Goal: Task Accomplishment & Management: Use online tool/utility

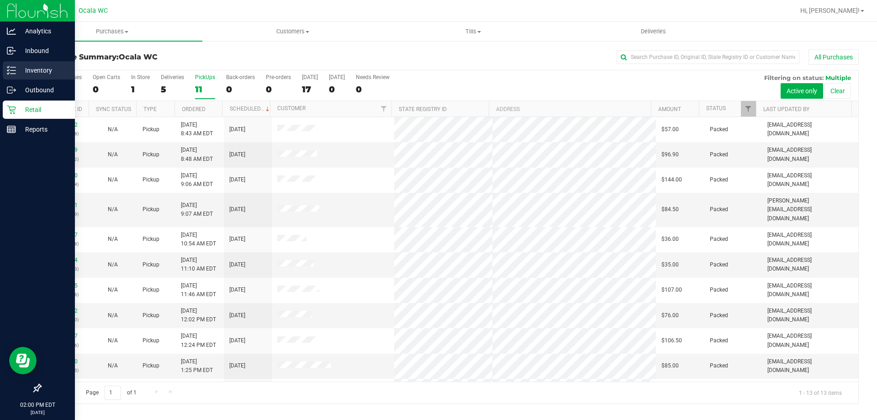
click at [39, 70] on p "Inventory" at bounding box center [43, 70] width 55 height 11
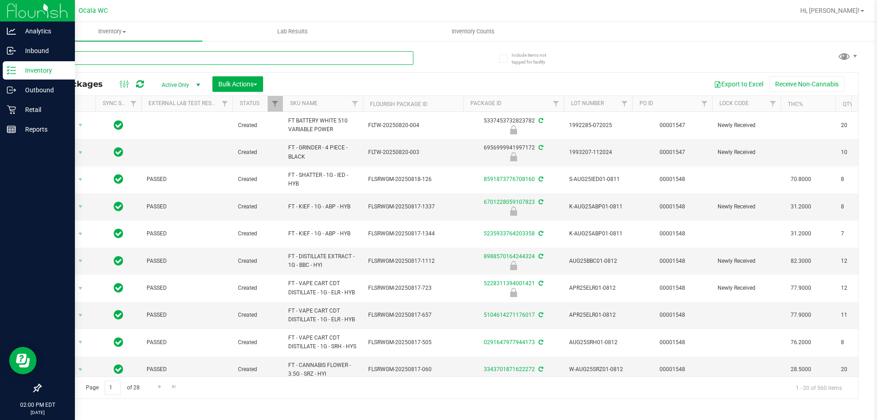
click at [159, 59] on input "text" at bounding box center [226, 58] width 373 height 14
type input "bdl"
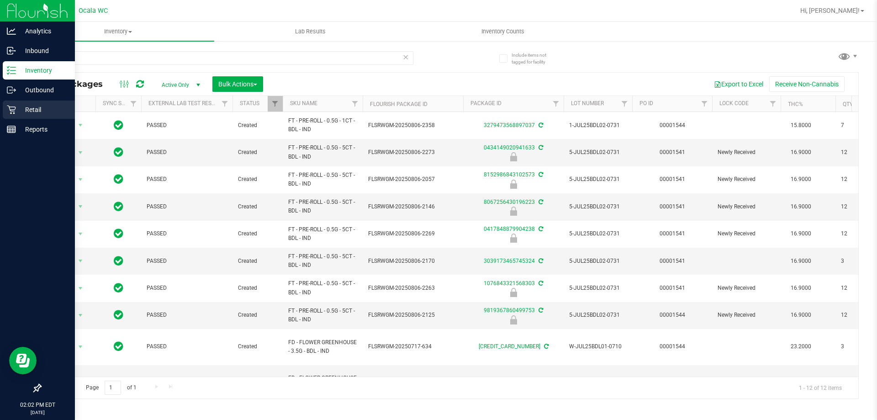
click at [48, 106] on p "Retail" at bounding box center [43, 109] width 55 height 11
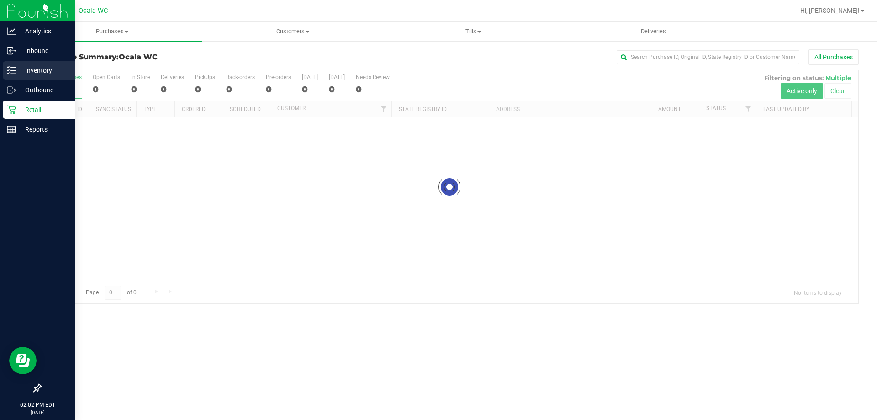
click at [44, 68] on p "Inventory" at bounding box center [43, 70] width 55 height 11
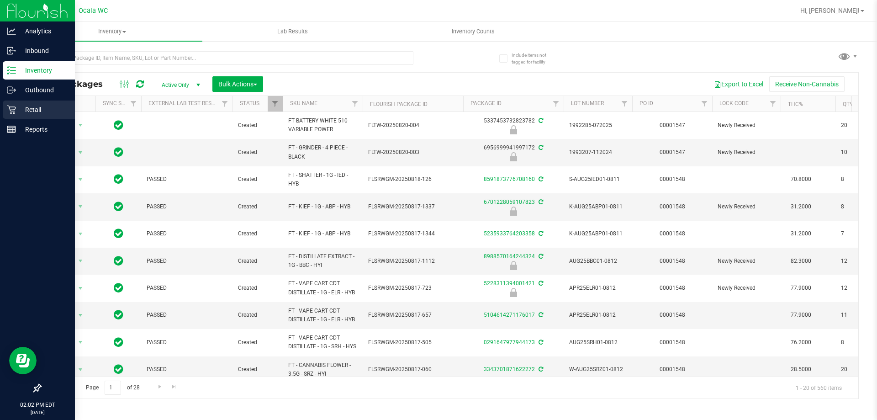
click at [24, 109] on p "Retail" at bounding box center [43, 109] width 55 height 11
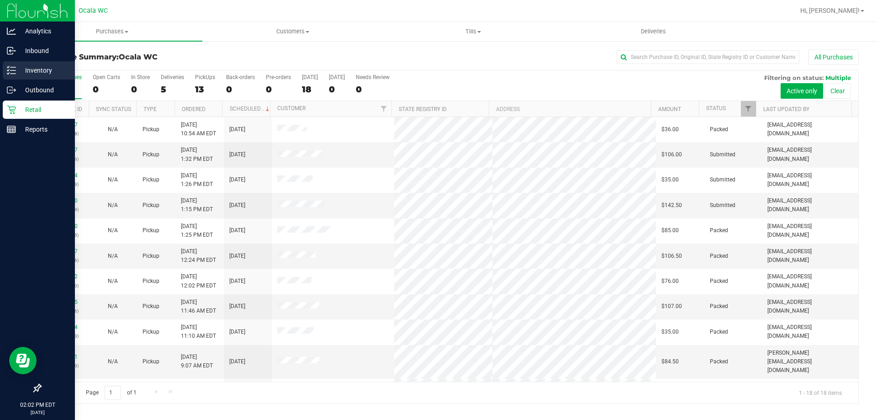
click at [18, 69] on p "Inventory" at bounding box center [43, 70] width 55 height 11
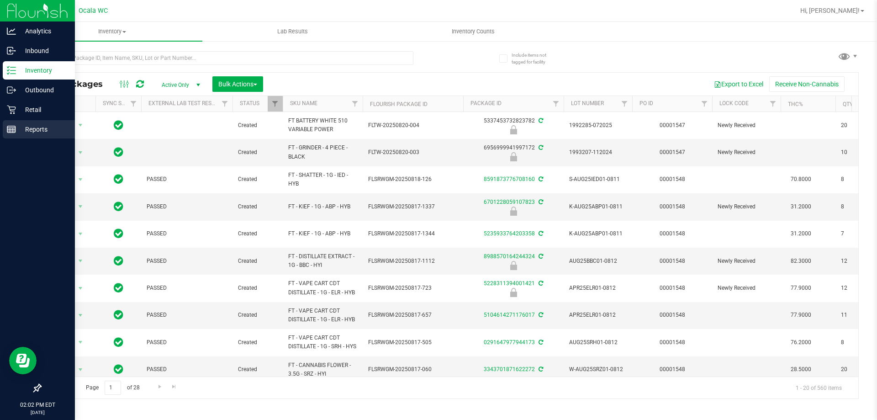
click at [45, 127] on p "Reports" at bounding box center [43, 129] width 55 height 11
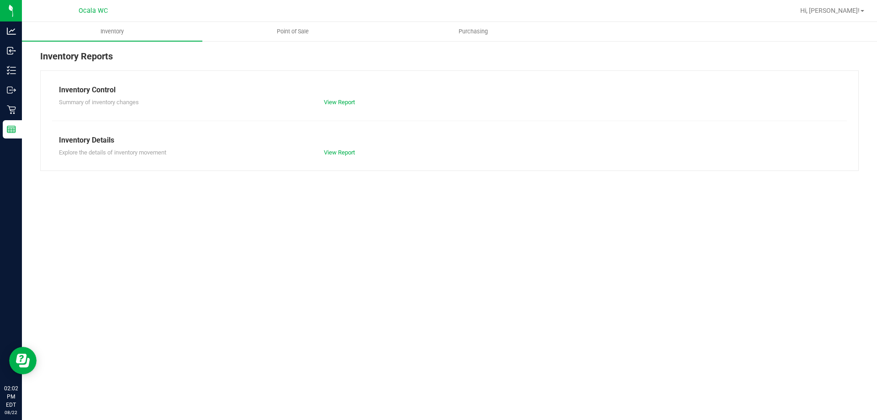
click at [347, 96] on div "Summary of inventory changes View Report" at bounding box center [449, 100] width 795 height 11
click at [343, 98] on div "View Report" at bounding box center [383, 102] width 132 height 9
click at [343, 100] on link "View Report" at bounding box center [339, 102] width 31 height 7
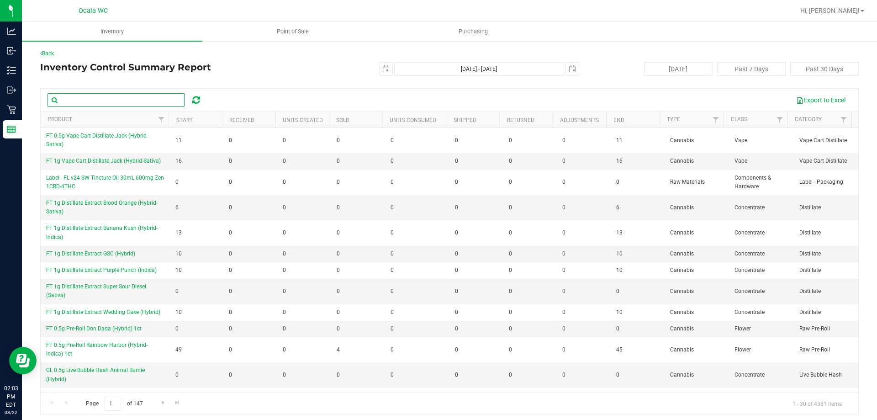
click at [88, 97] on input "text" at bounding box center [116, 100] width 137 height 14
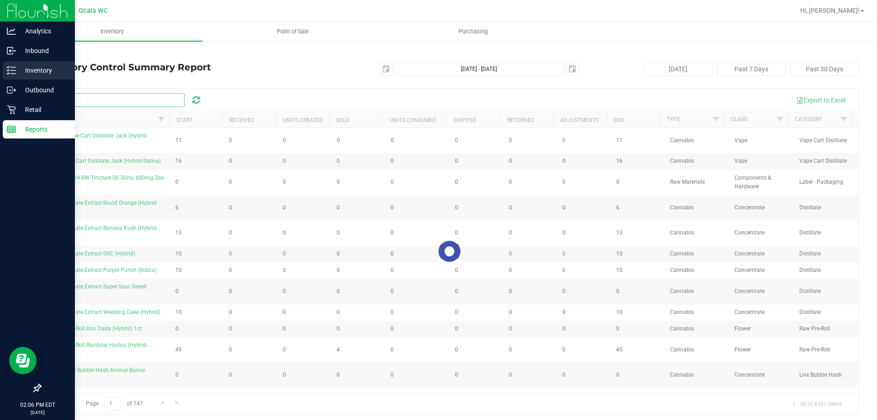
type input "bdl"
click at [8, 69] on icon at bounding box center [11, 70] width 9 height 9
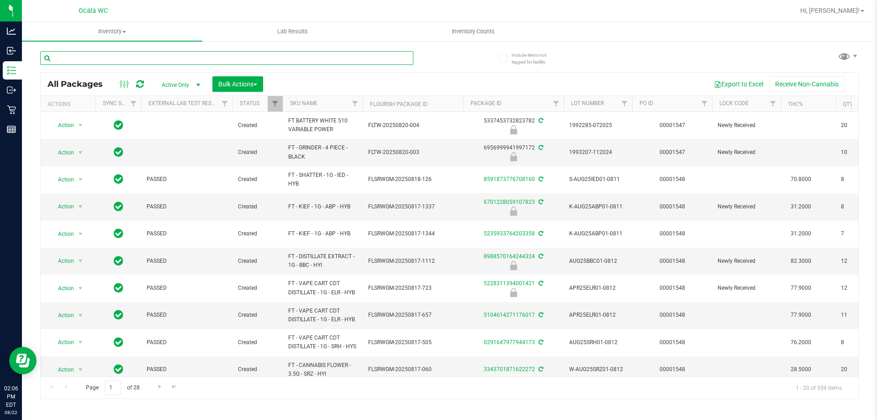
click at [182, 55] on input "text" at bounding box center [226, 58] width 373 height 14
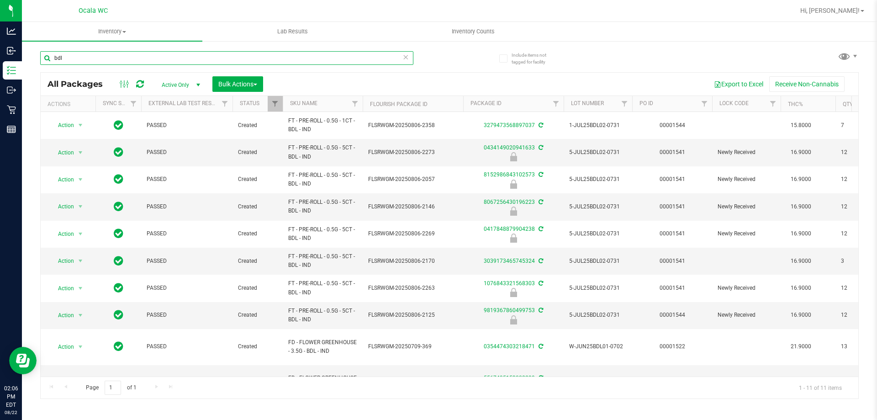
type input "bdl"
click at [333, 97] on th "SKU Name" at bounding box center [323, 104] width 80 height 16
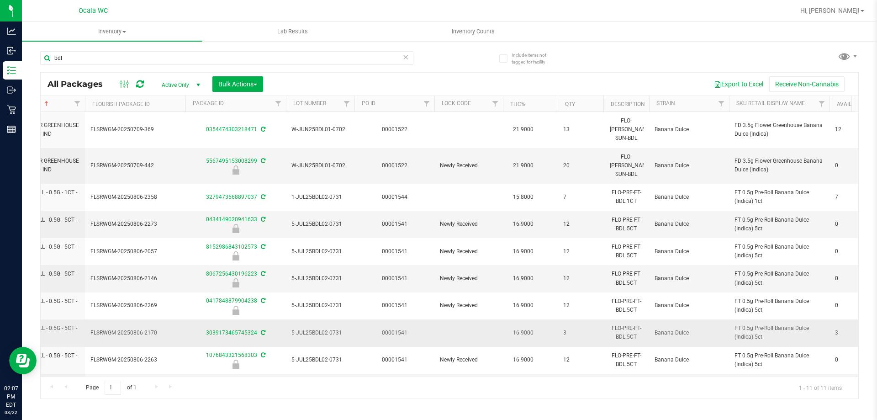
scroll to position [0, 277]
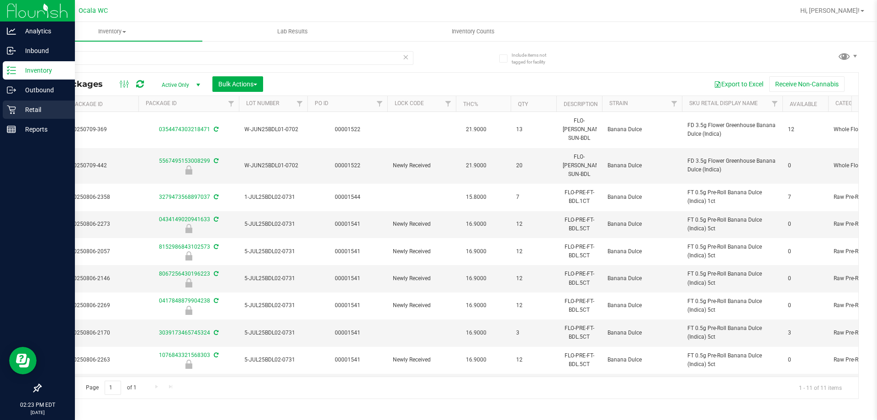
click at [12, 112] on icon at bounding box center [11, 109] width 9 height 9
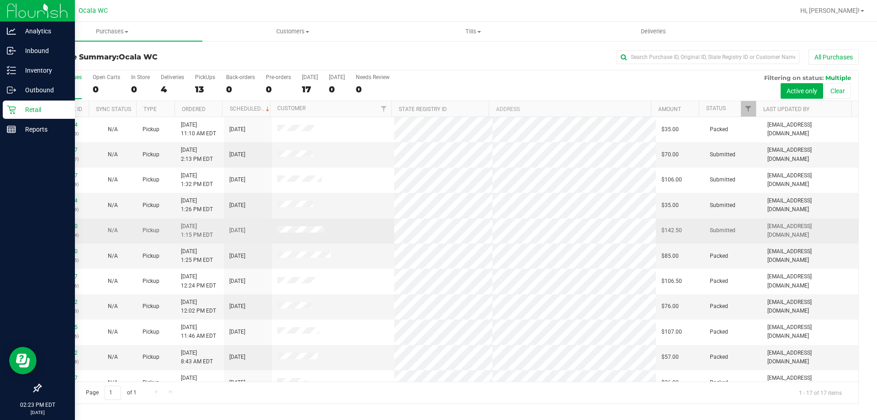
click at [352, 232] on td at bounding box center [333, 230] width 123 height 25
click at [62, 227] on link "11828830" at bounding box center [65, 226] width 26 height 6
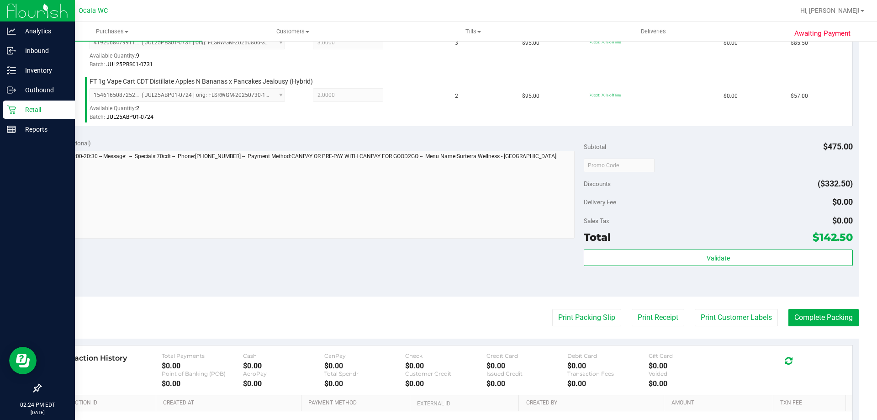
scroll to position [277, 0]
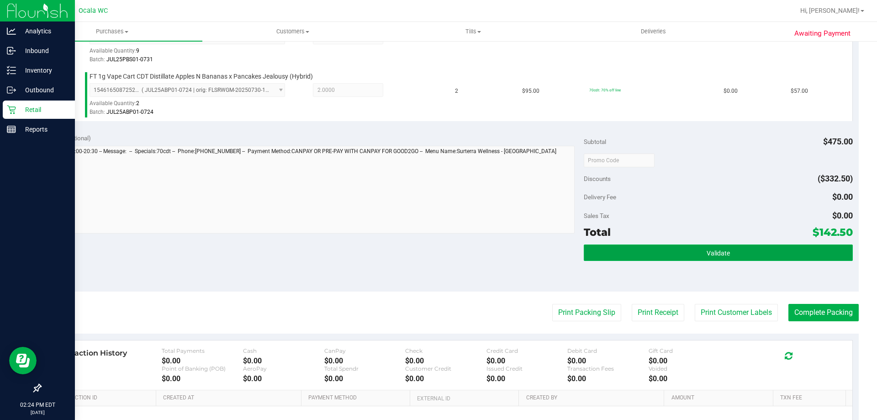
click at [670, 250] on button "Validate" at bounding box center [718, 252] width 269 height 16
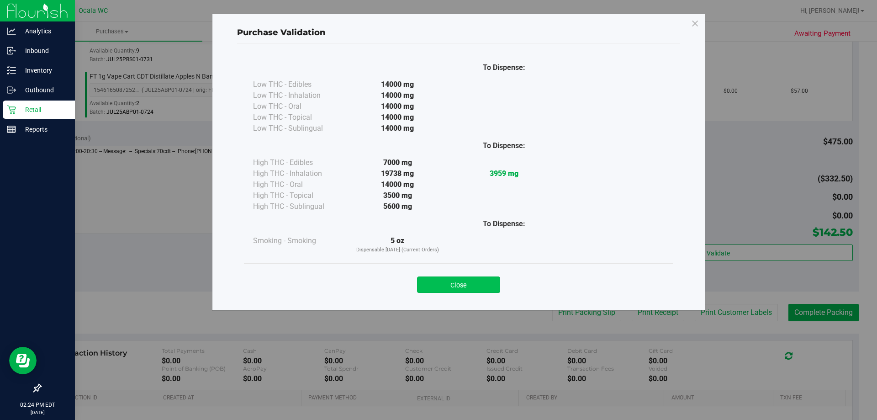
click at [438, 280] on button "Close" at bounding box center [458, 284] width 83 height 16
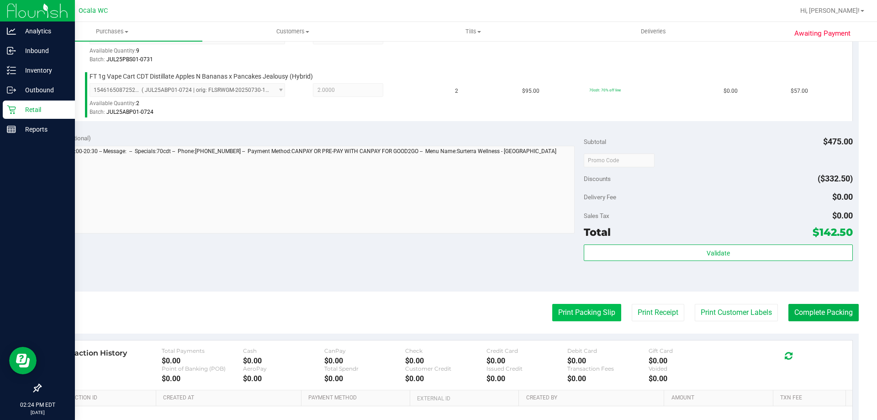
click at [580, 312] on button "Print Packing Slip" at bounding box center [586, 312] width 69 height 17
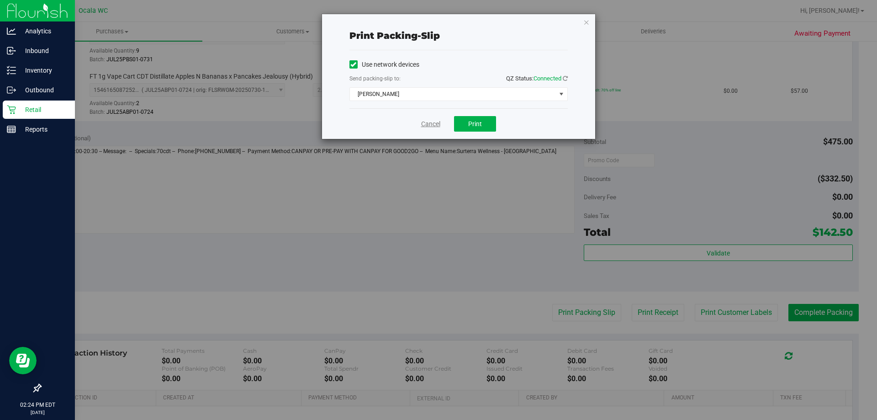
click at [422, 122] on link "Cancel" at bounding box center [430, 124] width 19 height 10
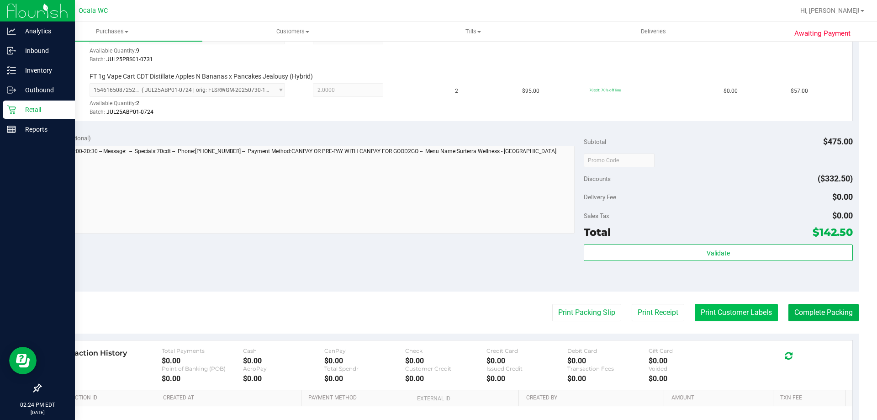
click at [706, 315] on button "Print Customer Labels" at bounding box center [736, 312] width 83 height 17
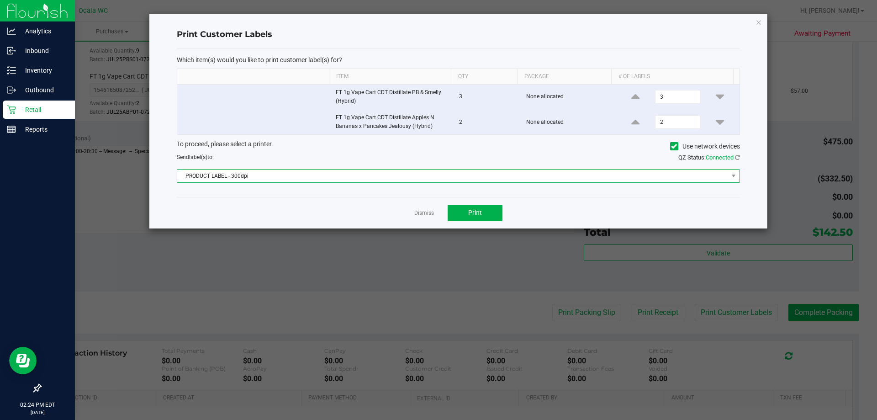
click at [239, 176] on span "PRODUCT LABEL - 300dpi" at bounding box center [452, 175] width 551 height 13
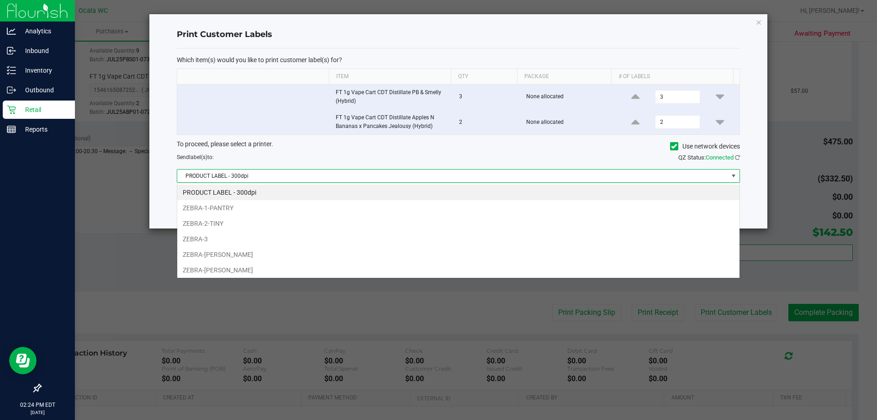
scroll to position [14, 563]
click at [199, 272] on li "ZEBRA-[PERSON_NAME]" at bounding box center [458, 270] width 562 height 16
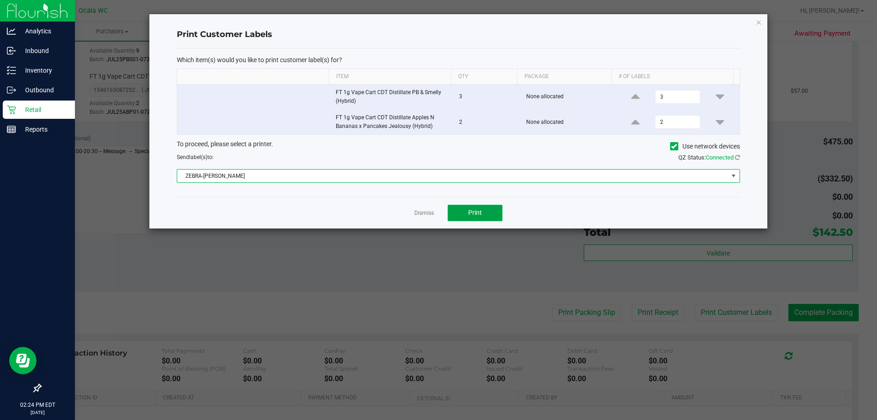
click at [470, 207] on button "Print" at bounding box center [475, 213] width 55 height 16
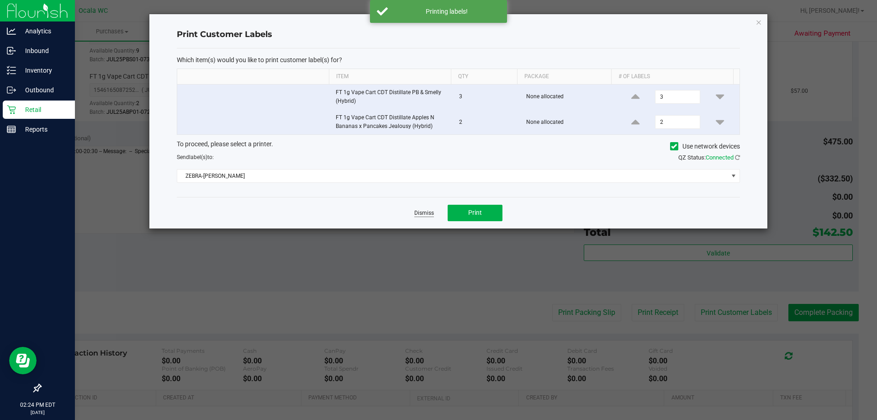
click at [419, 213] on link "Dismiss" at bounding box center [424, 213] width 20 height 8
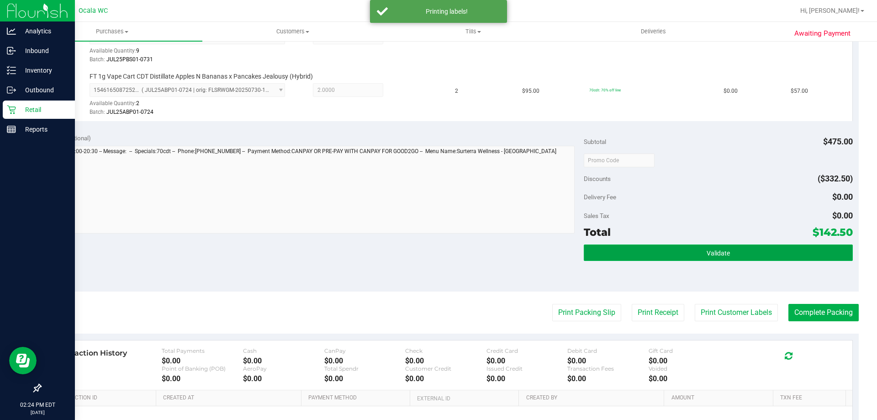
click at [679, 248] on button "Validate" at bounding box center [718, 252] width 269 height 16
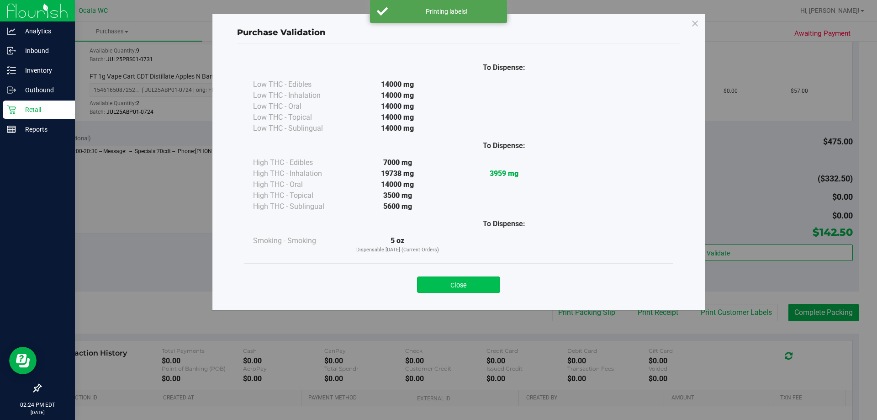
click at [453, 279] on button "Close" at bounding box center [458, 284] width 83 height 16
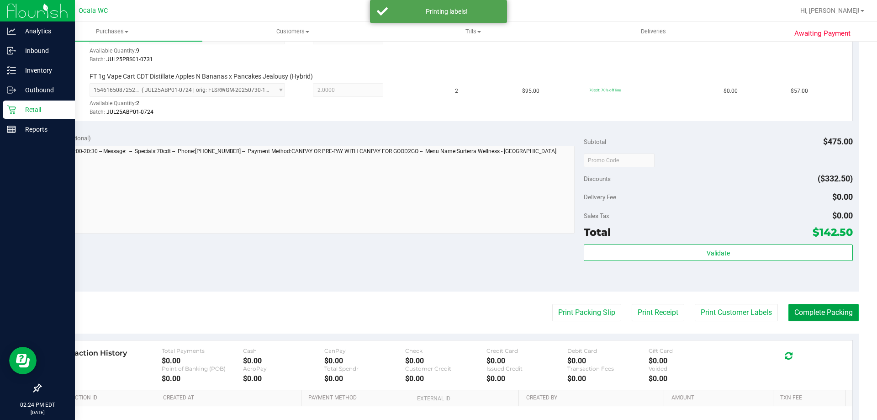
click at [801, 309] on button "Complete Packing" at bounding box center [823, 312] width 70 height 17
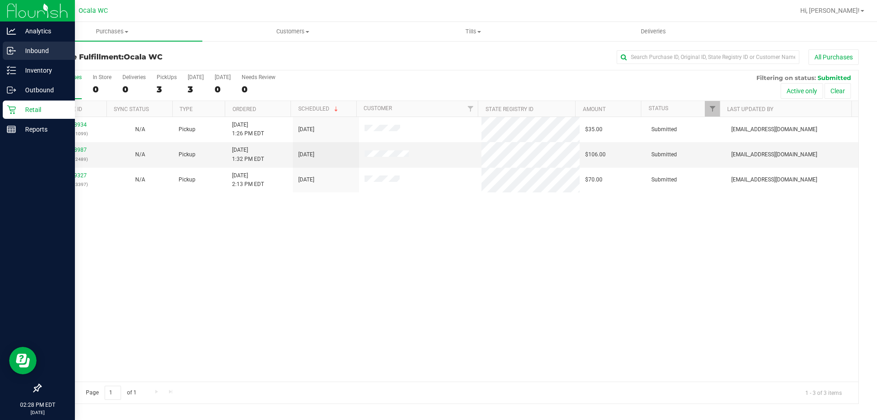
click at [35, 53] on p "Inbound" at bounding box center [43, 50] width 55 height 11
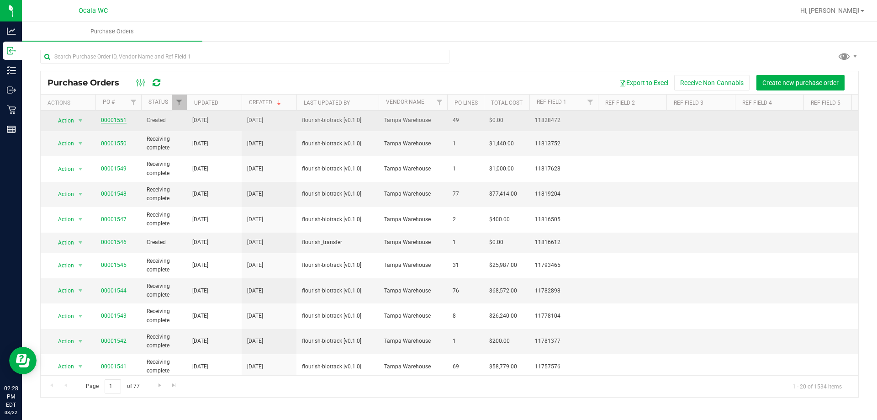
click at [120, 120] on link "00001551" at bounding box center [114, 120] width 26 height 6
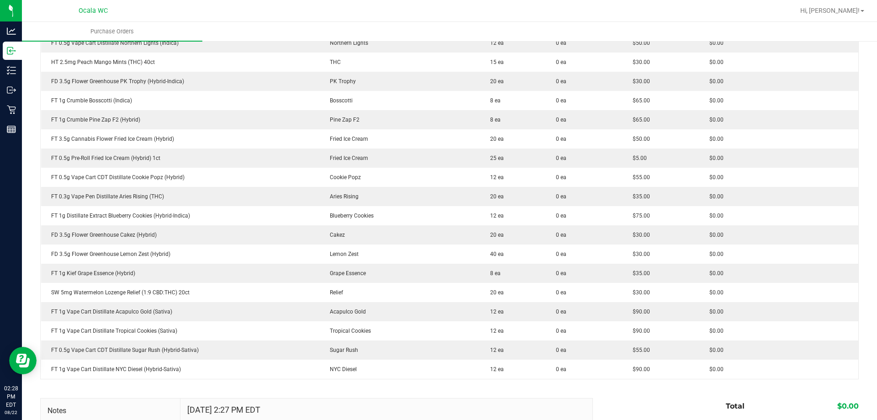
scroll to position [822, 0]
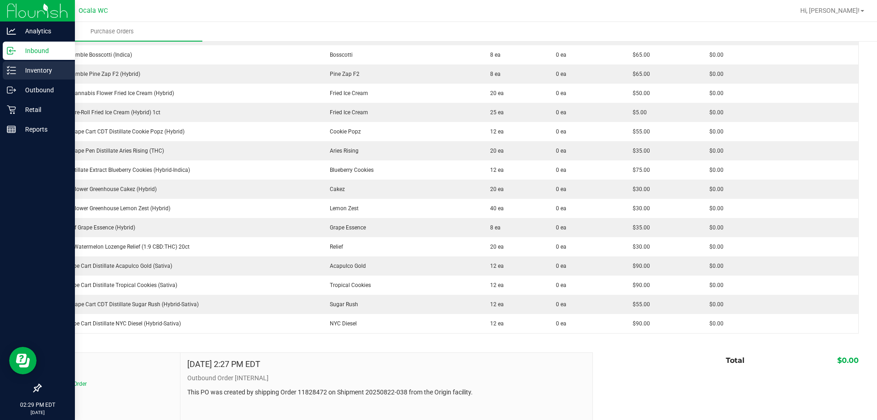
click at [32, 74] on p "Inventory" at bounding box center [43, 70] width 55 height 11
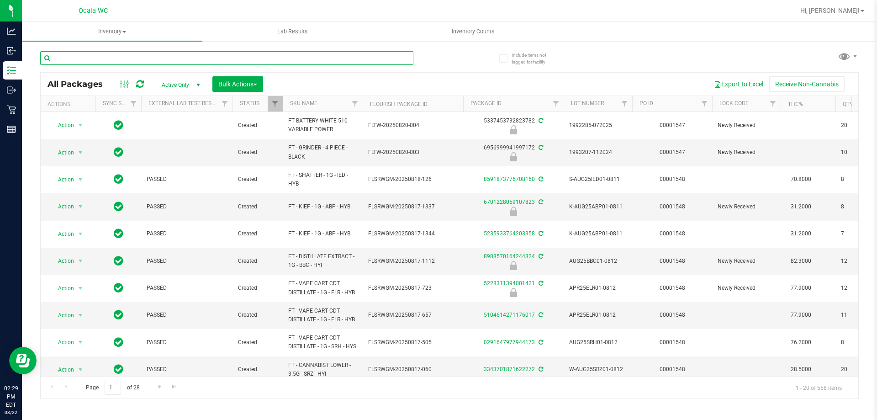
click at [128, 55] on input "text" at bounding box center [226, 58] width 373 height 14
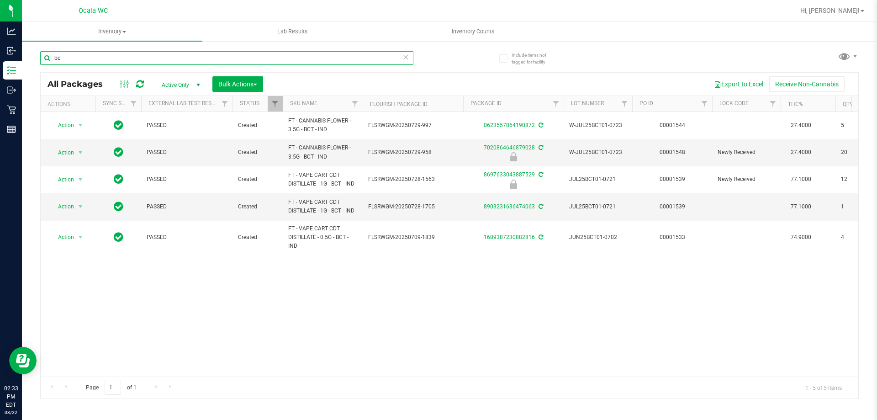
type input "b"
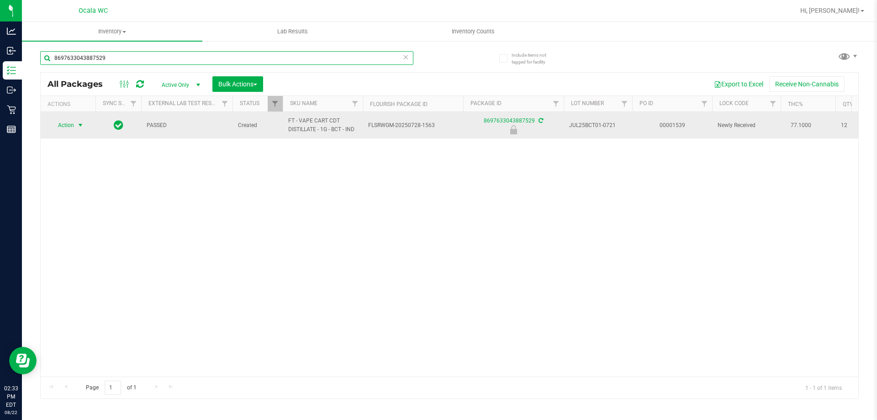
type input "8697633043887529"
click at [79, 125] on span "select" at bounding box center [80, 124] width 7 height 7
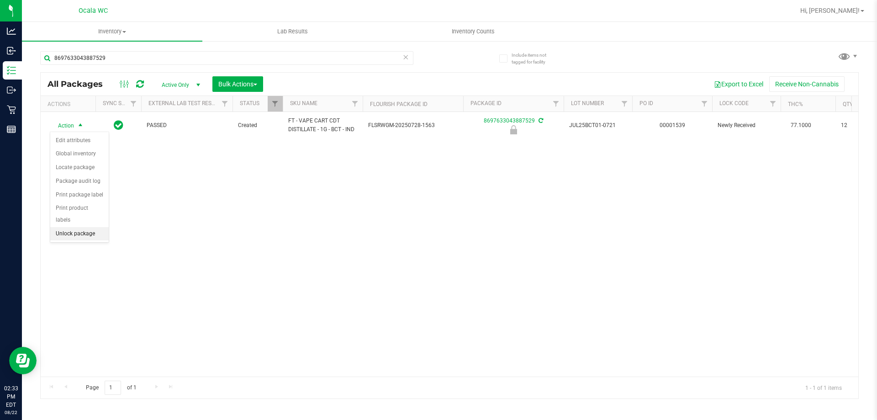
click at [69, 227] on li "Unlock package" at bounding box center [79, 234] width 58 height 14
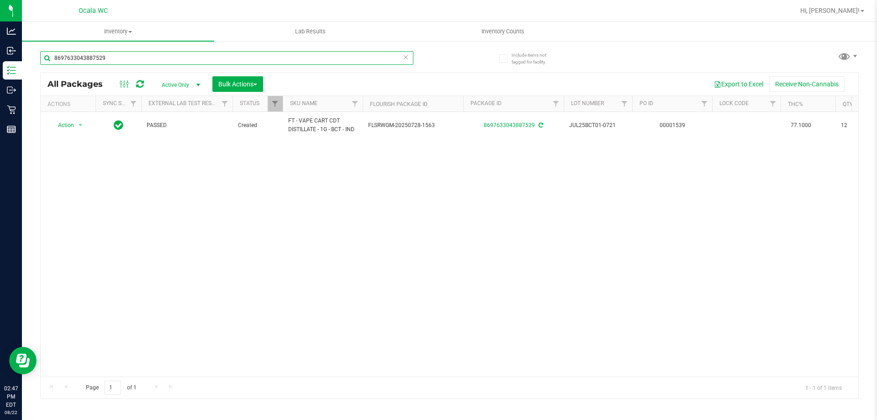
click at [113, 63] on input "8697633043887529" at bounding box center [226, 58] width 373 height 14
click at [114, 63] on input "8697633043887529" at bounding box center [226, 58] width 373 height 14
type input "8697633043887529"
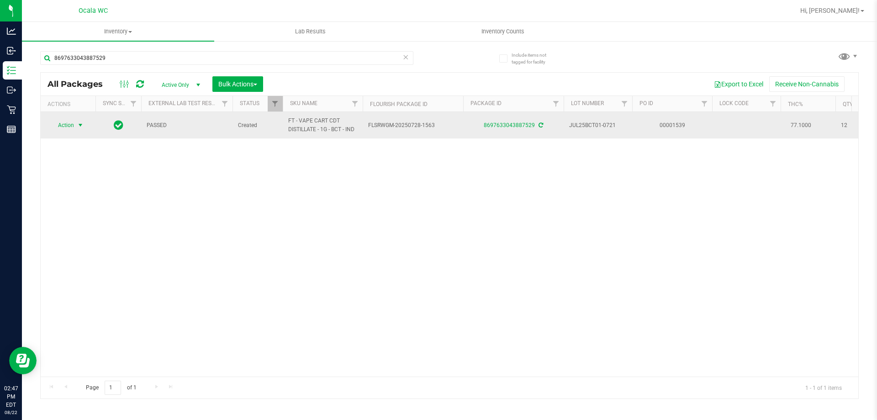
click at [70, 125] on span "Action" at bounding box center [62, 125] width 25 height 13
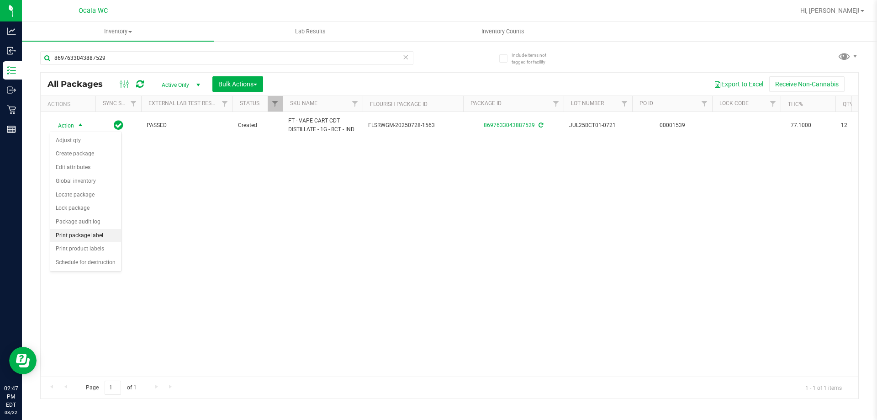
click at [104, 235] on li "Print package label" at bounding box center [85, 236] width 71 height 14
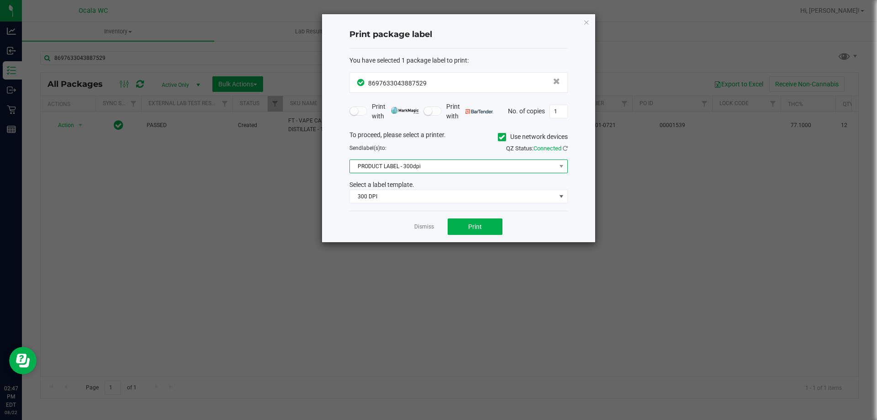
click at [418, 172] on span "PRODUCT LABEL - 300dpi" at bounding box center [453, 166] width 206 height 13
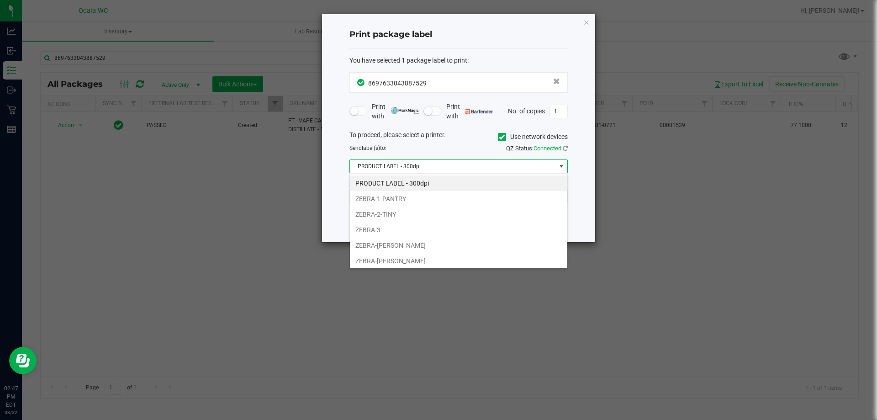
scroll to position [14, 218]
click at [391, 259] on li "ZEBRA-[PERSON_NAME]" at bounding box center [458, 261] width 217 height 16
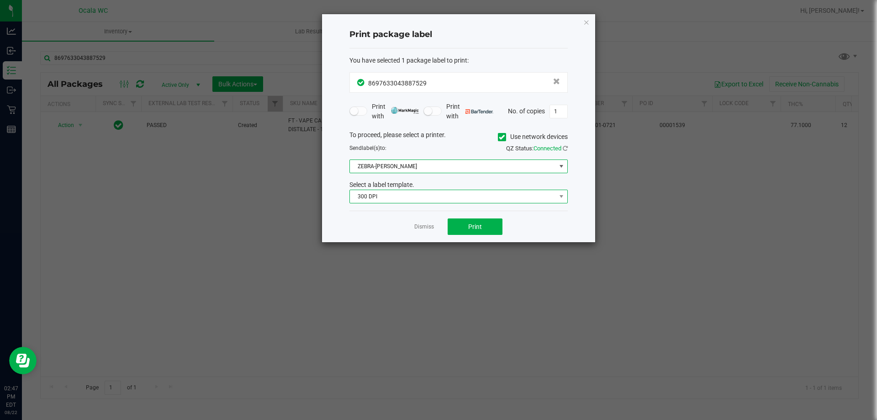
click at [426, 191] on span "300 DPI" at bounding box center [453, 196] width 206 height 13
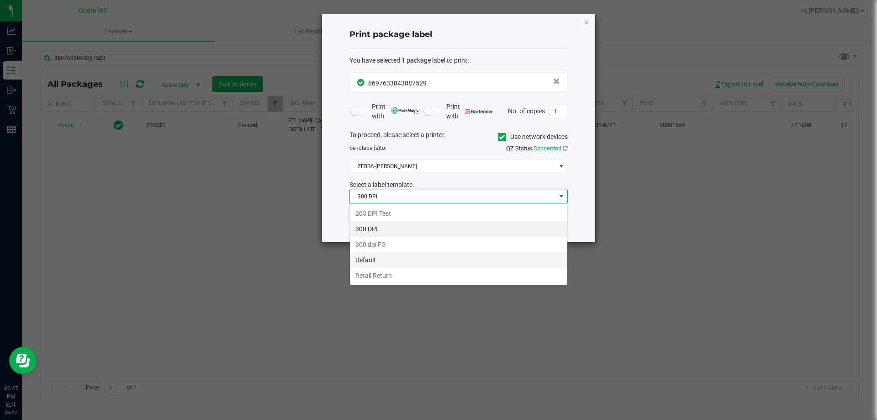
click at [380, 260] on li "Default" at bounding box center [458, 260] width 217 height 16
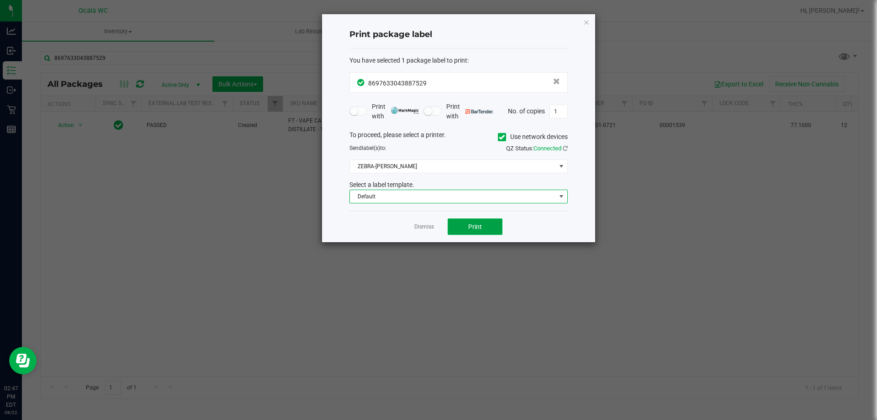
click at [476, 224] on span "Print" at bounding box center [475, 226] width 14 height 7
click at [428, 231] on link "Dismiss" at bounding box center [424, 227] width 20 height 8
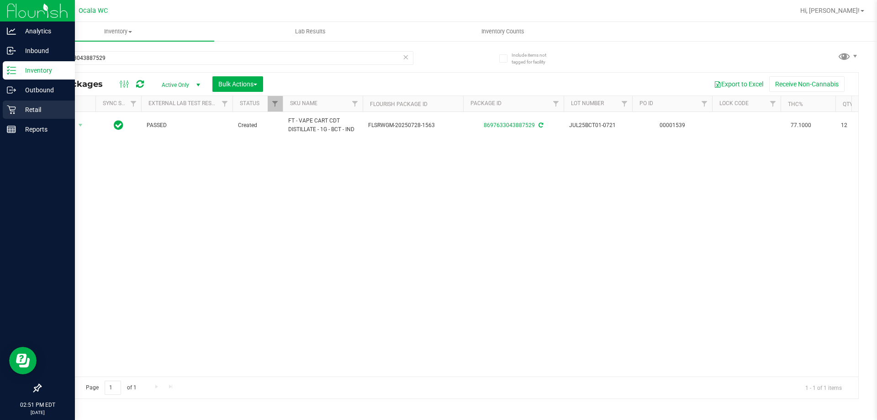
click at [42, 116] on div "Retail" at bounding box center [39, 109] width 72 height 18
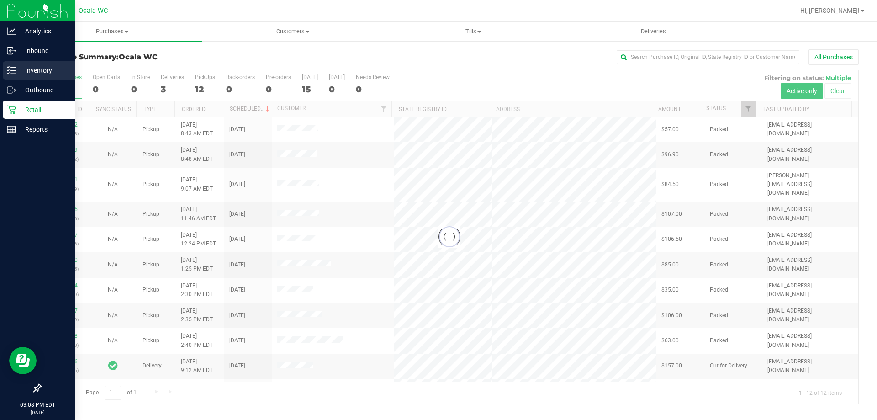
click at [26, 67] on p "Inventory" at bounding box center [43, 70] width 55 height 11
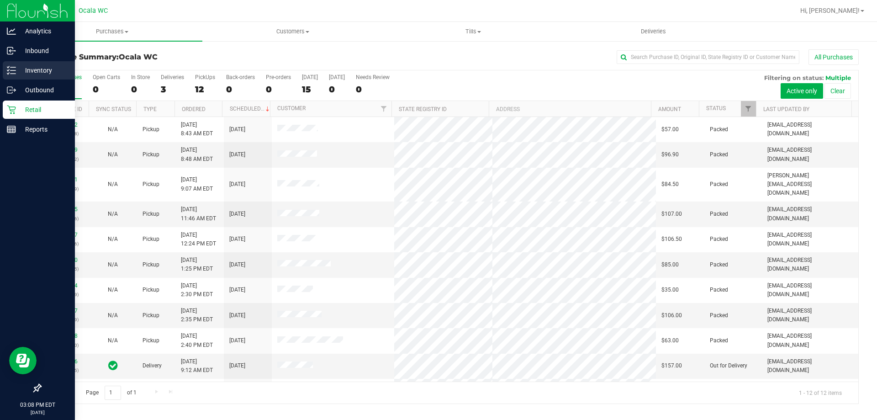
click at [54, 70] on p "Inventory" at bounding box center [43, 70] width 55 height 11
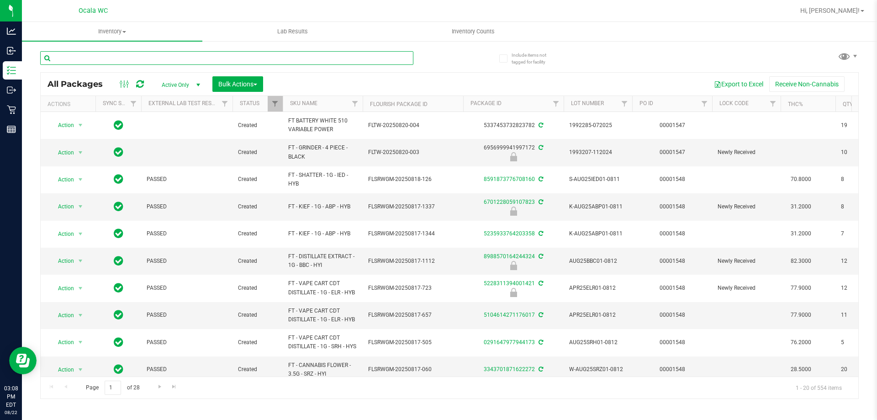
click at [174, 62] on input "text" at bounding box center [226, 58] width 373 height 14
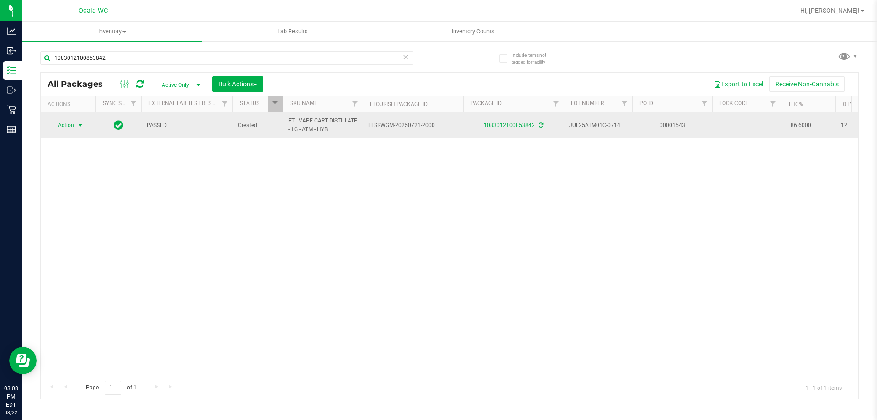
click at [64, 126] on span "Action" at bounding box center [62, 125] width 25 height 13
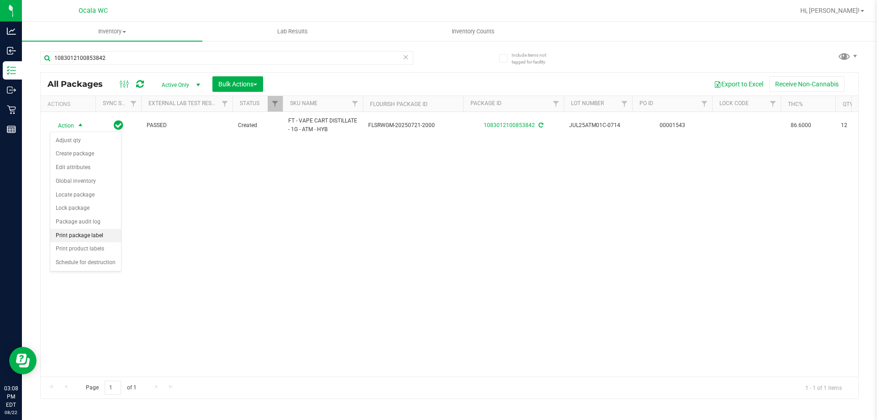
click at [94, 238] on li "Print package label" at bounding box center [85, 236] width 71 height 14
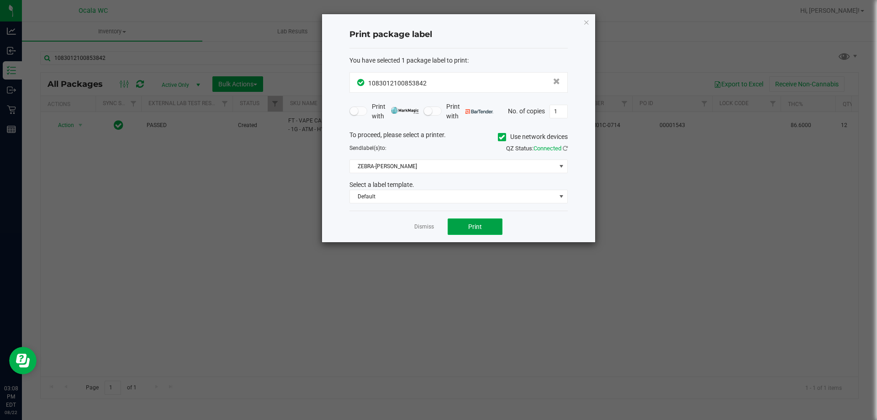
click at [455, 224] on button "Print" at bounding box center [475, 226] width 55 height 16
click at [421, 227] on link "Dismiss" at bounding box center [424, 227] width 20 height 8
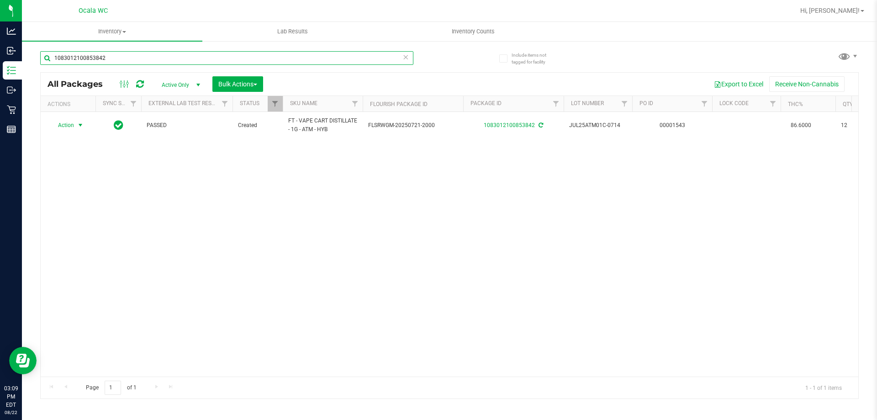
click at [116, 55] on input "1083012100853842" at bounding box center [226, 58] width 373 height 14
type input "1"
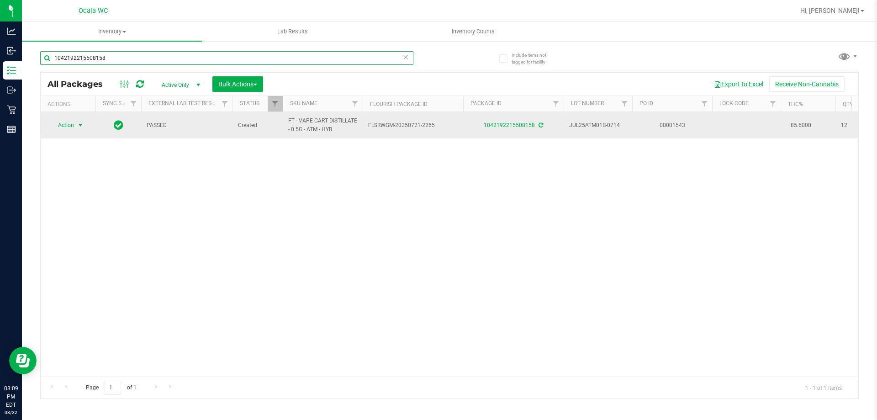
type input "1042192215508158"
click at [77, 120] on span "select" at bounding box center [80, 125] width 11 height 13
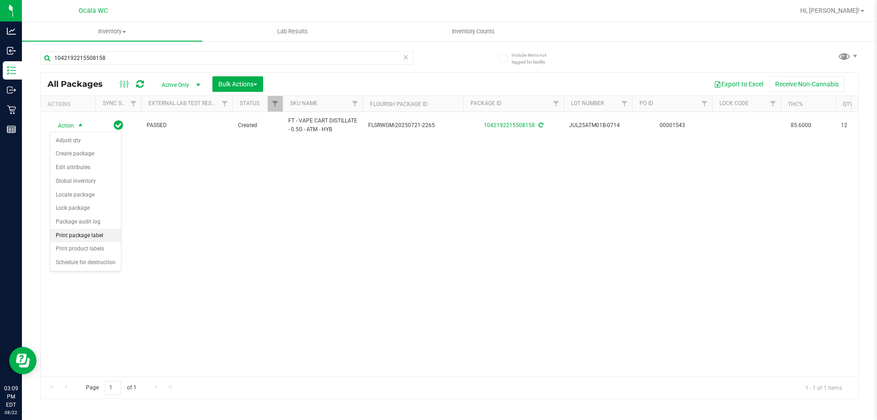
click at [92, 232] on li "Print package label" at bounding box center [85, 236] width 71 height 14
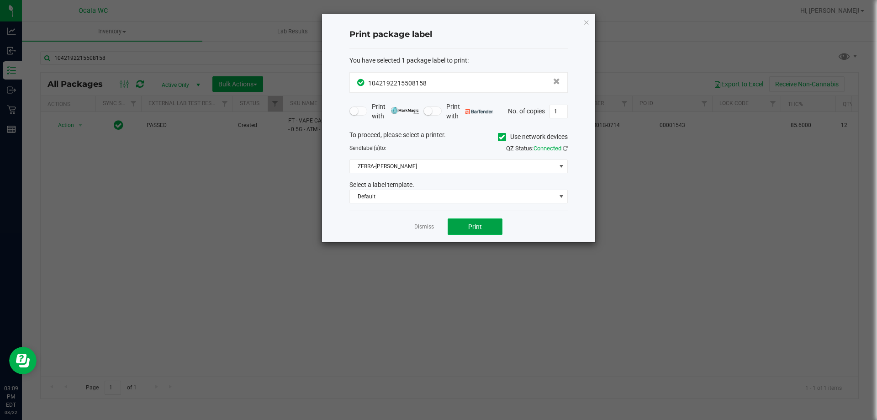
click at [470, 232] on button "Print" at bounding box center [475, 226] width 55 height 16
click at [421, 223] on link "Dismiss" at bounding box center [424, 227] width 20 height 8
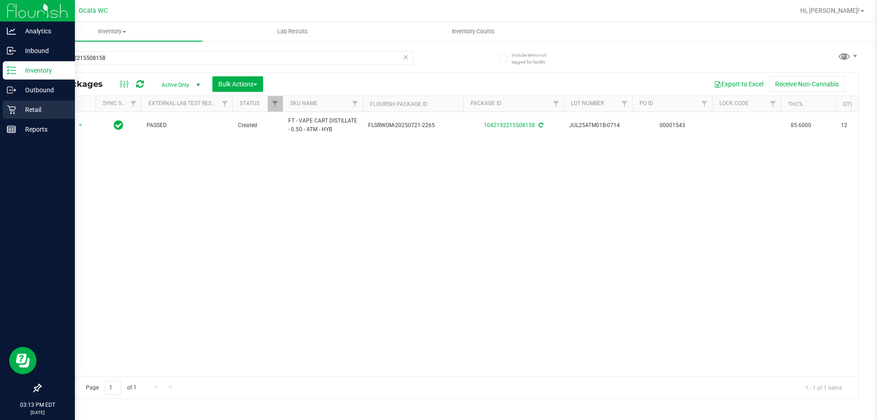
click at [40, 110] on p "Retail" at bounding box center [43, 109] width 55 height 11
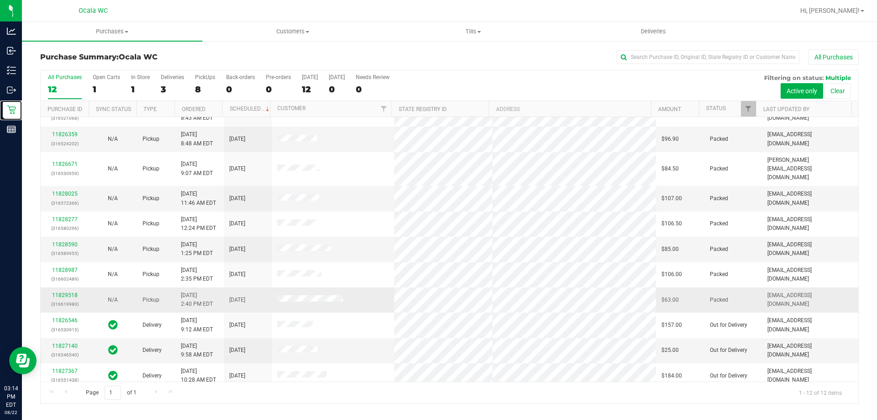
scroll to position [39, 0]
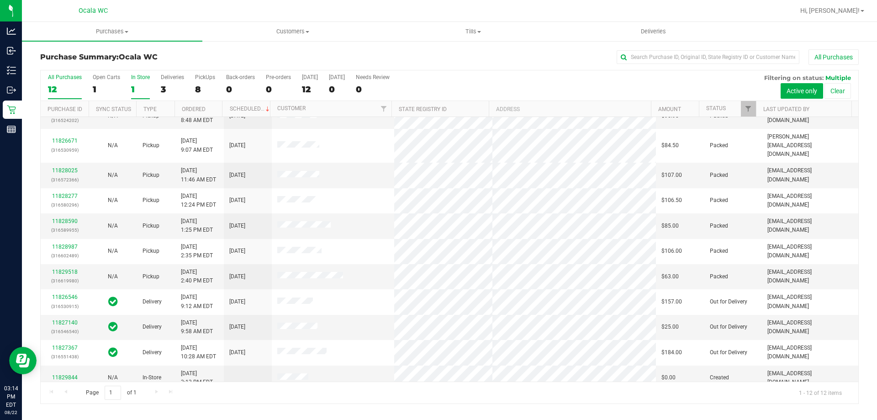
click at [142, 82] on label "In Store 1" at bounding box center [140, 86] width 19 height 25
click at [0, 0] on input "In Store 1" at bounding box center [0, 0] width 0 height 0
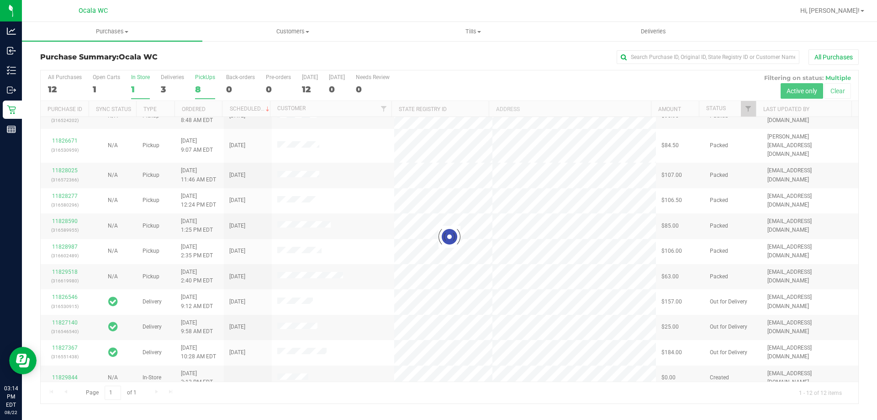
scroll to position [0, 0]
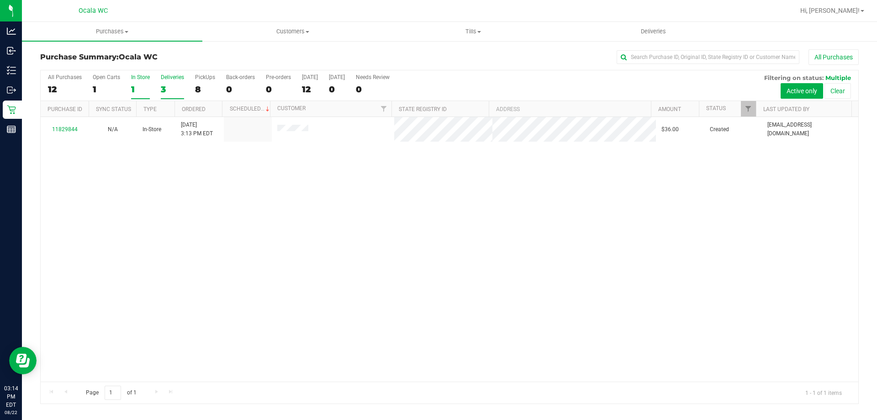
click at [164, 83] on label "Deliveries 3" at bounding box center [172, 86] width 23 height 25
click at [0, 0] on input "Deliveries 3" at bounding box center [0, 0] width 0 height 0
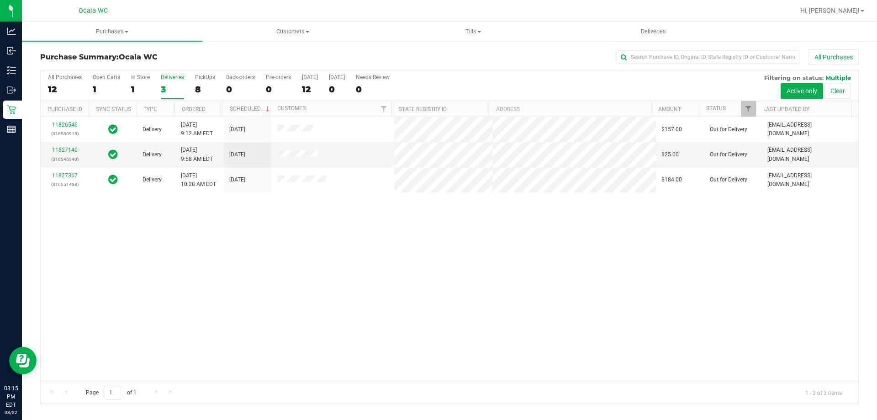
drag, startPoint x: 632, startPoint y: 306, endPoint x: 628, endPoint y: 303, distance: 4.9
click at [632, 306] on div "11826546 (316530915) Delivery [DATE] 9:12 AM EDT 8/22/2025 $157.00 Out for Deli…" at bounding box center [450, 249] width 818 height 264
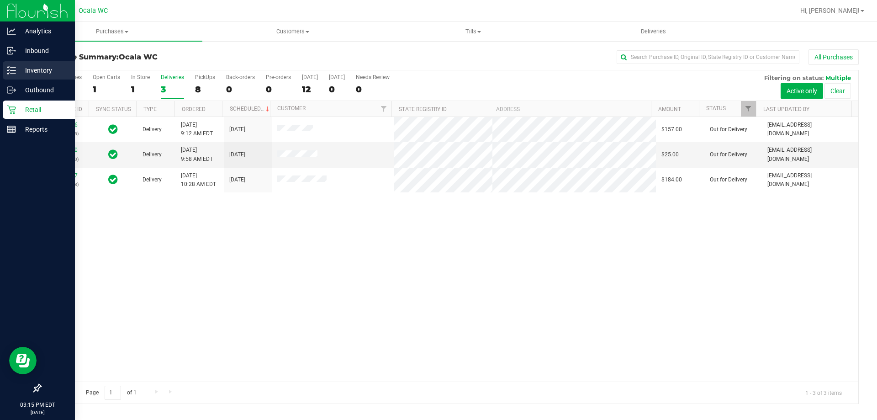
click at [17, 74] on p "Inventory" at bounding box center [43, 70] width 55 height 11
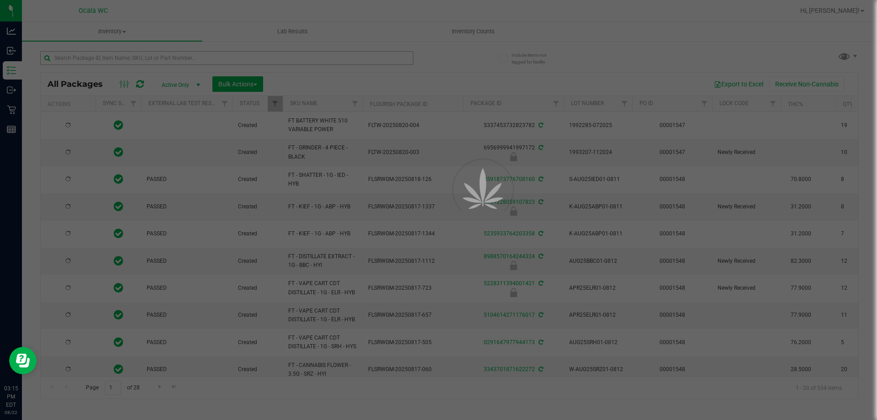
click at [136, 56] on div at bounding box center [438, 210] width 877 height 420
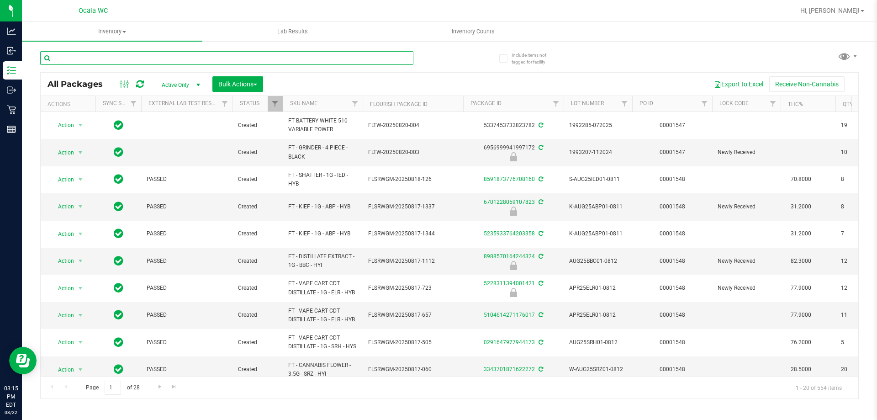
click at [136, 56] on input "text" at bounding box center [226, 58] width 373 height 14
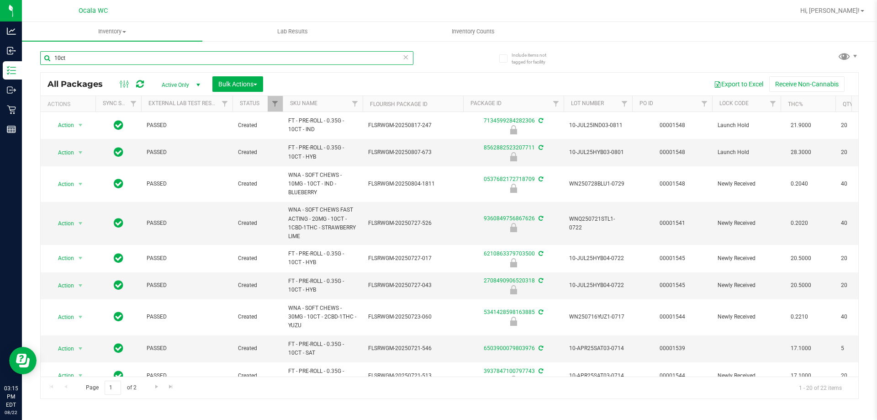
type input "10ct"
click at [330, 110] on th "SKU Name" at bounding box center [323, 104] width 80 height 16
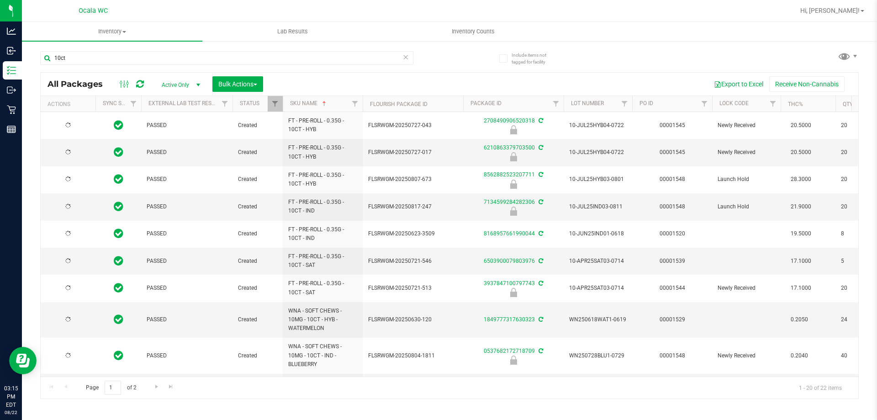
type input "[DATE]"
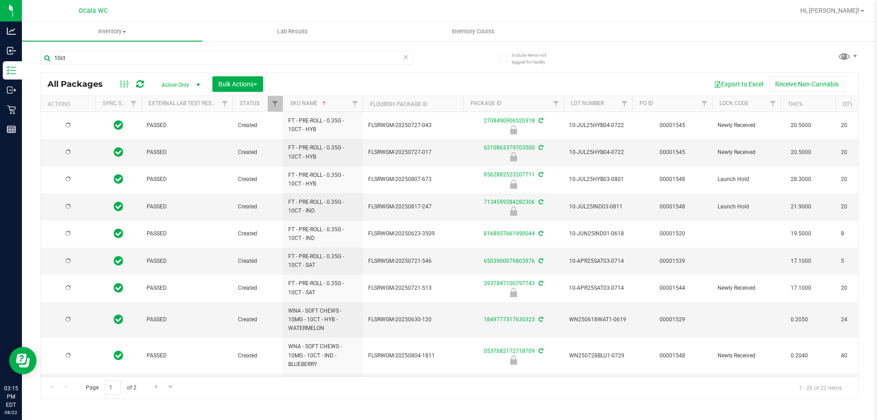
type input "[DATE]"
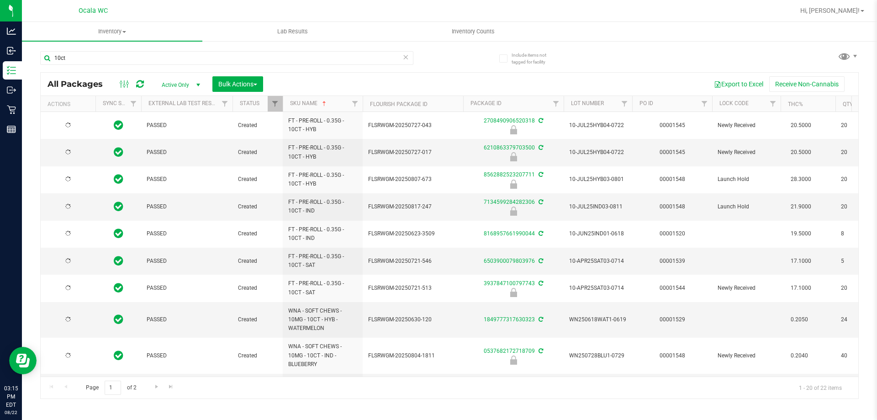
type input "[DATE]"
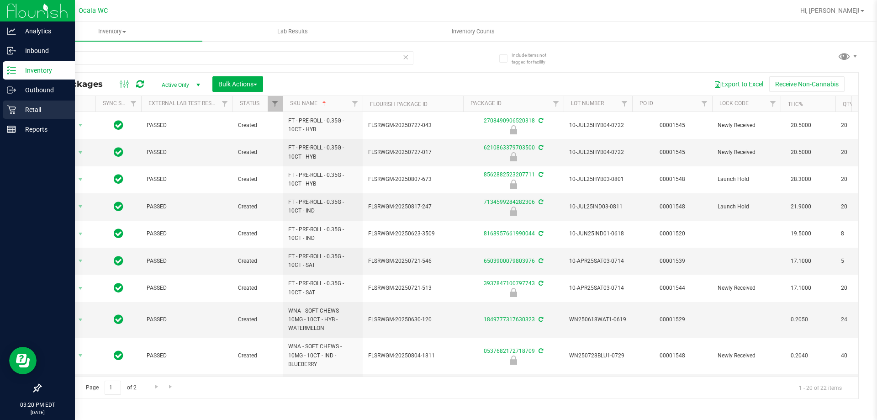
click at [28, 120] on link "Retail" at bounding box center [37, 110] width 75 height 20
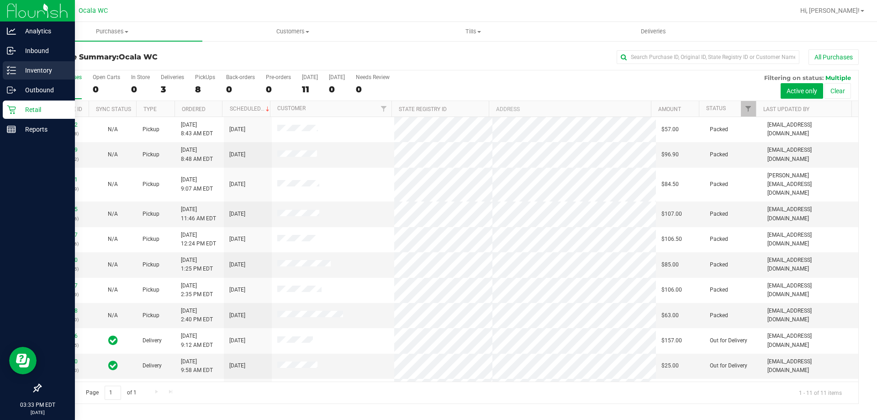
click at [30, 70] on p "Inventory" at bounding box center [43, 70] width 55 height 11
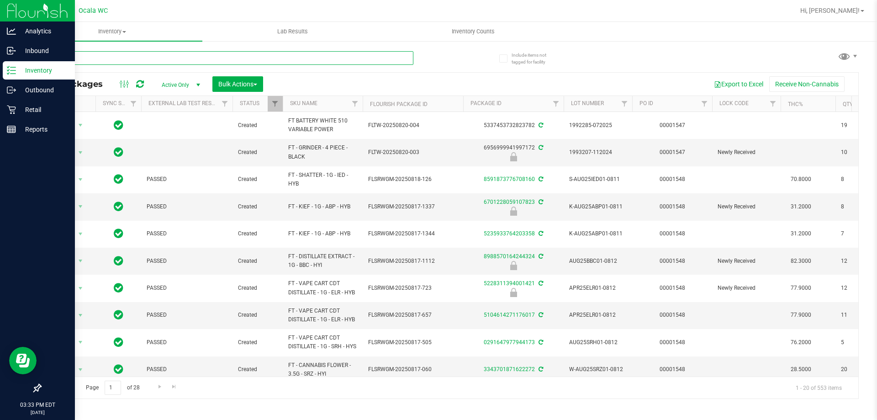
click at [197, 58] on input "text" at bounding box center [226, 58] width 373 height 14
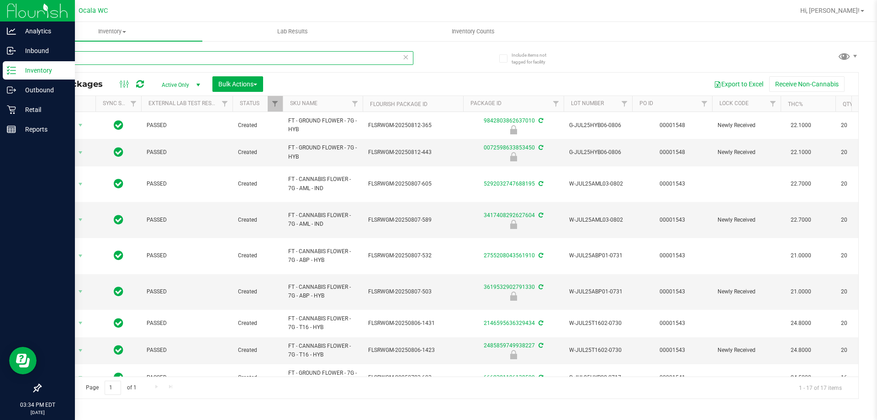
type input "7g"
click at [327, 102] on th "SKU Name" at bounding box center [323, 104] width 80 height 16
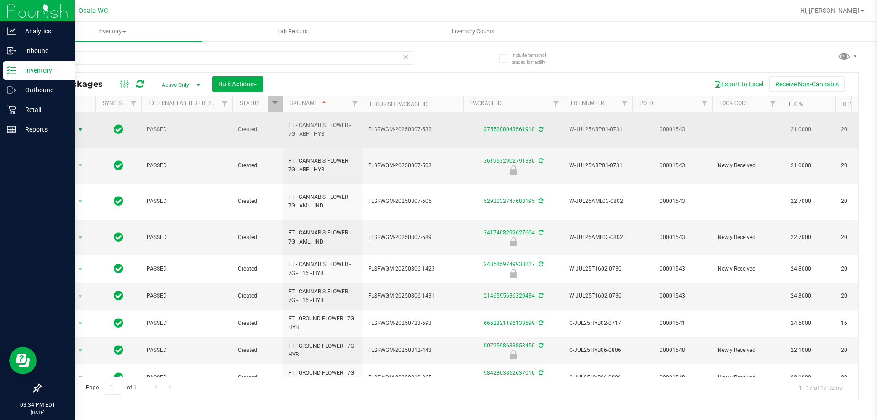
click at [70, 127] on span "Action" at bounding box center [62, 129] width 25 height 13
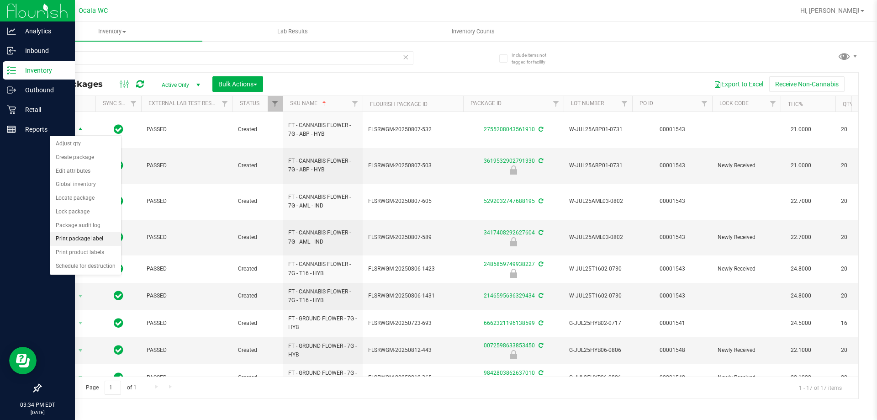
click at [93, 241] on li "Print package label" at bounding box center [85, 239] width 71 height 14
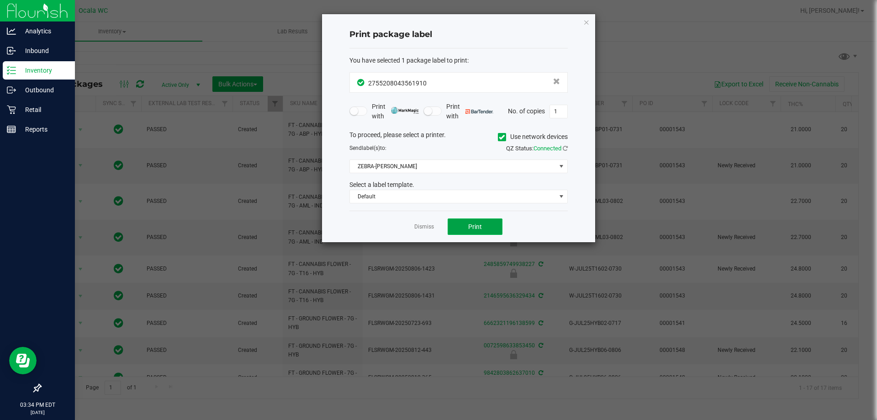
click at [482, 231] on button "Print" at bounding box center [475, 226] width 55 height 16
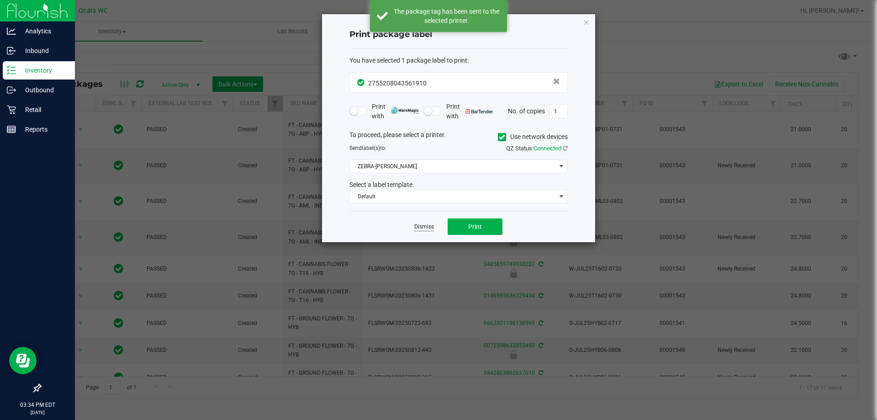
click at [423, 226] on link "Dismiss" at bounding box center [424, 227] width 20 height 8
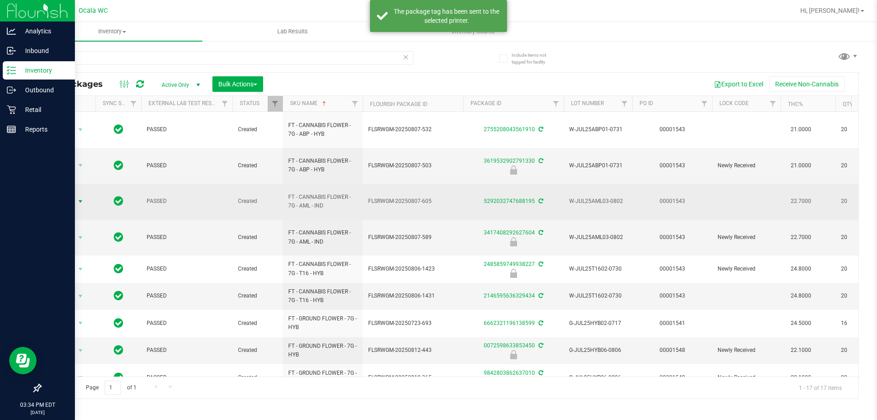
click at [77, 198] on span "select" at bounding box center [80, 201] width 7 height 7
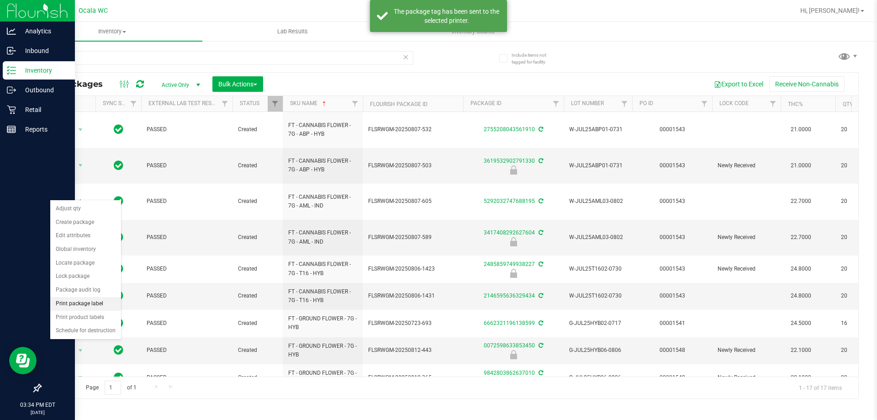
click at [95, 301] on li "Print package label" at bounding box center [85, 304] width 71 height 14
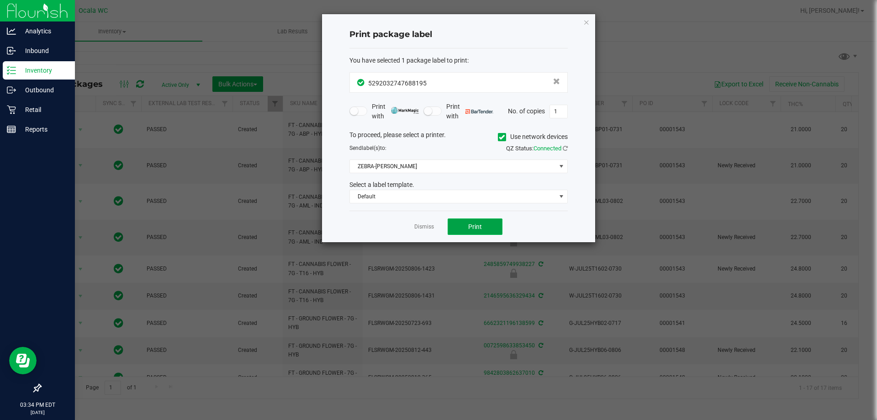
click at [468, 228] on button "Print" at bounding box center [475, 226] width 55 height 16
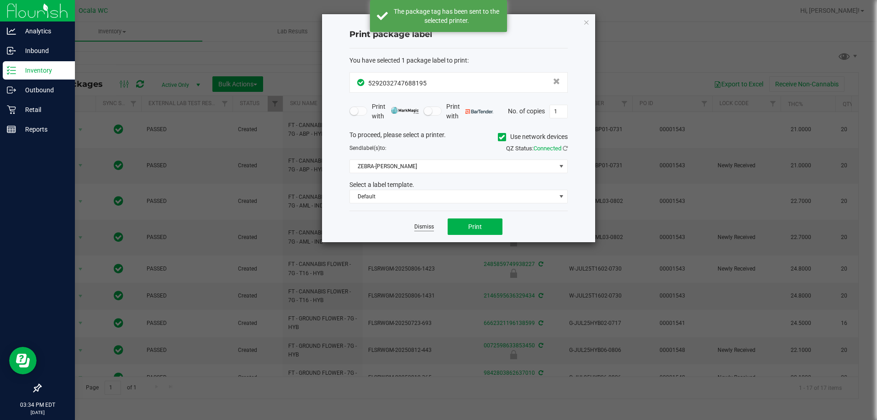
click at [426, 226] on link "Dismiss" at bounding box center [424, 227] width 20 height 8
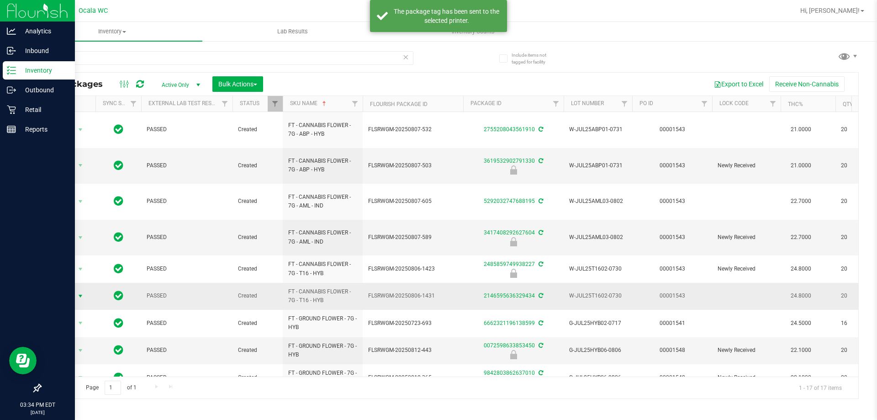
click at [74, 290] on span "Action" at bounding box center [62, 296] width 25 height 13
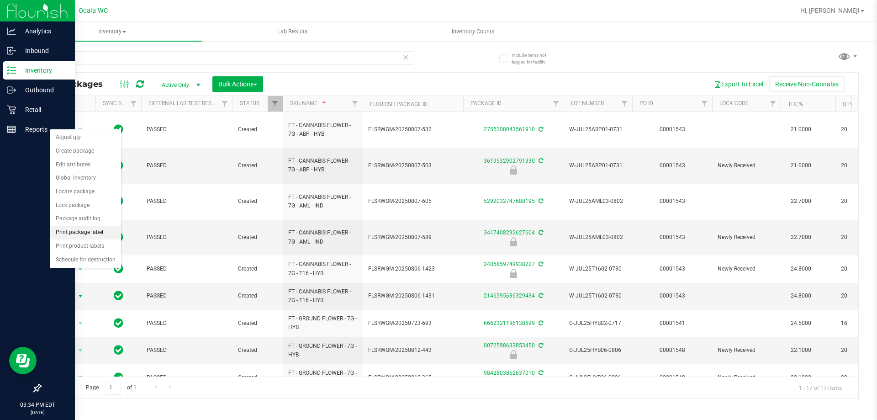
click at [93, 233] on li "Print package label" at bounding box center [85, 233] width 71 height 14
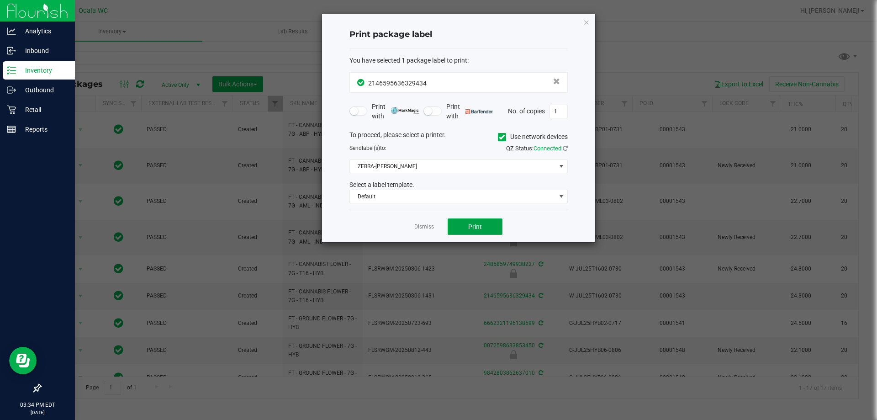
click at [475, 229] on span "Print" at bounding box center [475, 226] width 14 height 7
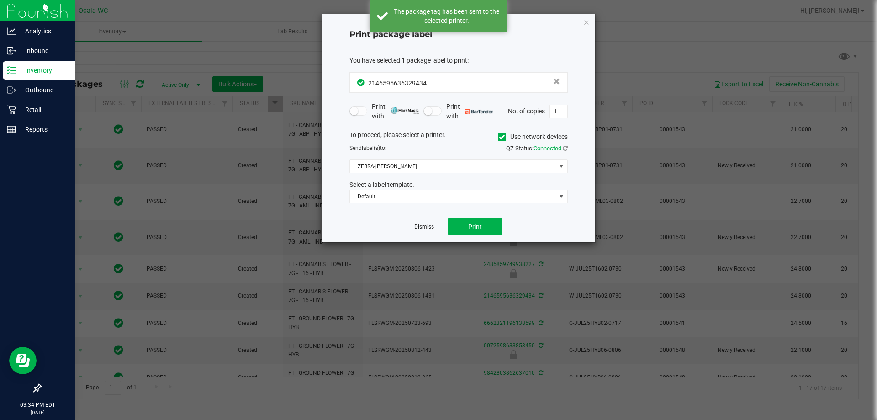
click at [418, 229] on link "Dismiss" at bounding box center [424, 227] width 20 height 8
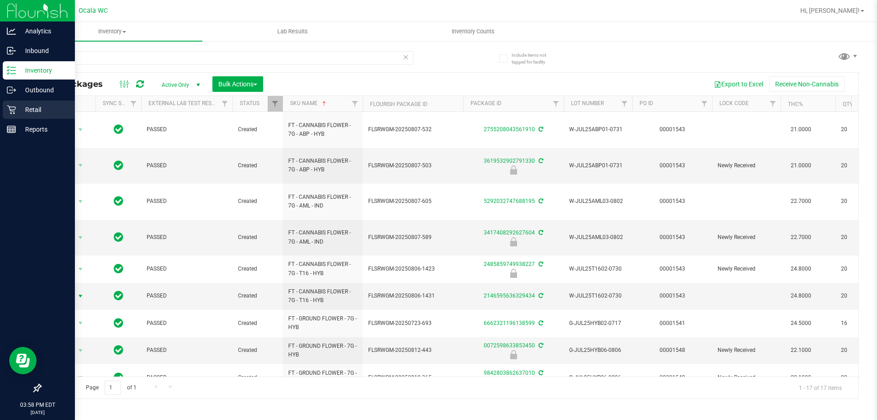
click at [38, 114] on p "Retail" at bounding box center [43, 109] width 55 height 11
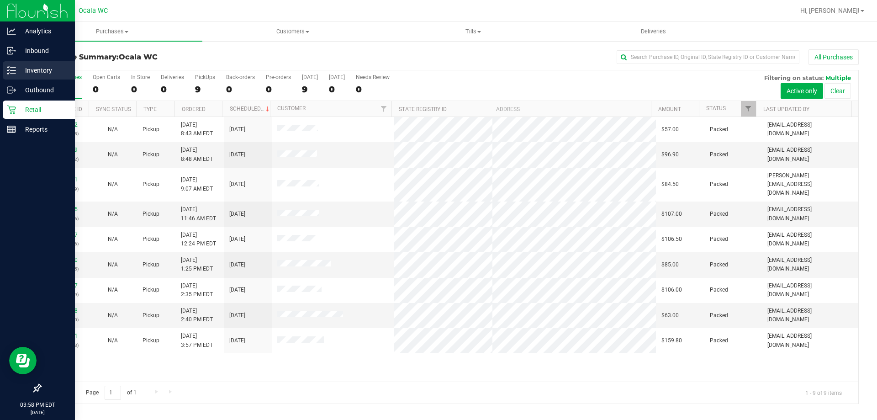
click at [34, 70] on p "Inventory" at bounding box center [43, 70] width 55 height 11
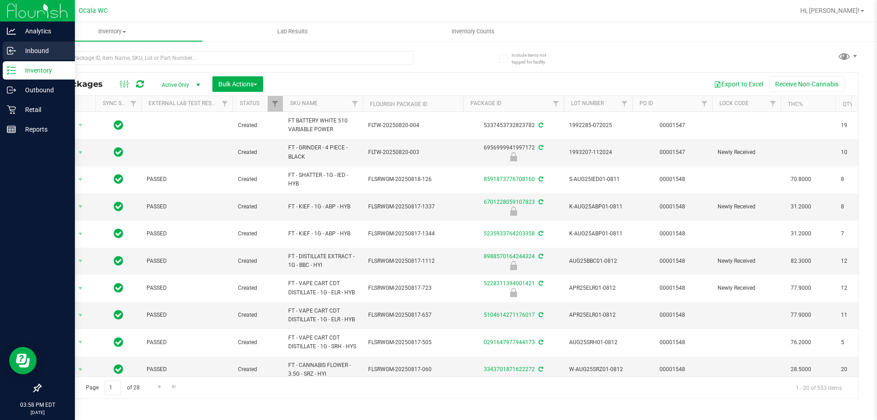
click at [16, 43] on div "Inbound" at bounding box center [39, 51] width 72 height 18
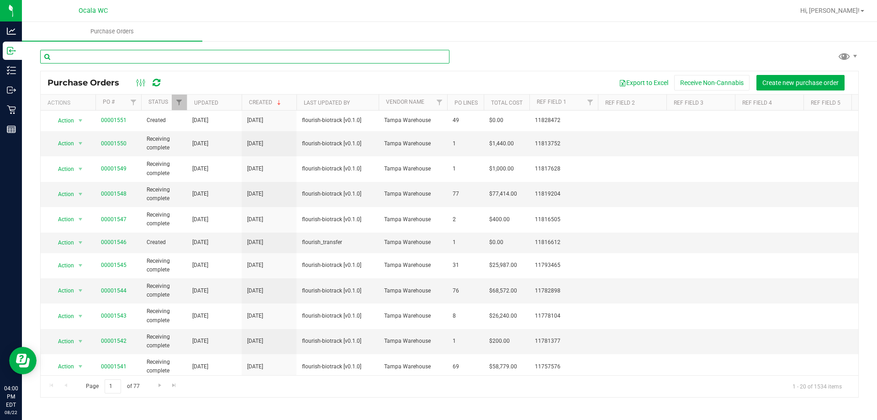
click at [199, 55] on input "text" at bounding box center [244, 57] width 409 height 14
type input "a"
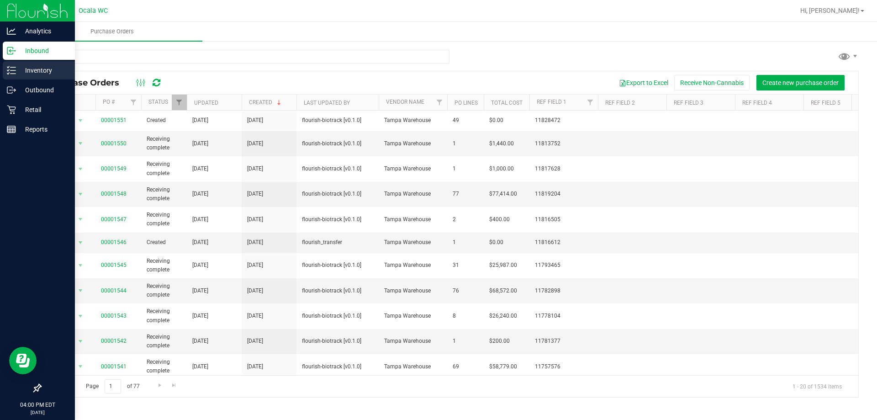
click at [21, 69] on p "Inventory" at bounding box center [43, 70] width 55 height 11
click at [51, 68] on p "Inventory" at bounding box center [43, 70] width 55 height 11
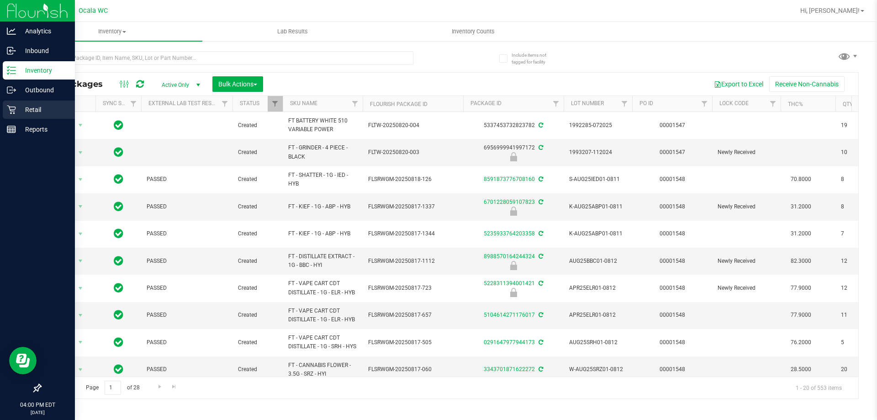
click at [26, 105] on p "Retail" at bounding box center [43, 109] width 55 height 11
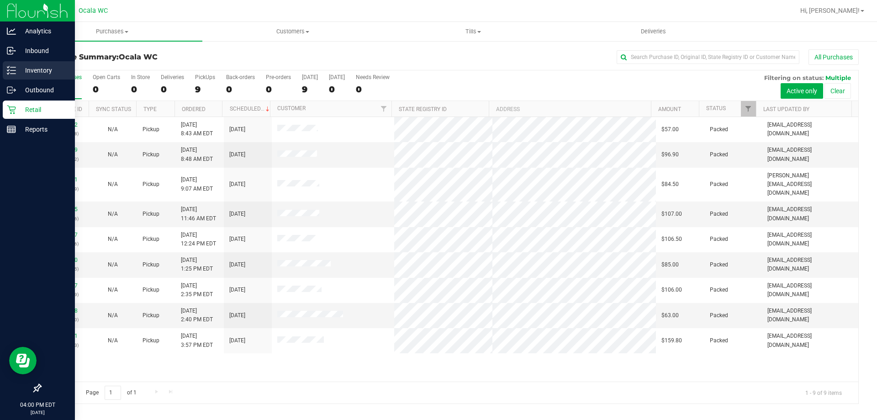
click at [43, 74] on p "Inventory" at bounding box center [43, 70] width 55 height 11
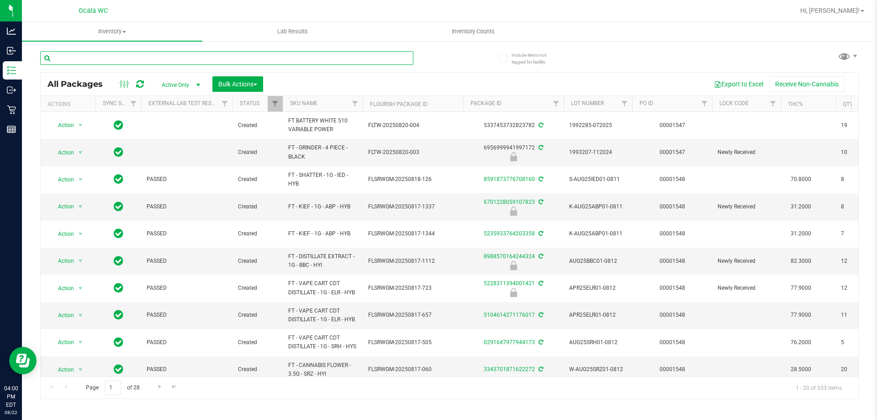
click at [207, 59] on input "text" at bounding box center [226, 58] width 373 height 14
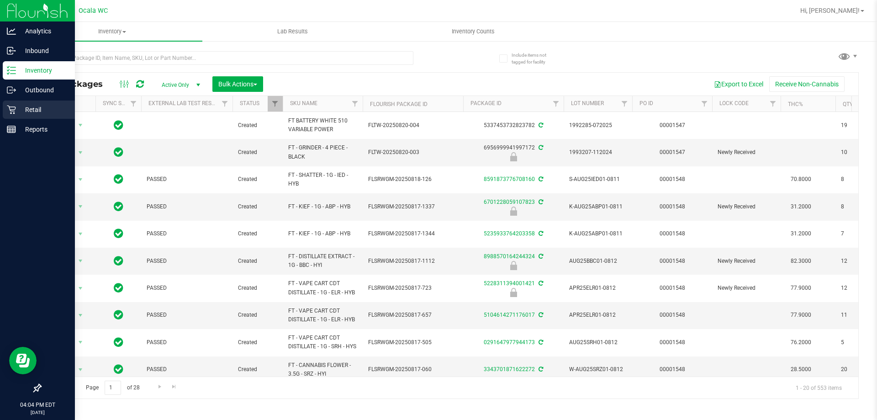
click at [48, 114] on p "Retail" at bounding box center [43, 109] width 55 height 11
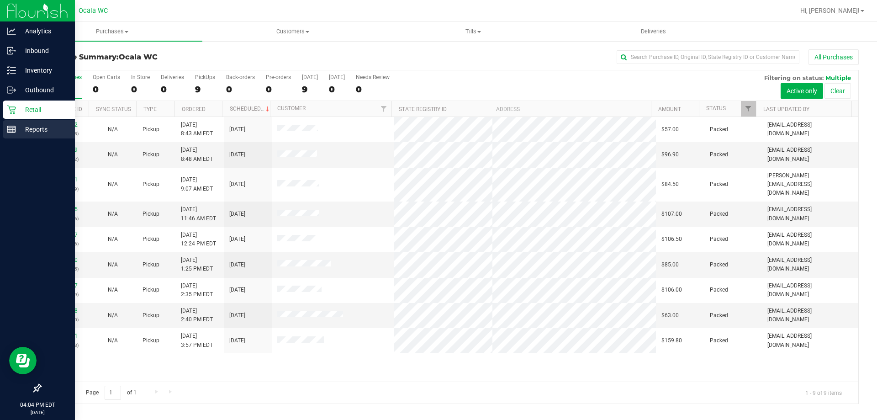
click at [19, 133] on p "Reports" at bounding box center [43, 129] width 55 height 11
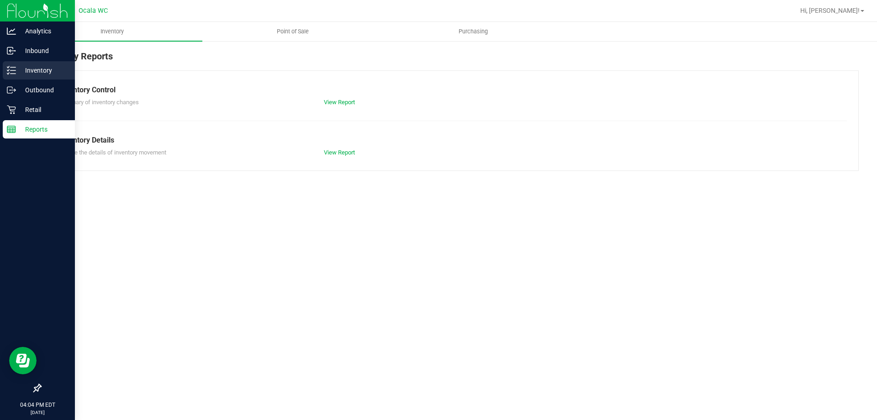
click at [20, 70] on p "Inventory" at bounding box center [43, 70] width 55 height 11
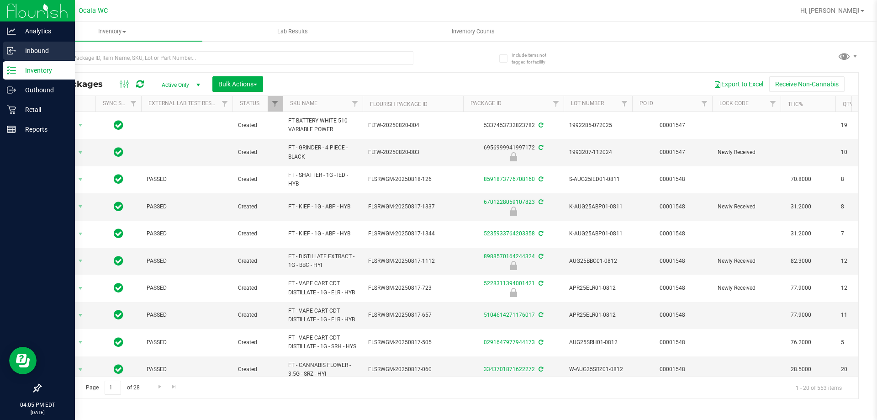
click at [39, 47] on p "Inbound" at bounding box center [43, 50] width 55 height 11
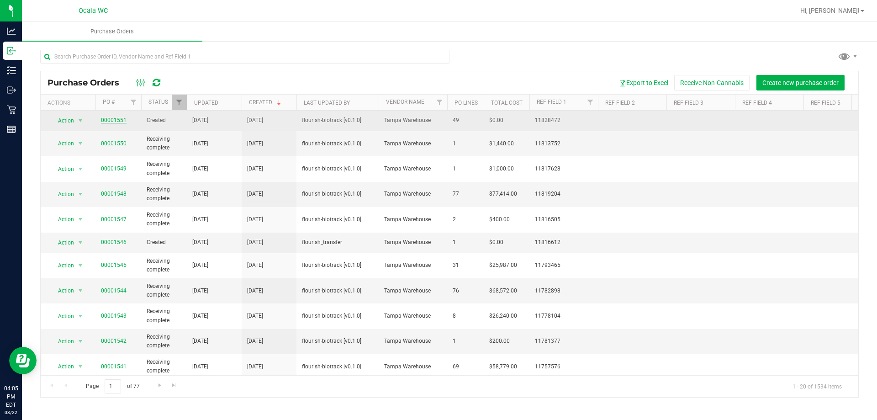
click at [114, 119] on link "00001551" at bounding box center [114, 120] width 26 height 6
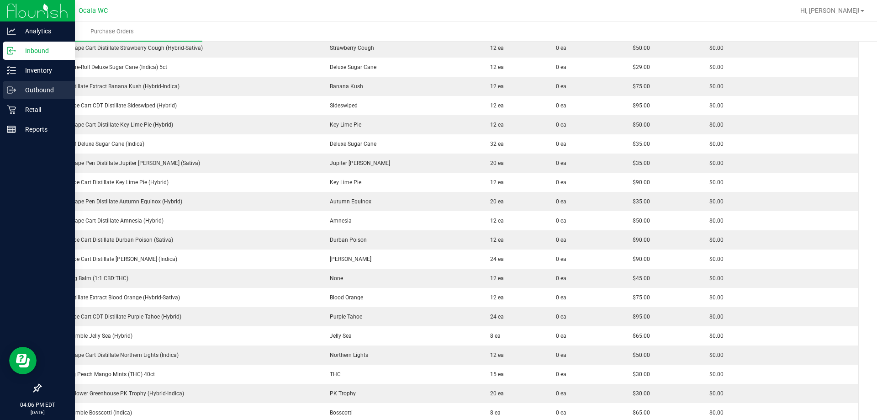
scroll to position [365, 0]
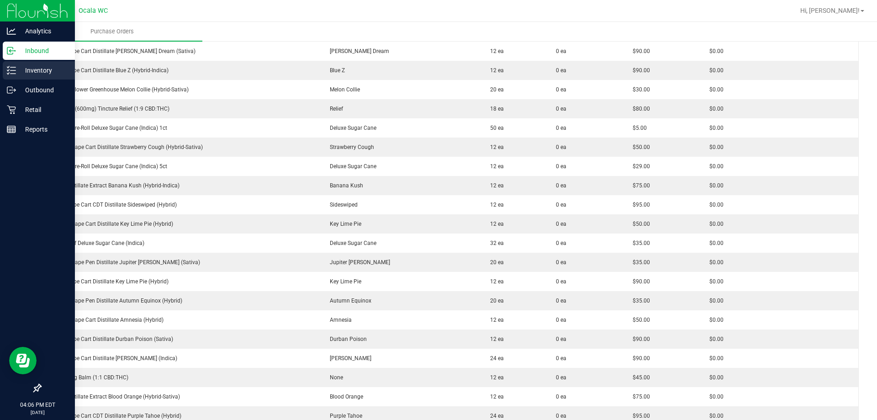
click at [16, 67] on p "Inventory" at bounding box center [43, 70] width 55 height 11
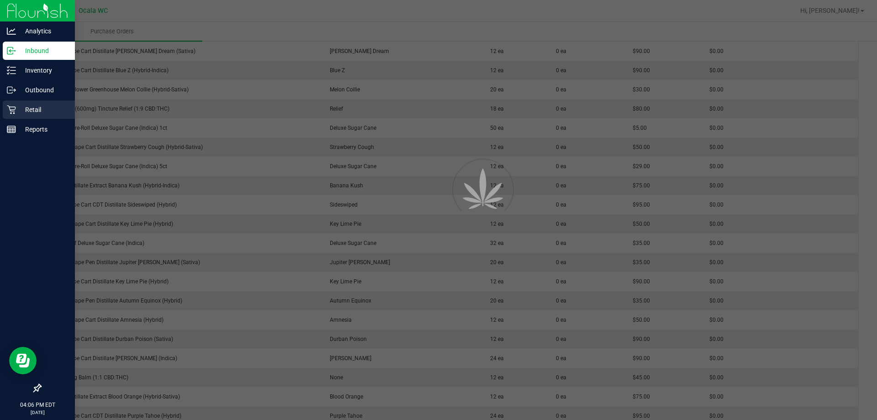
click at [31, 113] on p "Retail" at bounding box center [43, 109] width 55 height 11
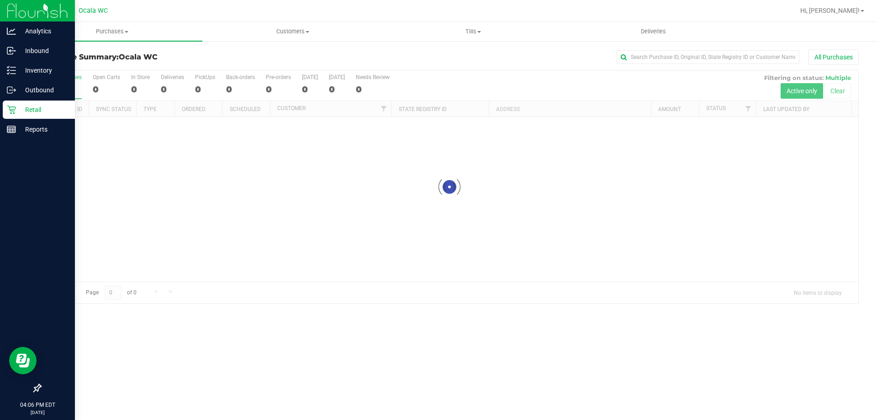
click at [31, 113] on p "Retail" at bounding box center [43, 109] width 55 height 11
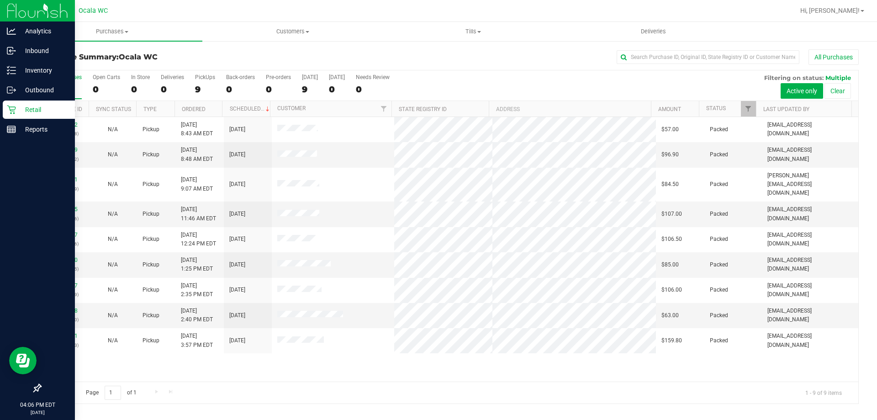
click at [8, 73] on icon at bounding box center [11, 70] width 9 height 9
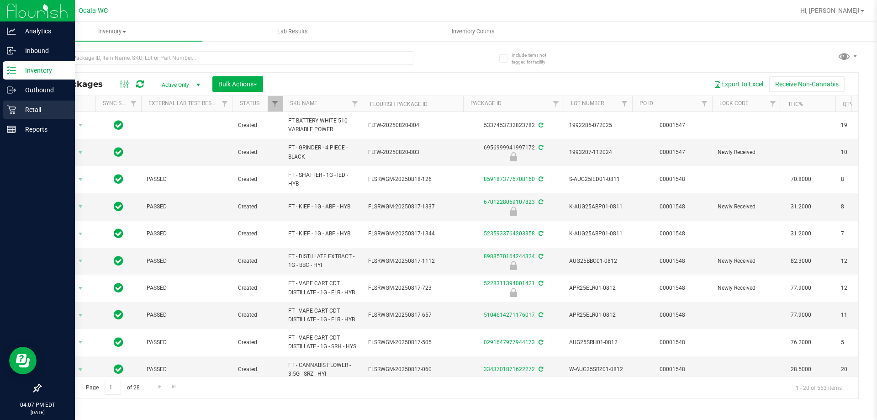
click at [32, 110] on p "Retail" at bounding box center [43, 109] width 55 height 11
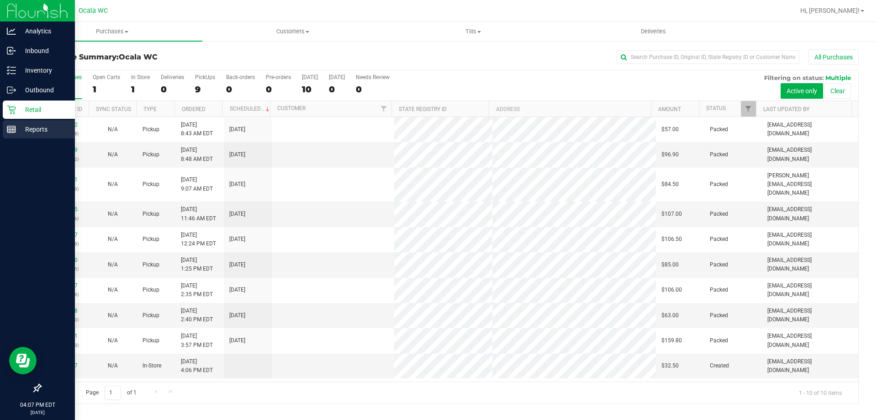
click at [15, 126] on rect at bounding box center [11, 129] width 8 height 6
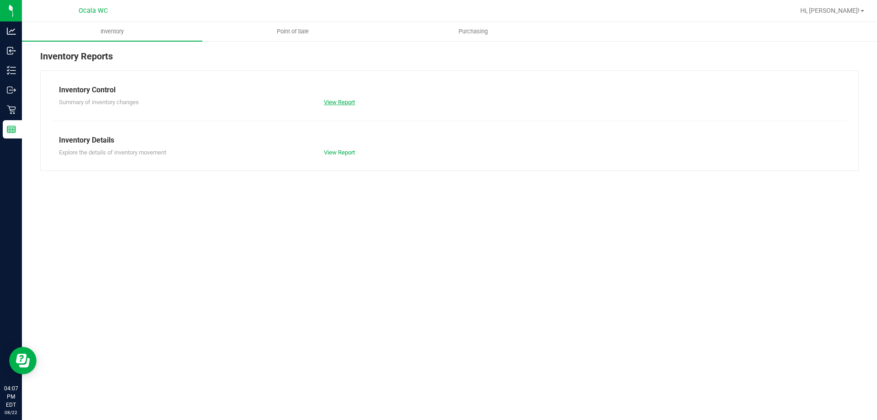
click at [341, 100] on link "View Report" at bounding box center [339, 102] width 31 height 7
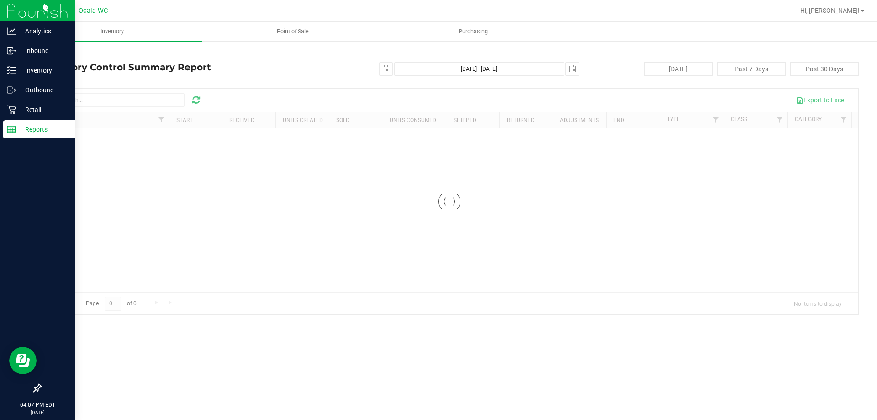
click at [2, 132] on link "Reports" at bounding box center [37, 130] width 75 height 20
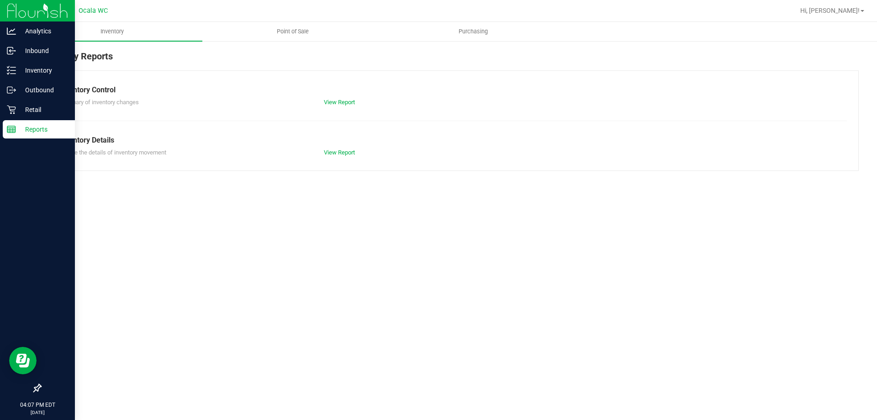
click at [24, 127] on p "Reports" at bounding box center [43, 129] width 55 height 11
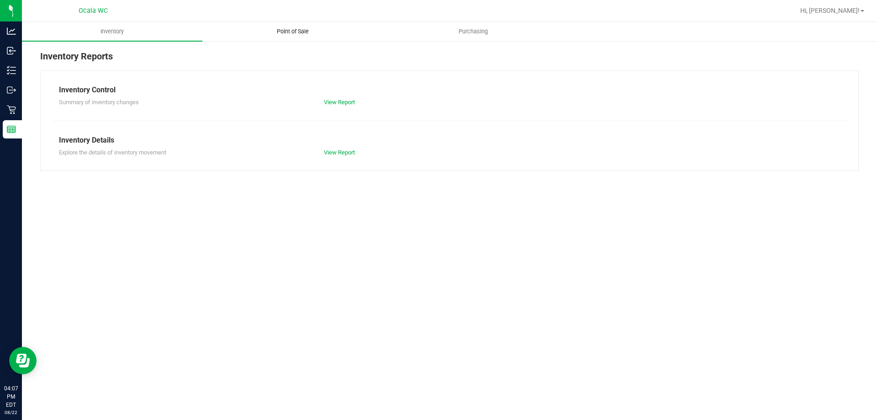
click at [283, 31] on span "Point of Sale" at bounding box center [292, 31] width 57 height 8
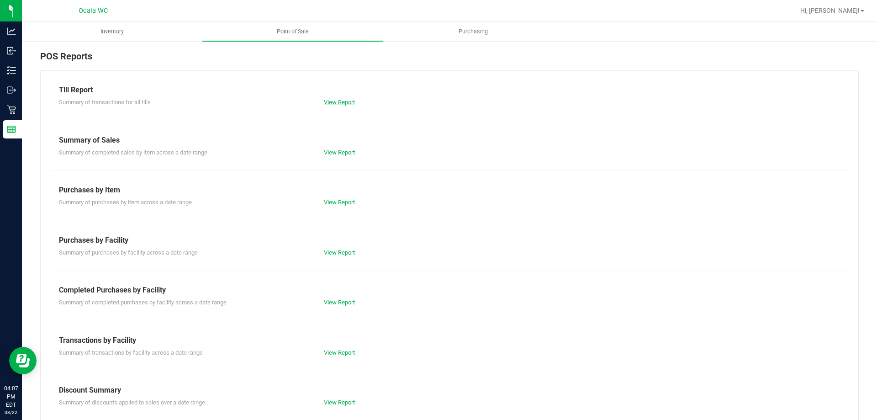
click at [332, 104] on link "View Report" at bounding box center [339, 102] width 31 height 7
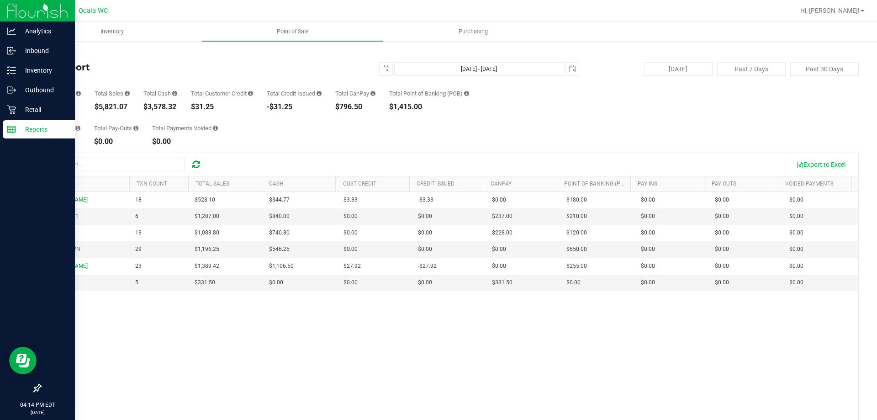
click at [16, 125] on p "Reports" at bounding box center [43, 129] width 55 height 11
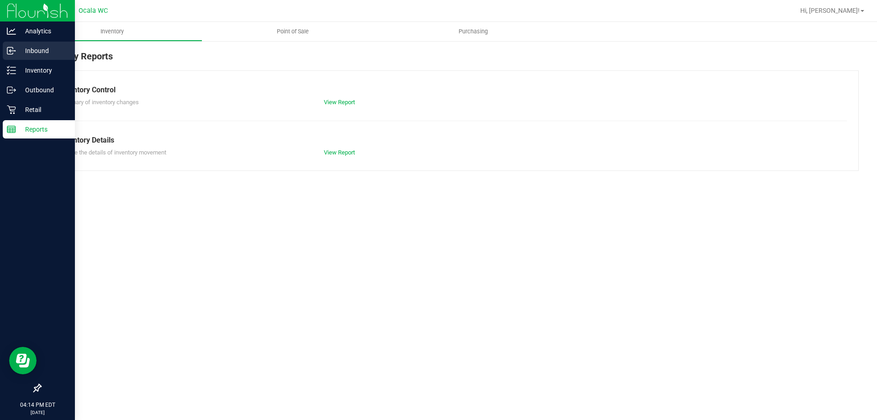
click at [41, 49] on p "Inbound" at bounding box center [43, 50] width 55 height 11
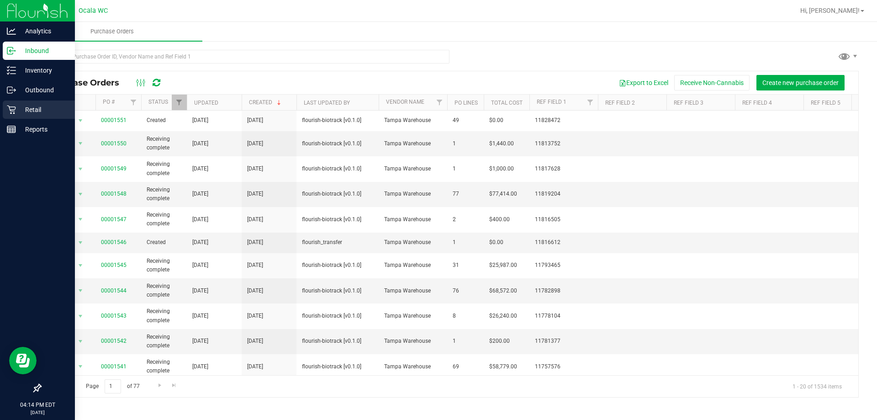
click at [36, 110] on p "Retail" at bounding box center [43, 109] width 55 height 11
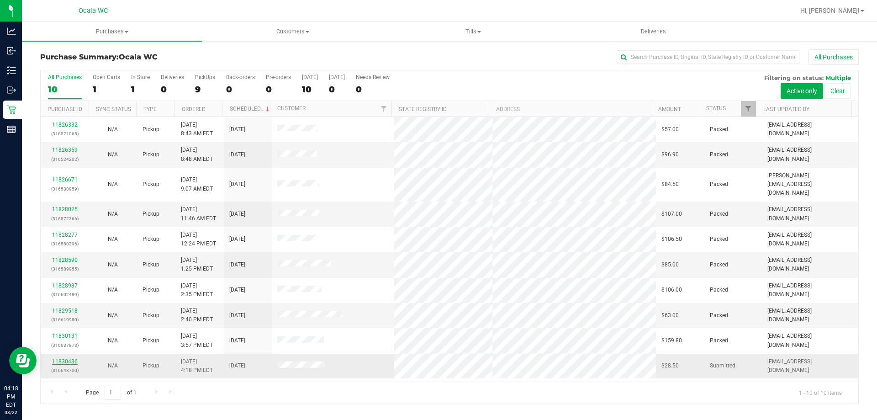
click at [58, 358] on link "11830436" at bounding box center [65, 361] width 26 height 6
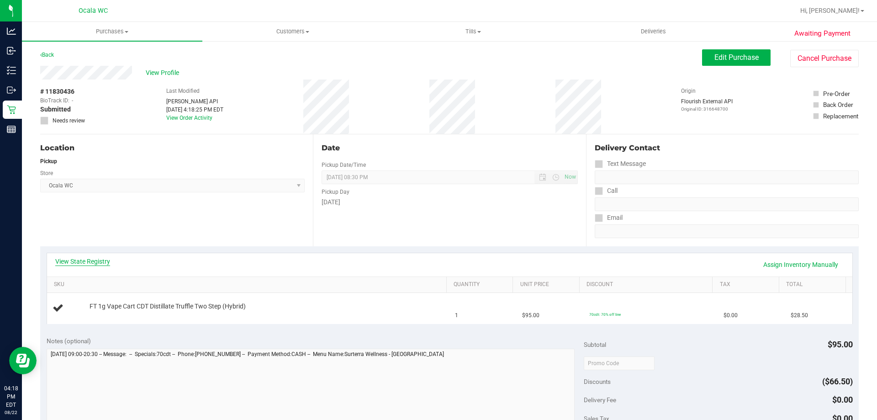
click at [84, 261] on link "View State Registry" at bounding box center [82, 261] width 55 height 9
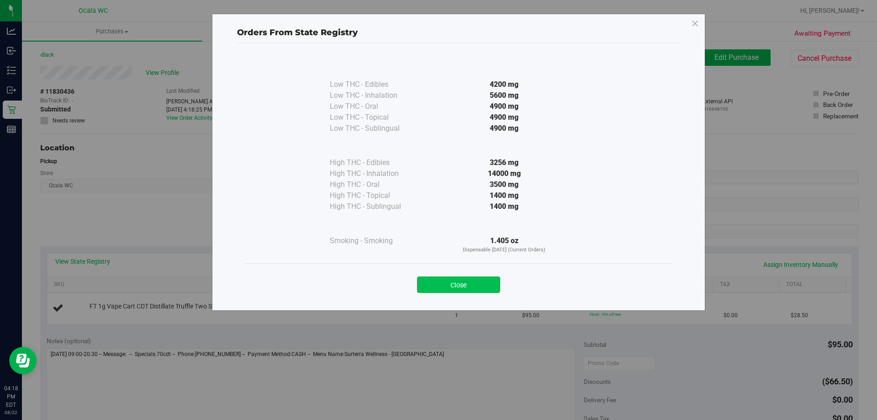
click at [462, 286] on button "Close" at bounding box center [458, 284] width 83 height 16
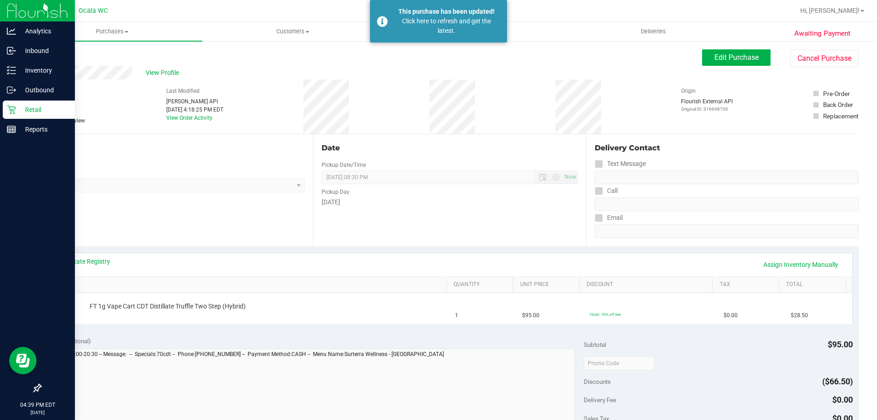
click at [12, 104] on div "Retail" at bounding box center [39, 109] width 72 height 18
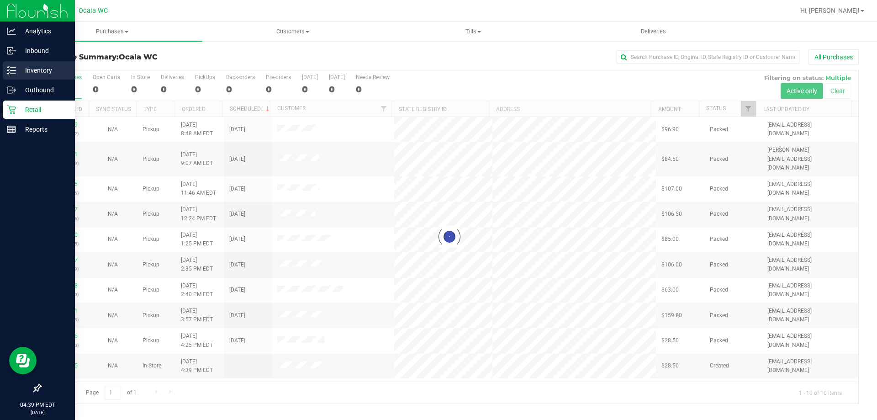
click at [23, 71] on p "Inventory" at bounding box center [43, 70] width 55 height 11
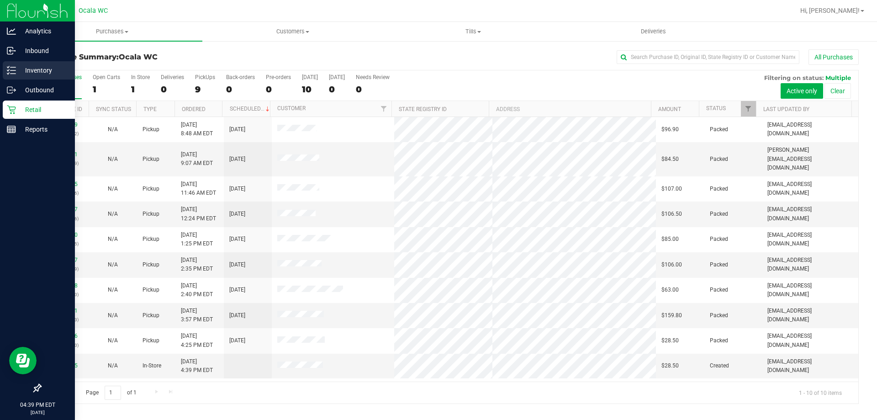
click at [19, 73] on p "Inventory" at bounding box center [43, 70] width 55 height 11
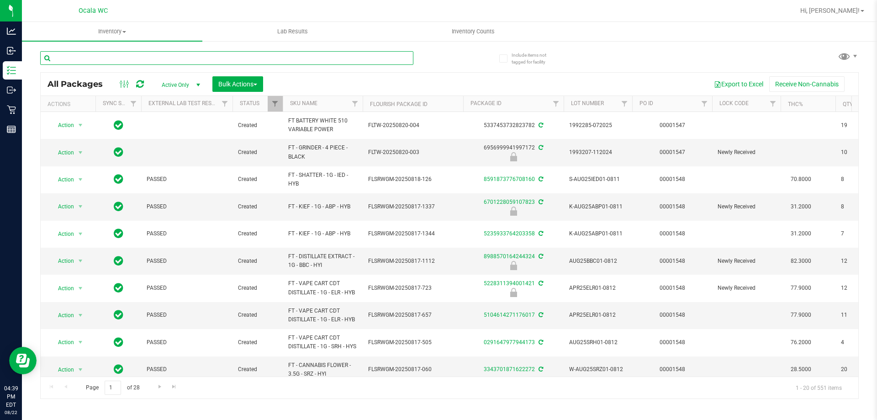
click at [108, 58] on input "text" at bounding box center [226, 58] width 373 height 14
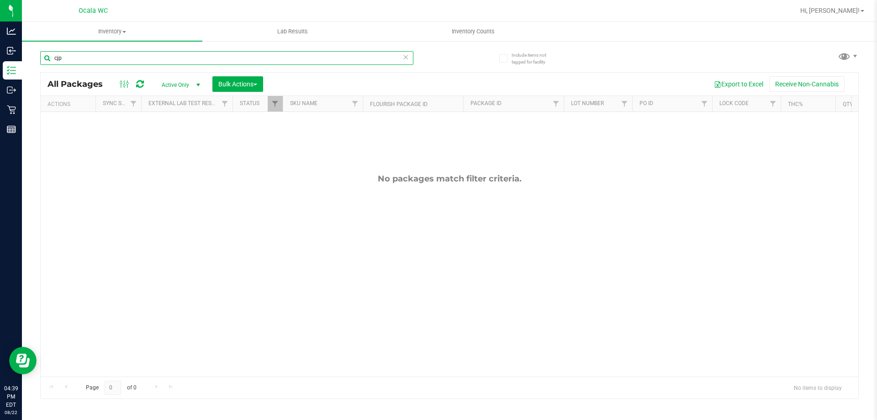
click at [126, 53] on input "cjp" at bounding box center [226, 58] width 373 height 14
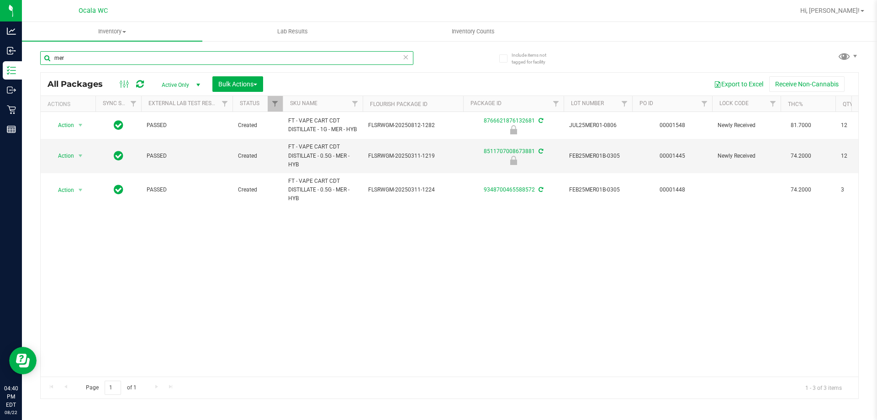
click at [84, 58] on input "mer" at bounding box center [226, 58] width 373 height 14
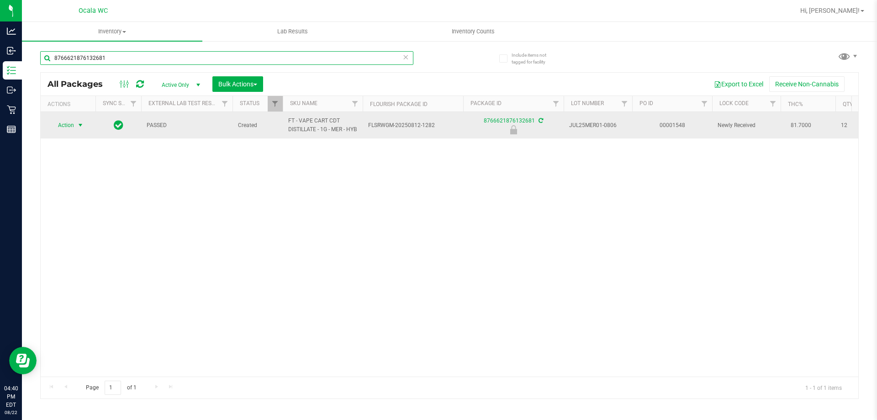
type input "8766621876132681"
click at [79, 132] on span "select" at bounding box center [80, 125] width 11 height 13
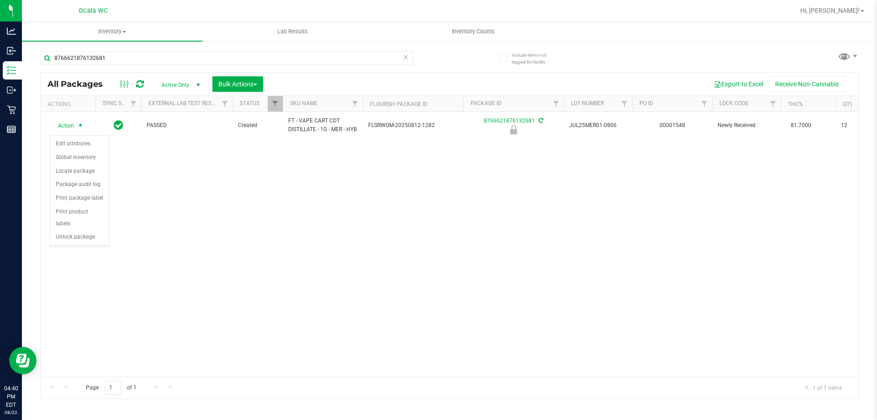
click at [72, 233] on div "Action Edit attributes Global inventory Locate package Package audit log Print …" at bounding box center [79, 190] width 59 height 111
click at [72, 230] on li "Unlock package" at bounding box center [79, 237] width 58 height 14
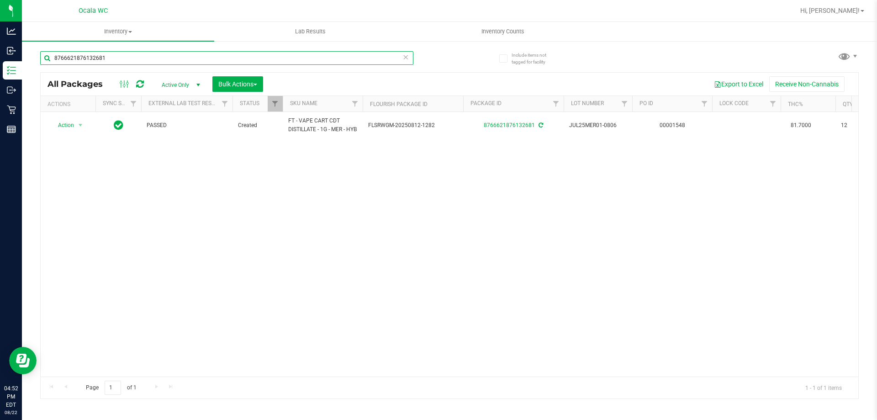
click at [129, 52] on input "8766621876132681" at bounding box center [226, 58] width 373 height 14
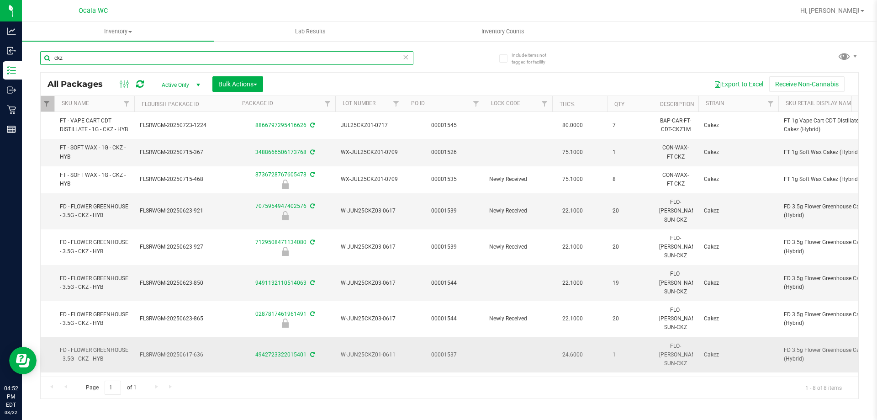
scroll to position [0, 227]
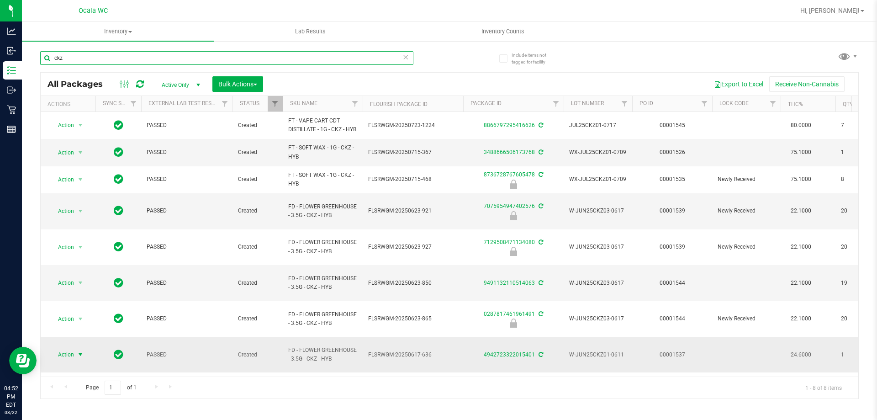
type input "ckz"
click at [76, 348] on span "select" at bounding box center [80, 354] width 11 height 13
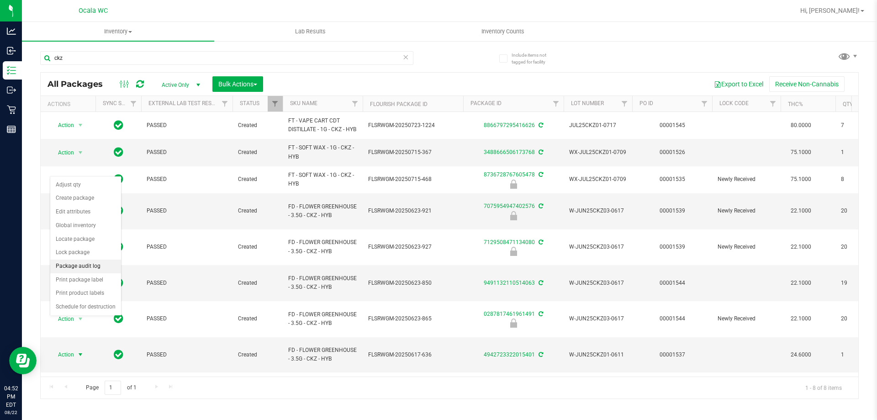
click at [94, 270] on li "Package audit log" at bounding box center [85, 266] width 71 height 14
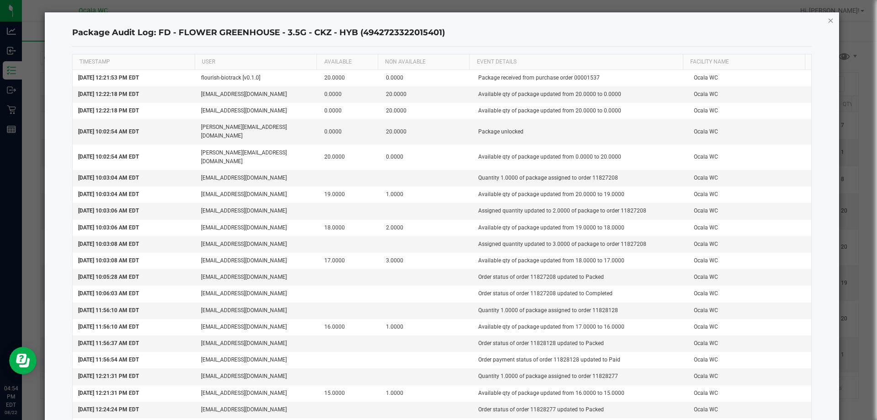
scroll to position [0, 0]
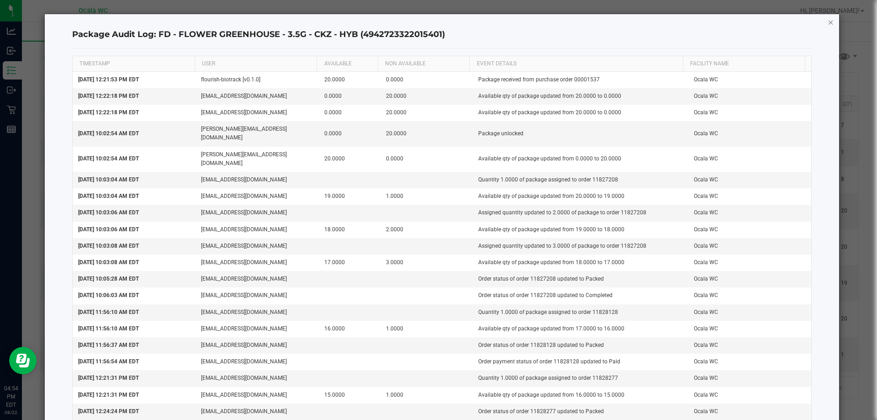
click at [828, 23] on icon "button" at bounding box center [831, 21] width 6 height 11
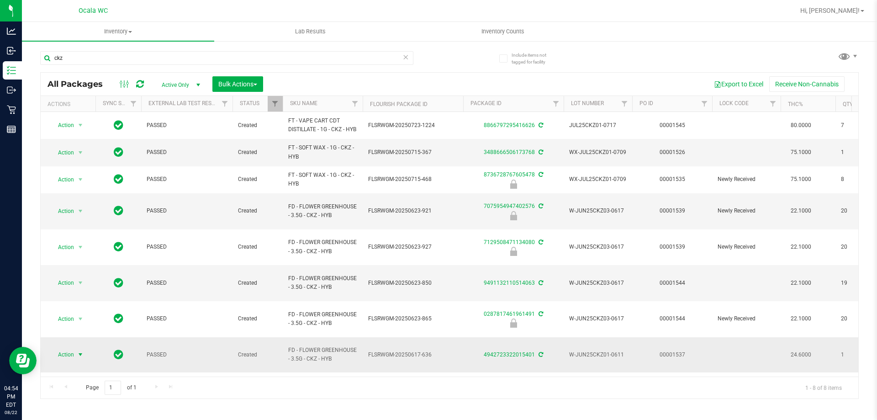
click at [65, 348] on span "Action" at bounding box center [62, 354] width 25 height 13
click at [94, 249] on li "Lock package" at bounding box center [85, 253] width 71 height 14
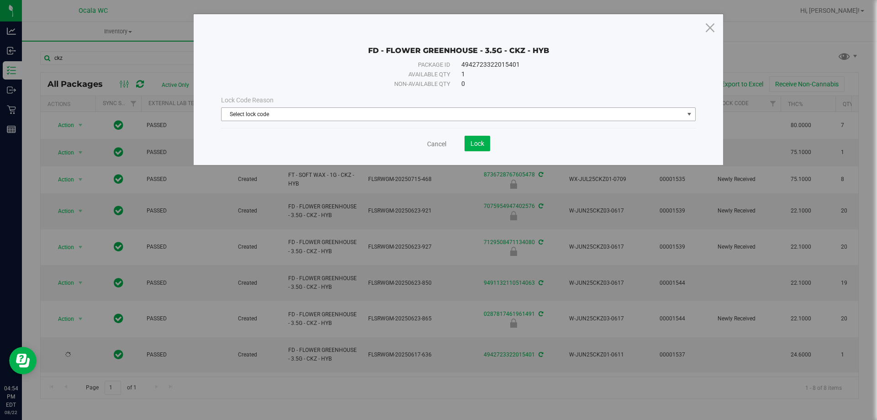
click at [290, 120] on span "Select lock code" at bounding box center [453, 114] width 462 height 13
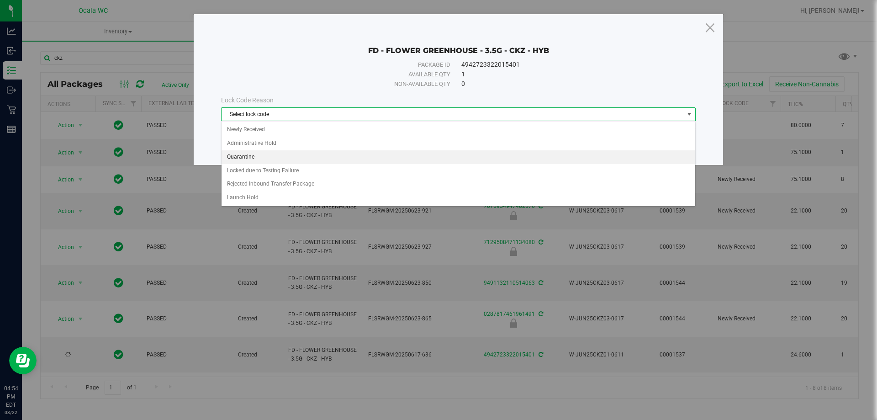
click at [253, 153] on li "Quarantine" at bounding box center [459, 157] width 474 height 14
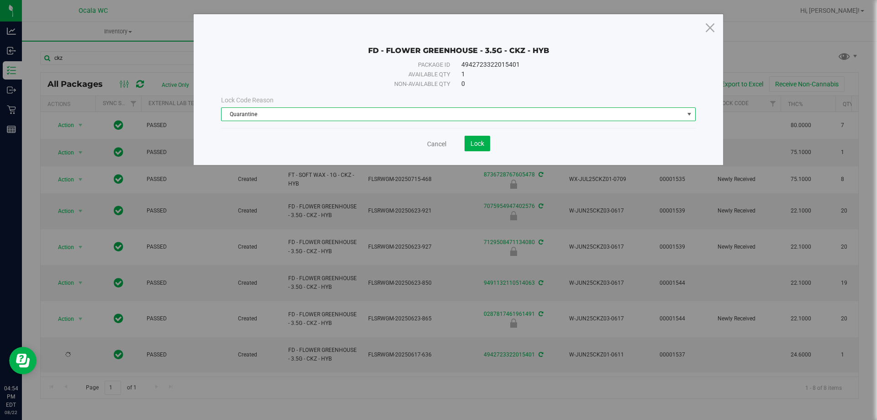
click at [390, 109] on span "Quarantine" at bounding box center [453, 114] width 462 height 13
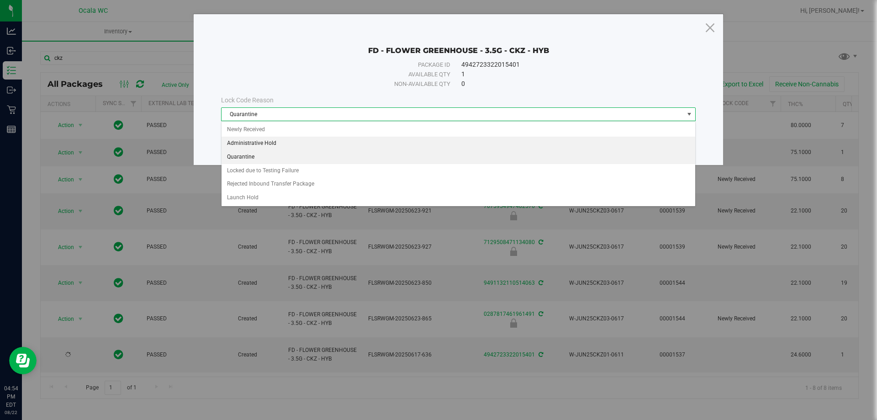
click at [269, 143] on li "Administrative Hold" at bounding box center [459, 144] width 474 height 14
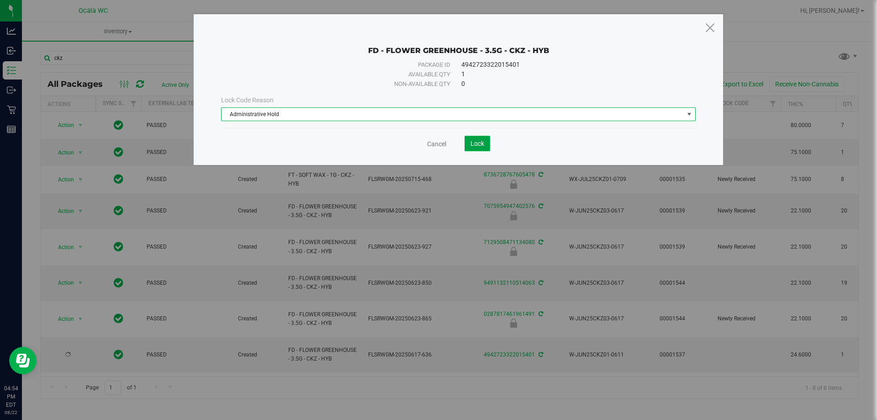
click at [482, 143] on span "Lock" at bounding box center [477, 143] width 14 height 7
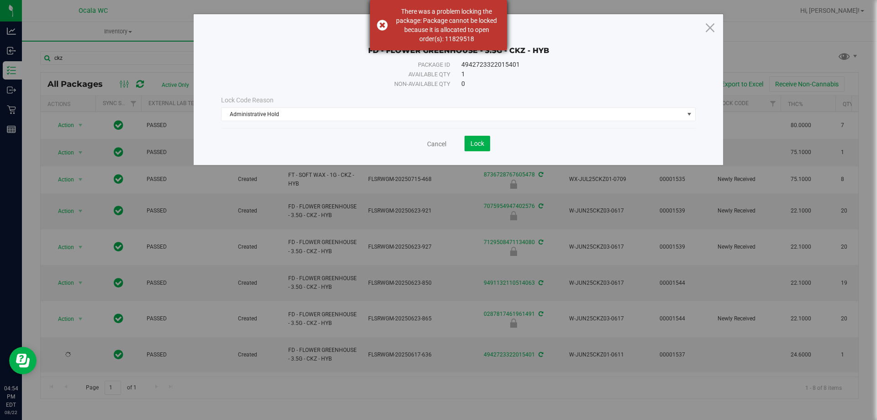
click at [375, 28] on div "There was a problem locking the package: Package cannot be locked because it is…" at bounding box center [438, 25] width 137 height 50
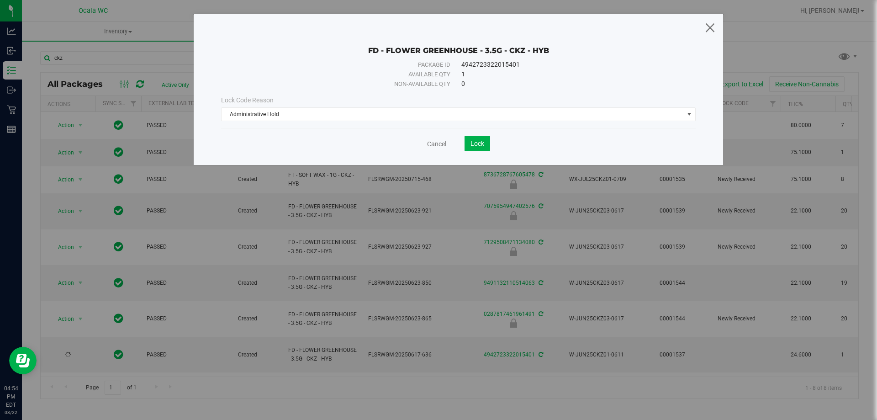
click at [709, 28] on icon at bounding box center [710, 27] width 12 height 22
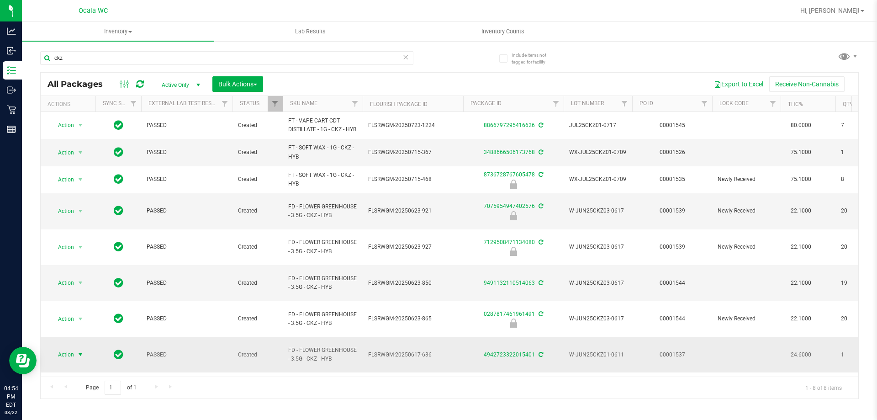
click at [63, 348] on span "Action" at bounding box center [62, 354] width 25 height 13
click at [82, 250] on li "Lock package" at bounding box center [85, 253] width 71 height 14
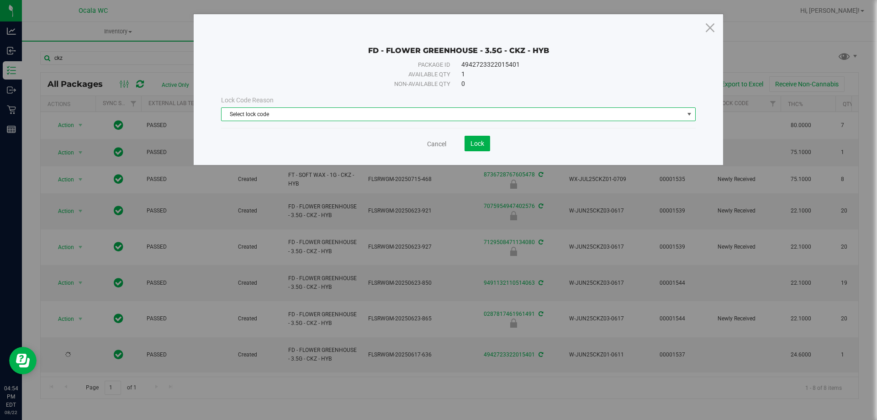
click at [471, 107] on span "Select lock code" at bounding box center [458, 114] width 475 height 14
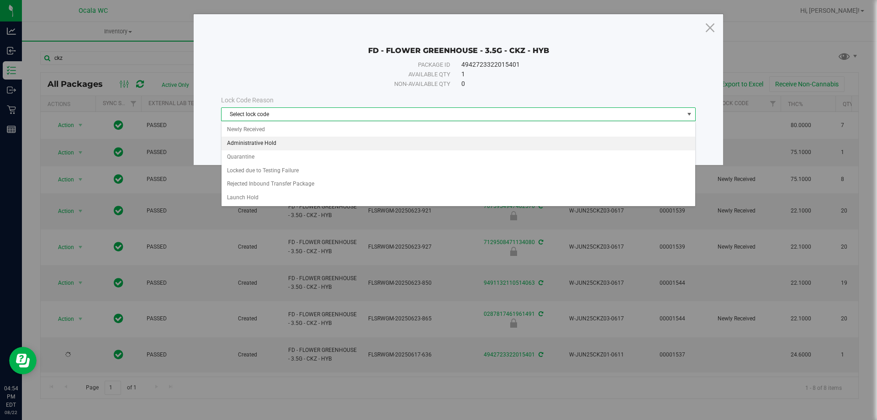
click at [280, 141] on li "Administrative Hold" at bounding box center [459, 144] width 474 height 14
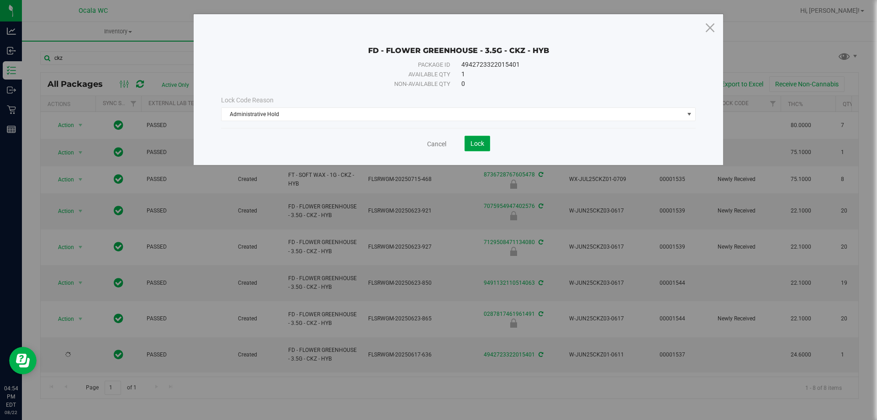
click at [482, 141] on span "Lock" at bounding box center [477, 143] width 14 height 7
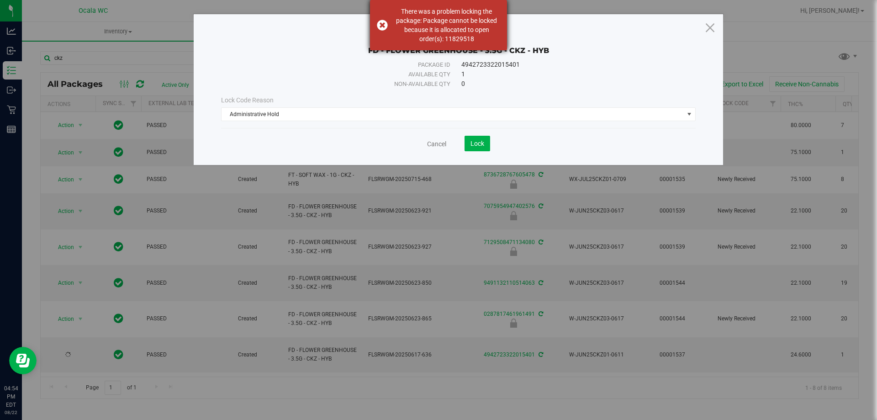
click at [376, 23] on div "There was a problem locking the package: Package cannot be locked because it is…" at bounding box center [438, 25] width 137 height 50
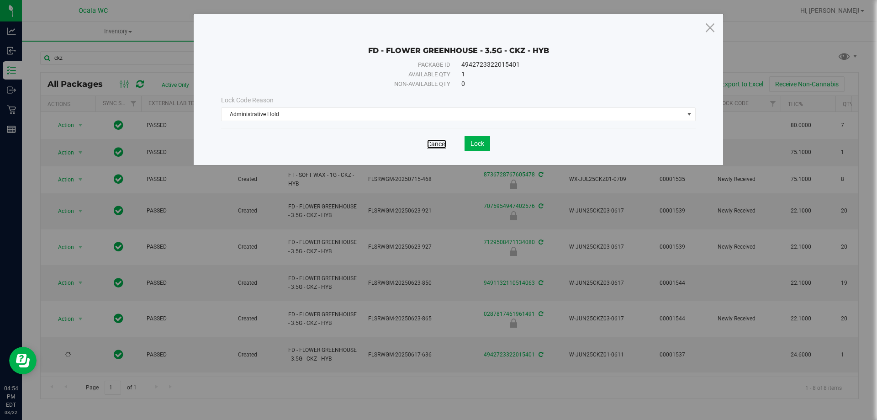
click at [437, 143] on link "Cancel" at bounding box center [436, 143] width 19 height 9
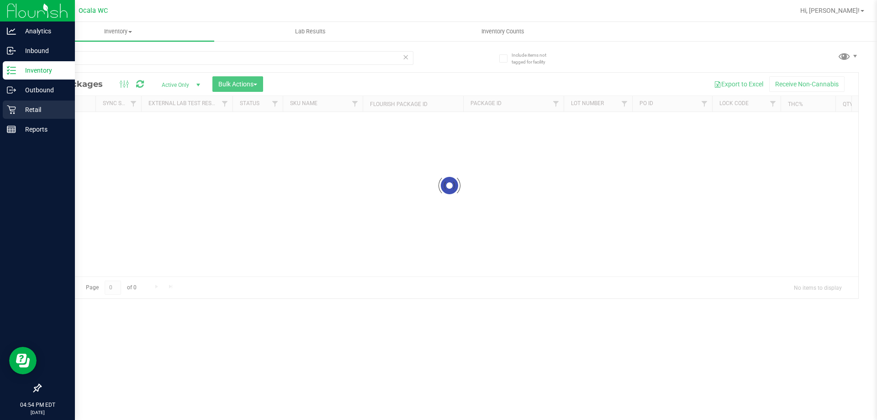
click at [17, 112] on p "Retail" at bounding box center [43, 109] width 55 height 11
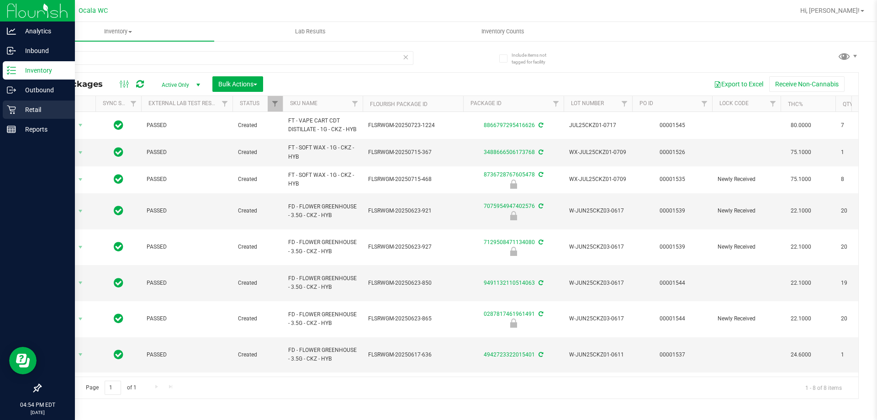
click at [1, 110] on link "Retail" at bounding box center [37, 110] width 75 height 20
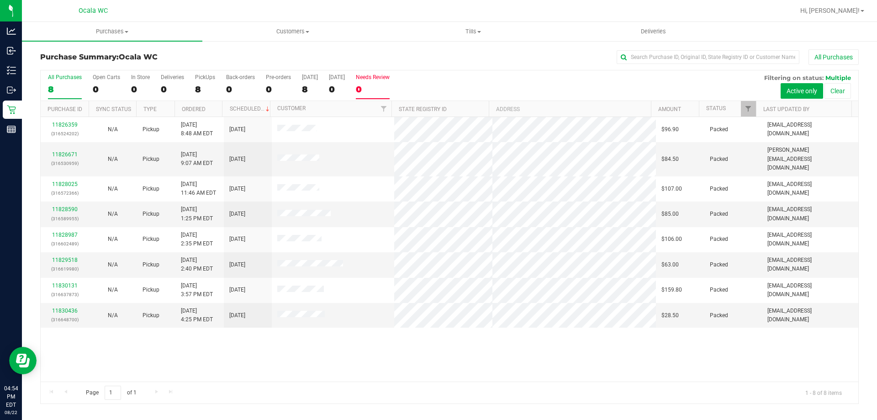
click at [378, 84] on div "0" at bounding box center [373, 89] width 34 height 11
click at [0, 0] on input "Needs Review 0" at bounding box center [0, 0] width 0 height 0
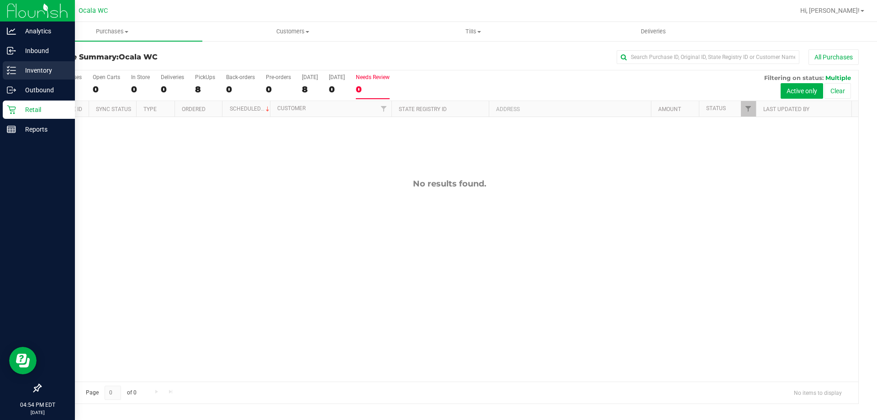
click at [37, 77] on div "Inventory" at bounding box center [39, 70] width 72 height 18
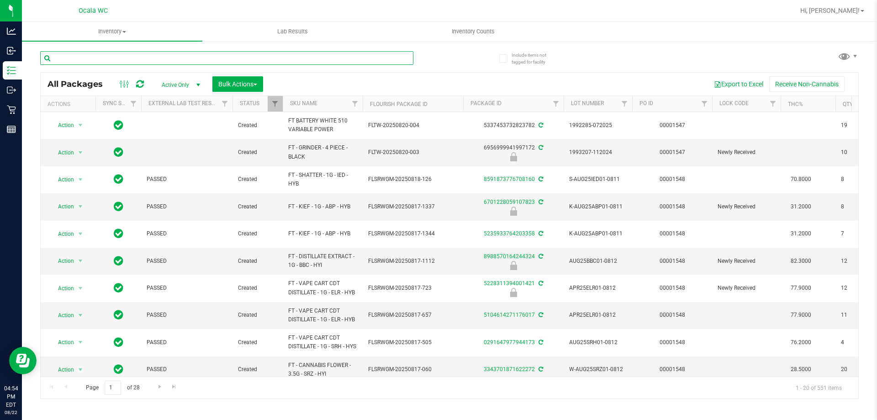
click at [116, 60] on input "text" at bounding box center [226, 58] width 373 height 14
type input "ckz"
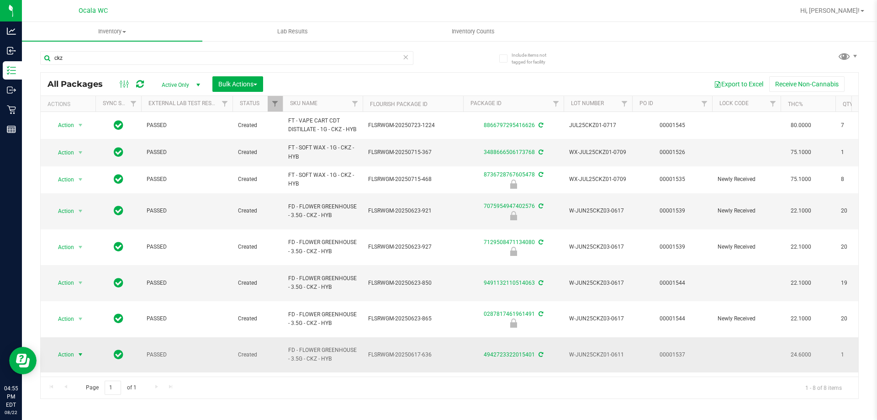
click at [70, 348] on span "Action" at bounding box center [62, 354] width 25 height 13
click at [75, 249] on li "Lock package" at bounding box center [85, 253] width 71 height 14
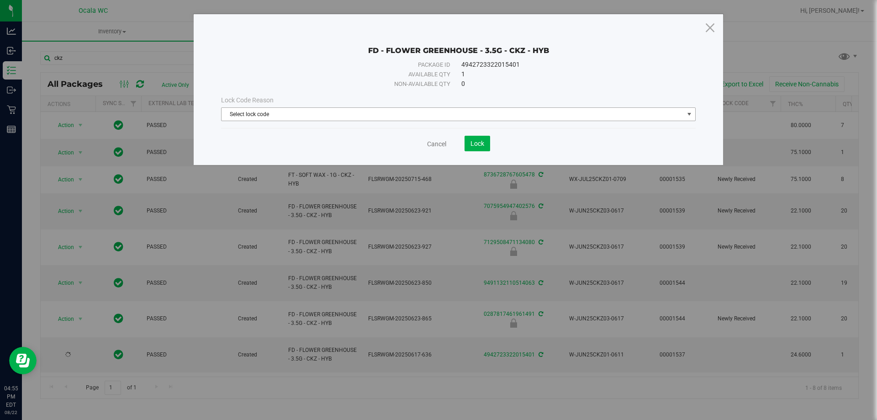
click at [290, 118] on span "Select lock code" at bounding box center [453, 114] width 462 height 13
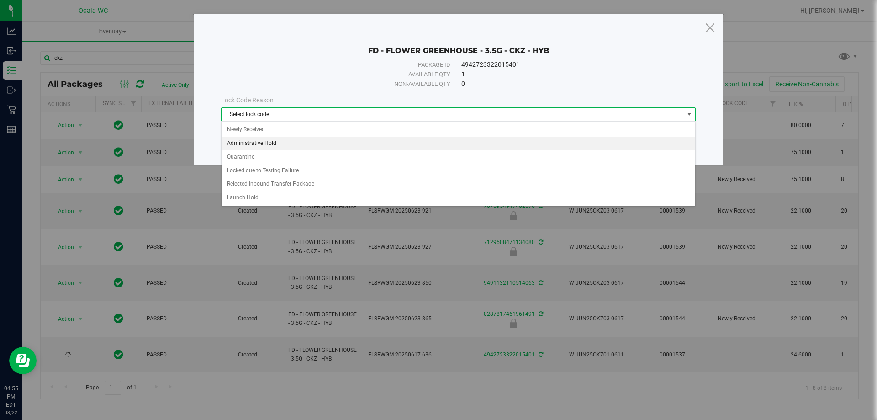
click at [264, 142] on li "Administrative Hold" at bounding box center [459, 144] width 474 height 14
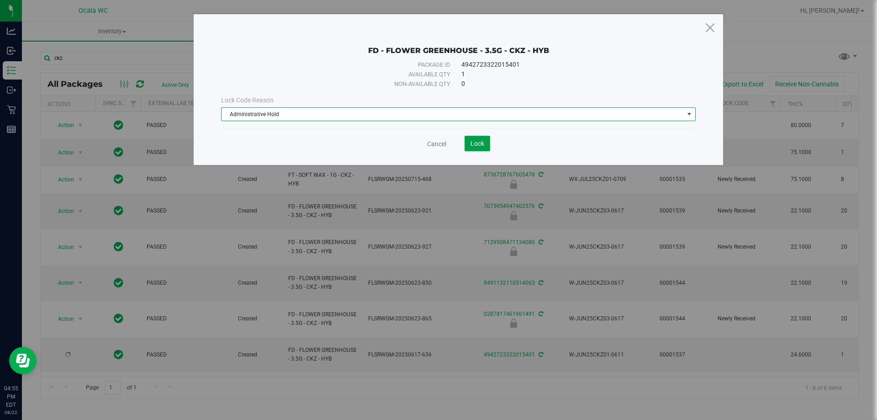
click at [480, 139] on button "Lock" at bounding box center [478, 144] width 26 height 16
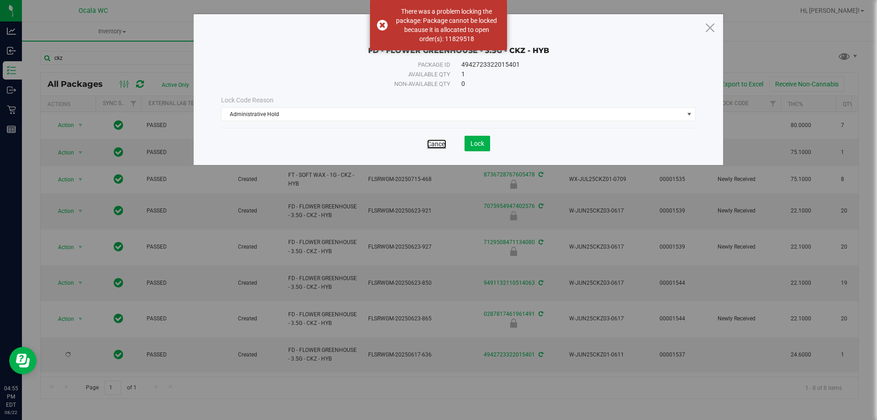
click at [438, 145] on link "Cancel" at bounding box center [436, 143] width 19 height 9
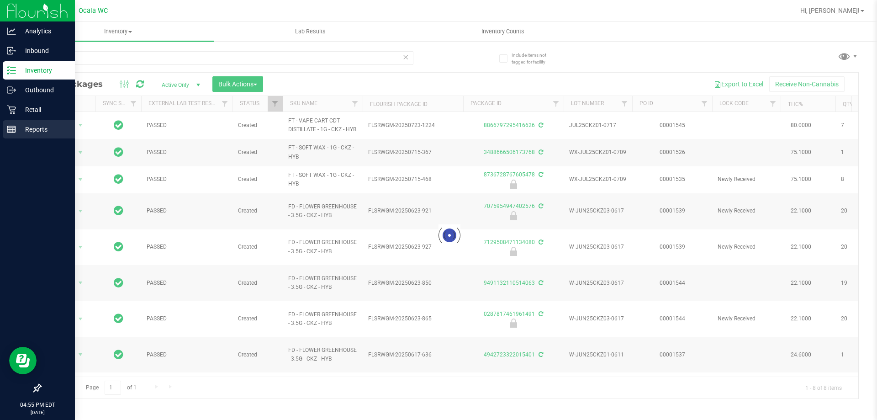
click at [43, 128] on p "Reports" at bounding box center [43, 129] width 55 height 11
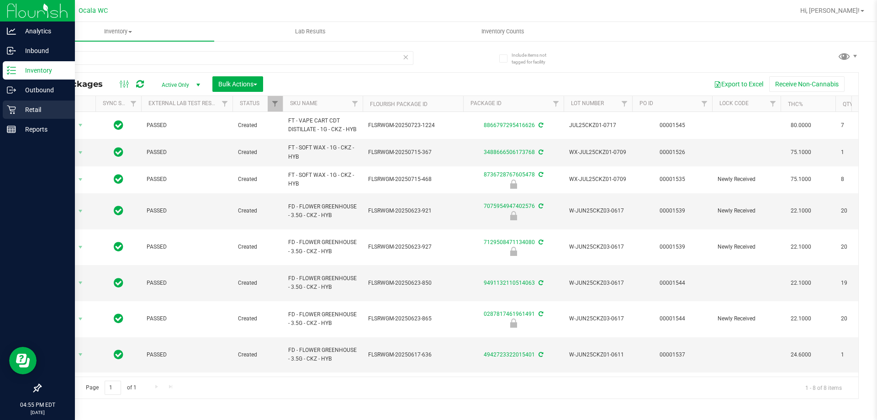
click at [33, 104] on p "Retail" at bounding box center [43, 109] width 55 height 11
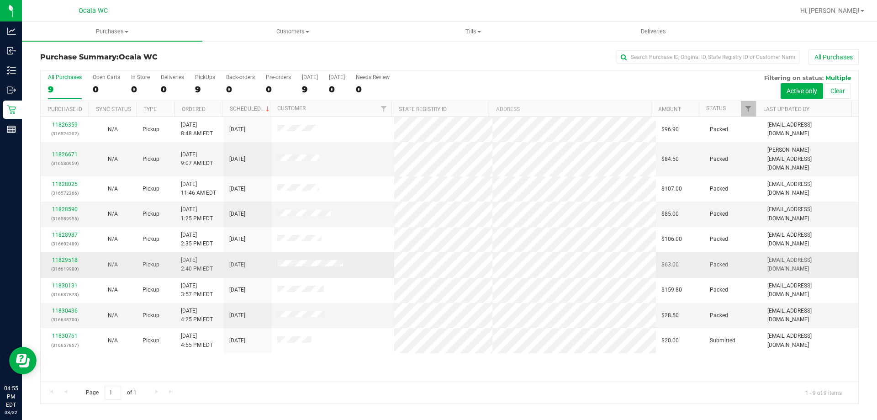
click at [70, 257] on link "11829518" at bounding box center [65, 260] width 26 height 6
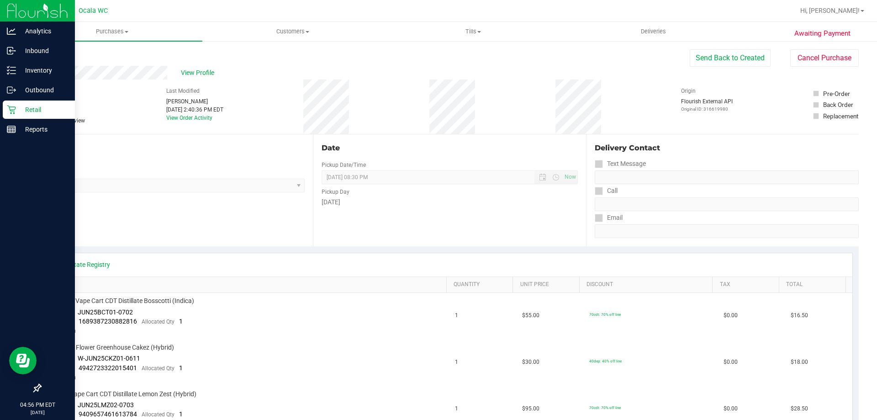
click at [16, 119] on link "Retail" at bounding box center [37, 110] width 75 height 20
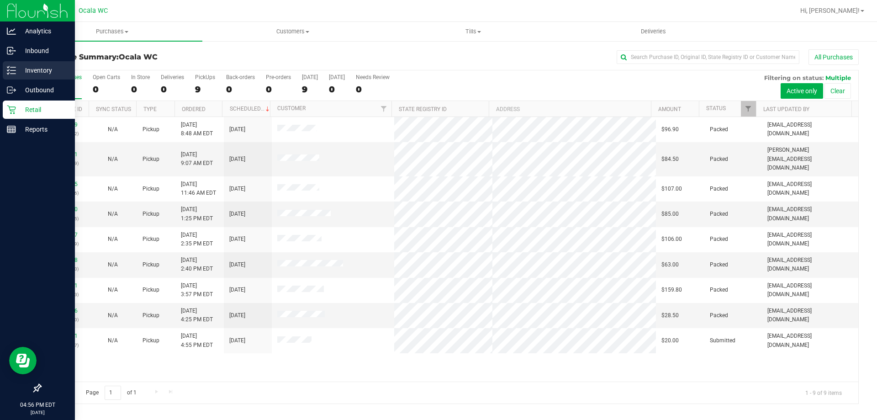
click at [40, 72] on p "Inventory" at bounding box center [43, 70] width 55 height 11
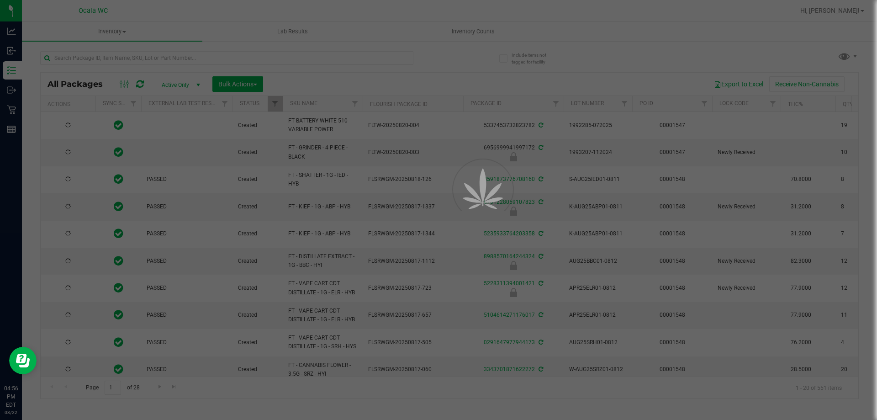
click at [144, 55] on div at bounding box center [438, 210] width 877 height 420
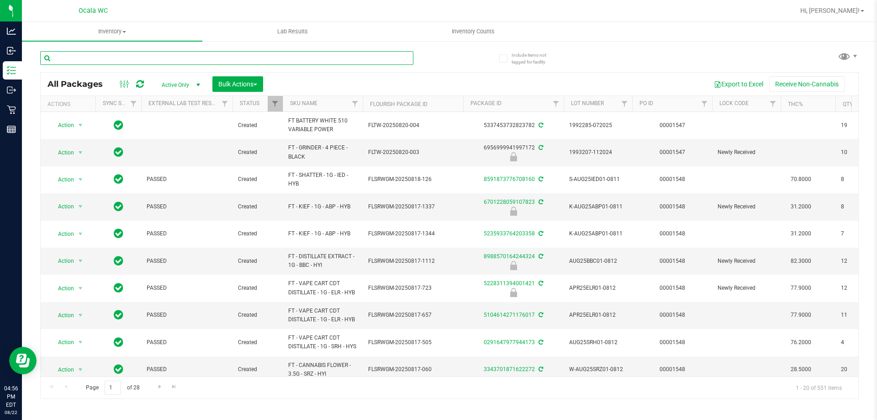
click at [144, 55] on input "text" at bounding box center [226, 58] width 373 height 14
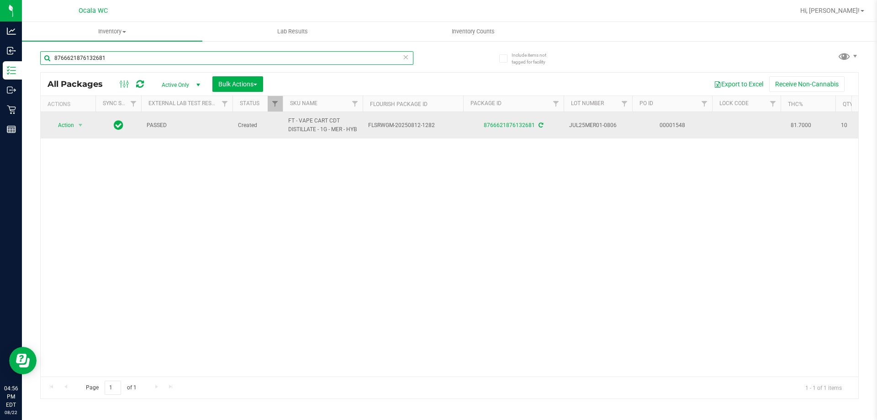
type input "8766621876132681"
drag, startPoint x: 84, startPoint y: 121, endPoint x: 81, endPoint y: 127, distance: 6.7
click at [84, 121] on td "Action Action Adjust qty Create package Edit attributes Global inventory Locate…" at bounding box center [68, 125] width 55 height 26
click at [81, 127] on span "select" at bounding box center [80, 124] width 7 height 7
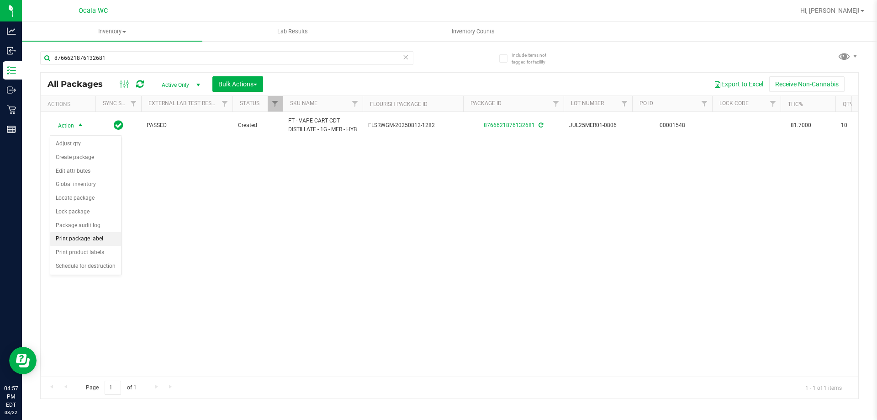
click at [86, 237] on li "Print package label" at bounding box center [85, 239] width 71 height 14
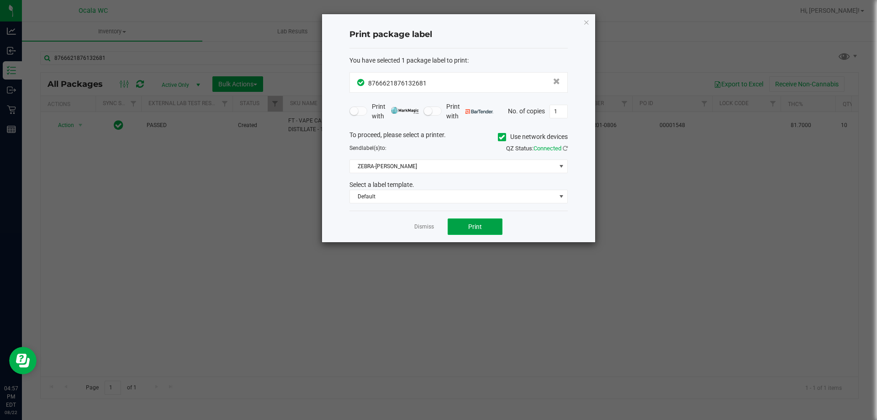
click at [471, 227] on span "Print" at bounding box center [475, 226] width 14 height 7
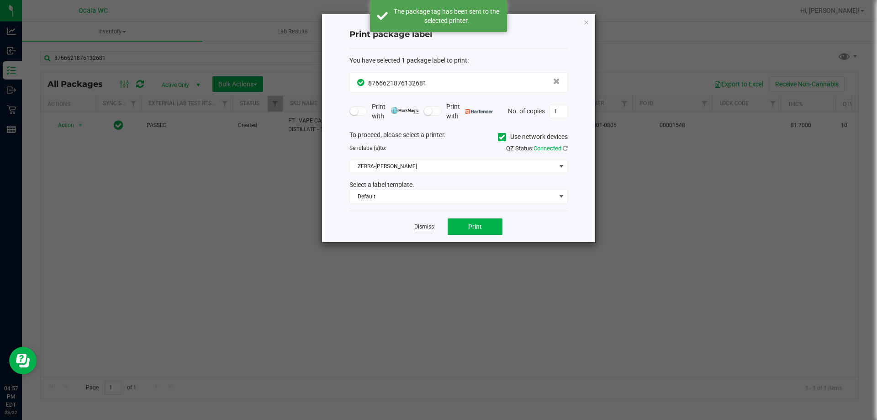
click at [416, 224] on link "Dismiss" at bounding box center [424, 227] width 20 height 8
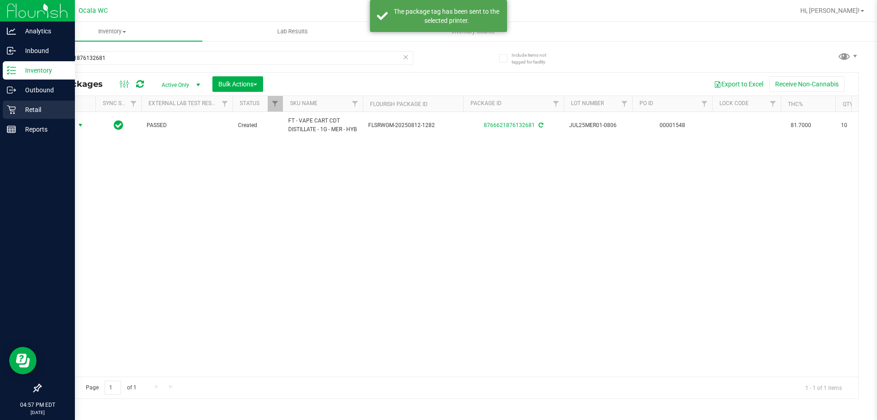
click at [8, 113] on icon at bounding box center [11, 109] width 9 height 9
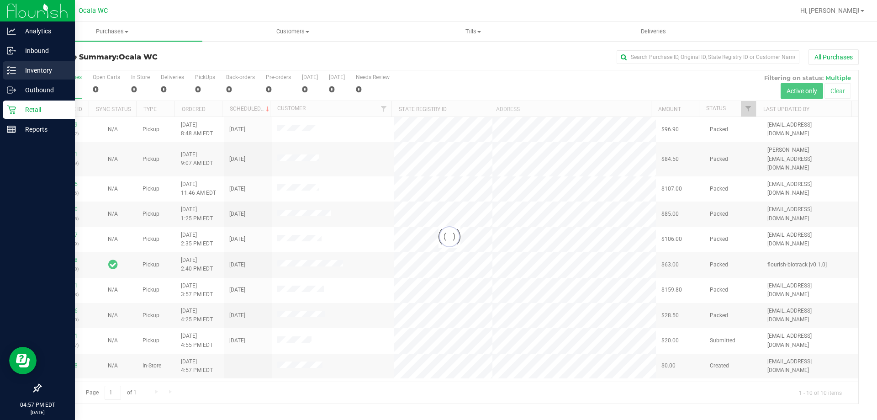
click at [21, 69] on p "Inventory" at bounding box center [43, 70] width 55 height 11
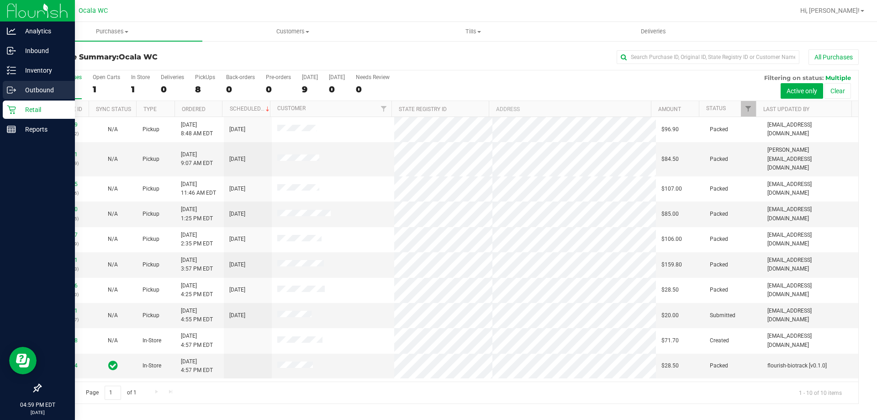
click at [25, 82] on div "Outbound" at bounding box center [39, 90] width 72 height 18
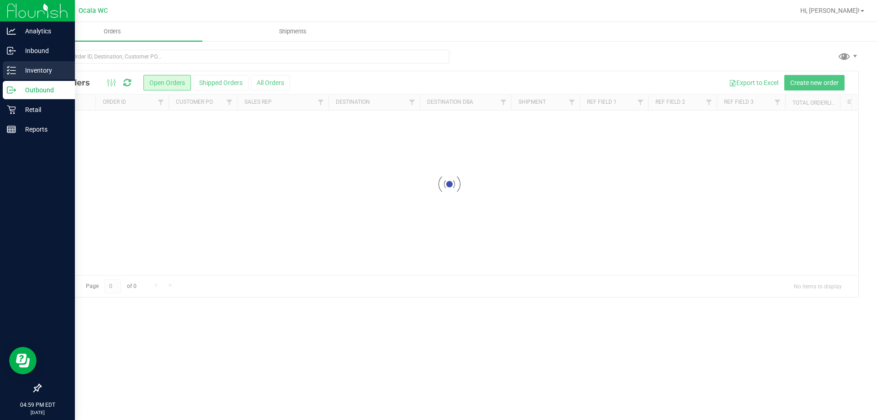
click at [51, 68] on p "Inventory" at bounding box center [43, 70] width 55 height 11
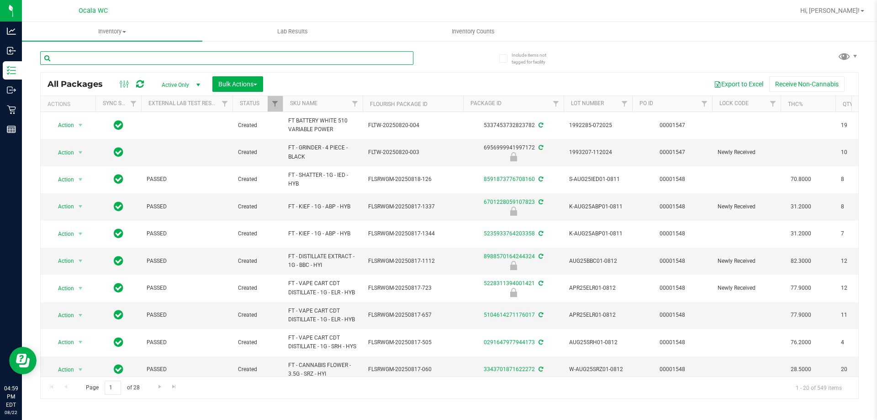
click at [217, 60] on input "text" at bounding box center [226, 58] width 373 height 14
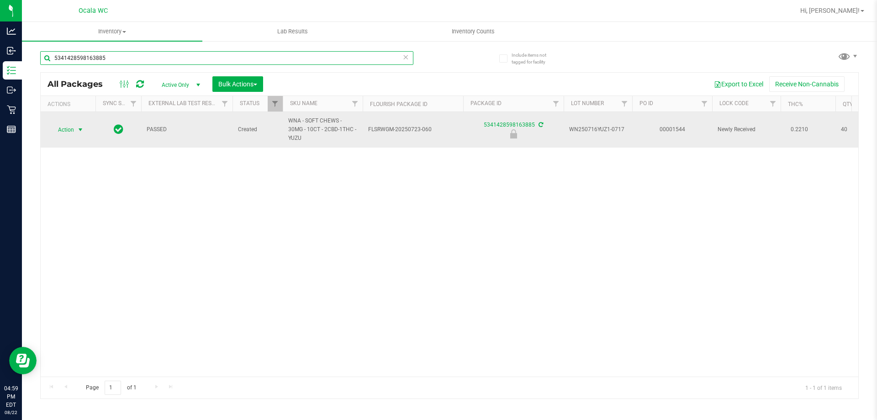
type input "5341428598163885"
click at [77, 132] on span "select" at bounding box center [80, 129] width 7 height 7
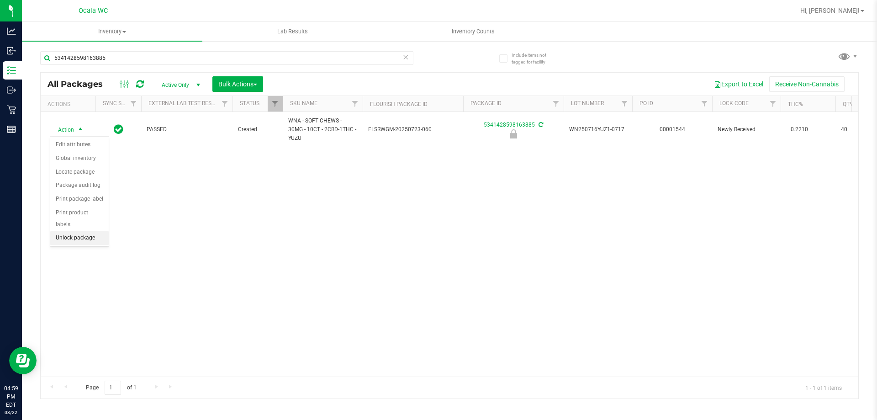
click at [75, 231] on li "Unlock package" at bounding box center [79, 238] width 58 height 14
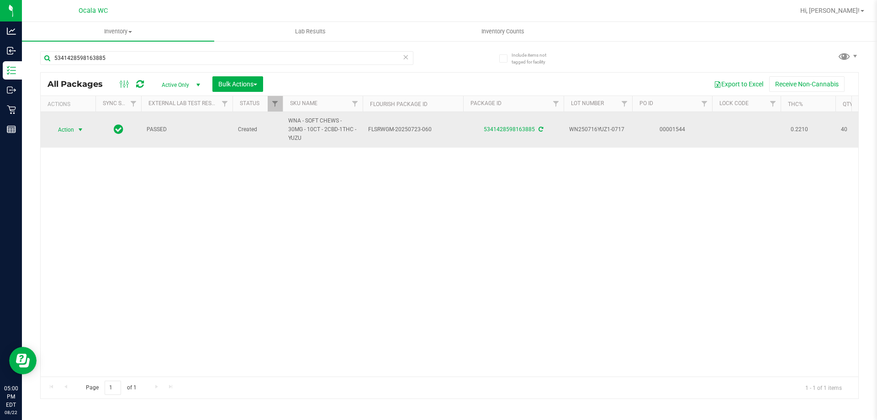
click at [59, 134] on span "Action" at bounding box center [62, 129] width 25 height 13
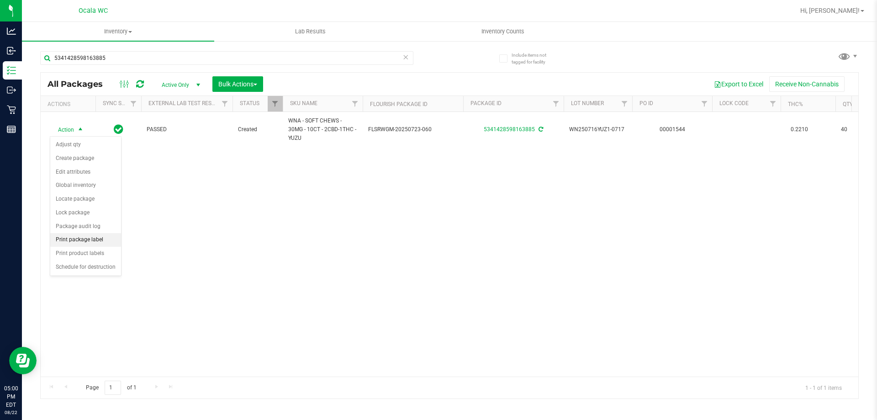
click at [89, 240] on li "Print package label" at bounding box center [85, 240] width 71 height 14
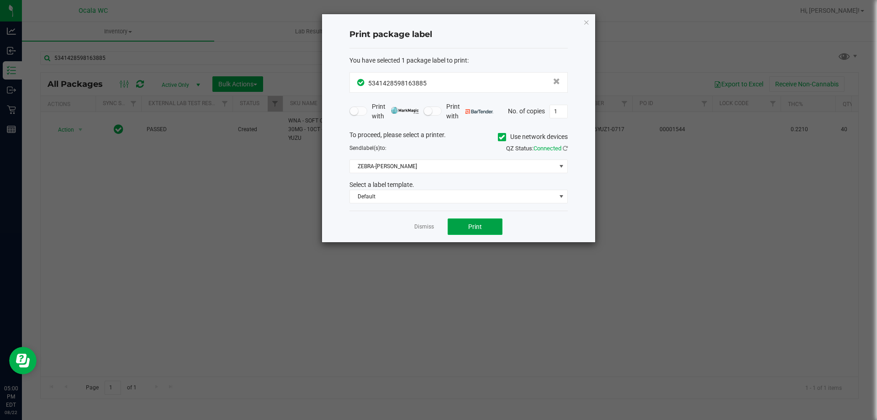
click at [472, 226] on span "Print" at bounding box center [475, 226] width 14 height 7
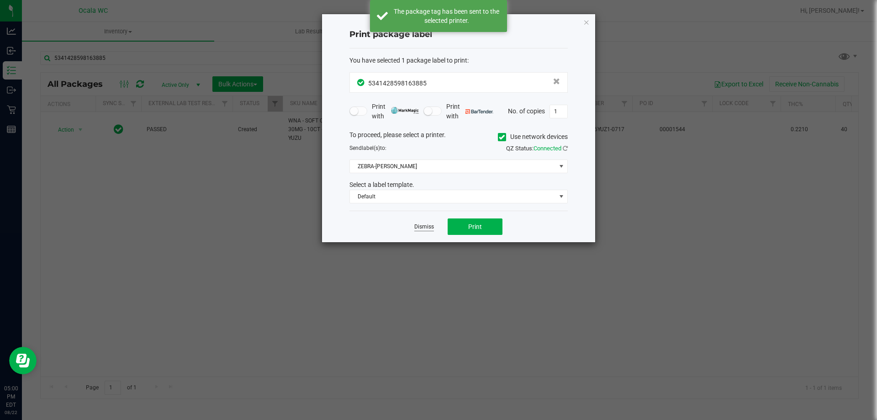
click at [429, 227] on link "Dismiss" at bounding box center [424, 227] width 20 height 8
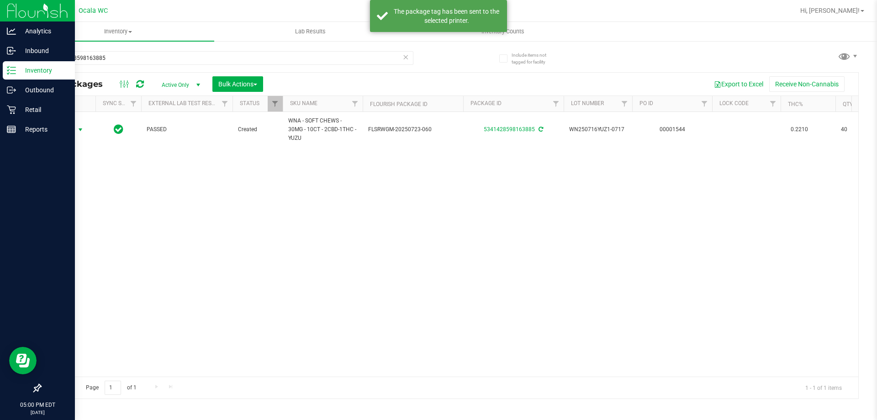
click at [40, 75] on p "Inventory" at bounding box center [43, 70] width 55 height 11
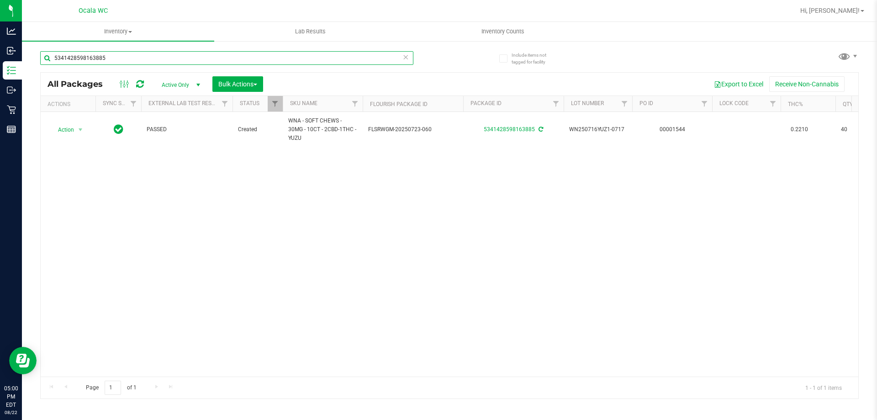
click at [99, 61] on input "5341428598163885" at bounding box center [226, 58] width 373 height 14
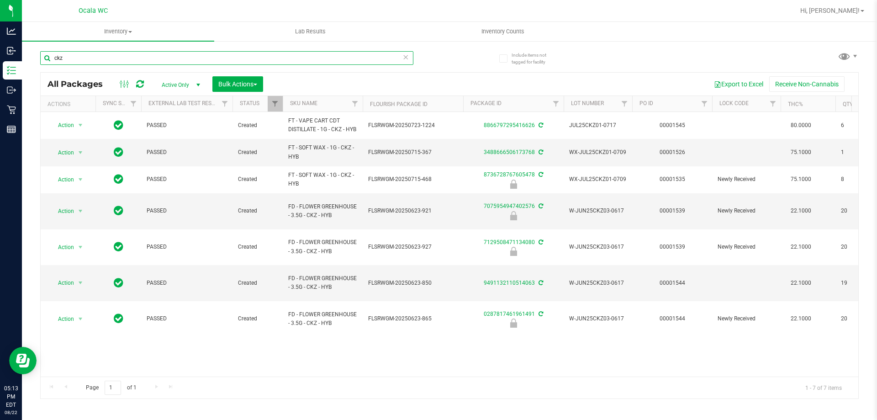
type input "ckz"
click at [230, 330] on div "Action Action Adjust qty Create package Edit attributes Global inventory Locate…" at bounding box center [450, 244] width 818 height 264
click at [80, 279] on span "select" at bounding box center [80, 282] width 7 height 7
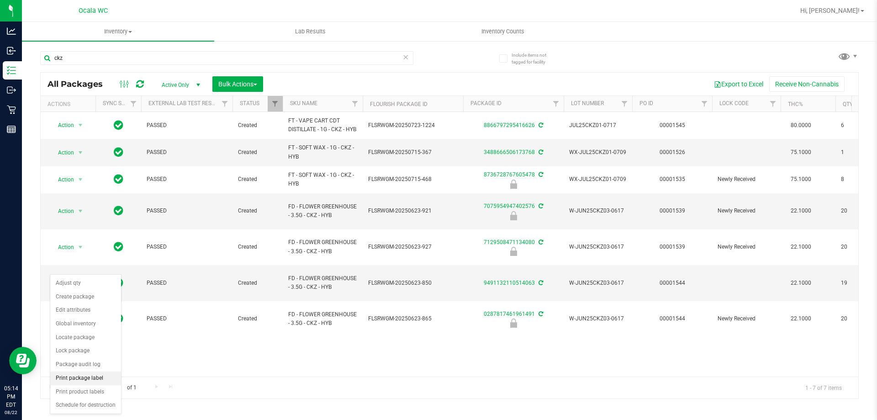
click at [74, 378] on li "Print package label" at bounding box center [85, 378] width 71 height 14
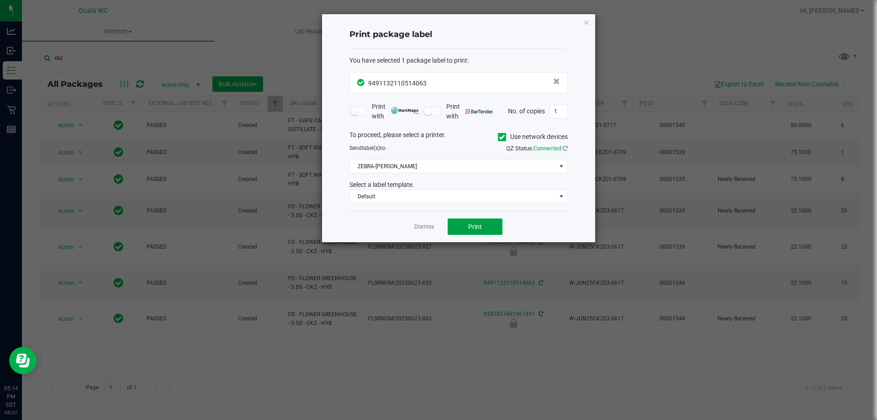
click at [477, 228] on span "Print" at bounding box center [475, 226] width 14 height 7
